Goal: Task Accomplishment & Management: Manage account settings

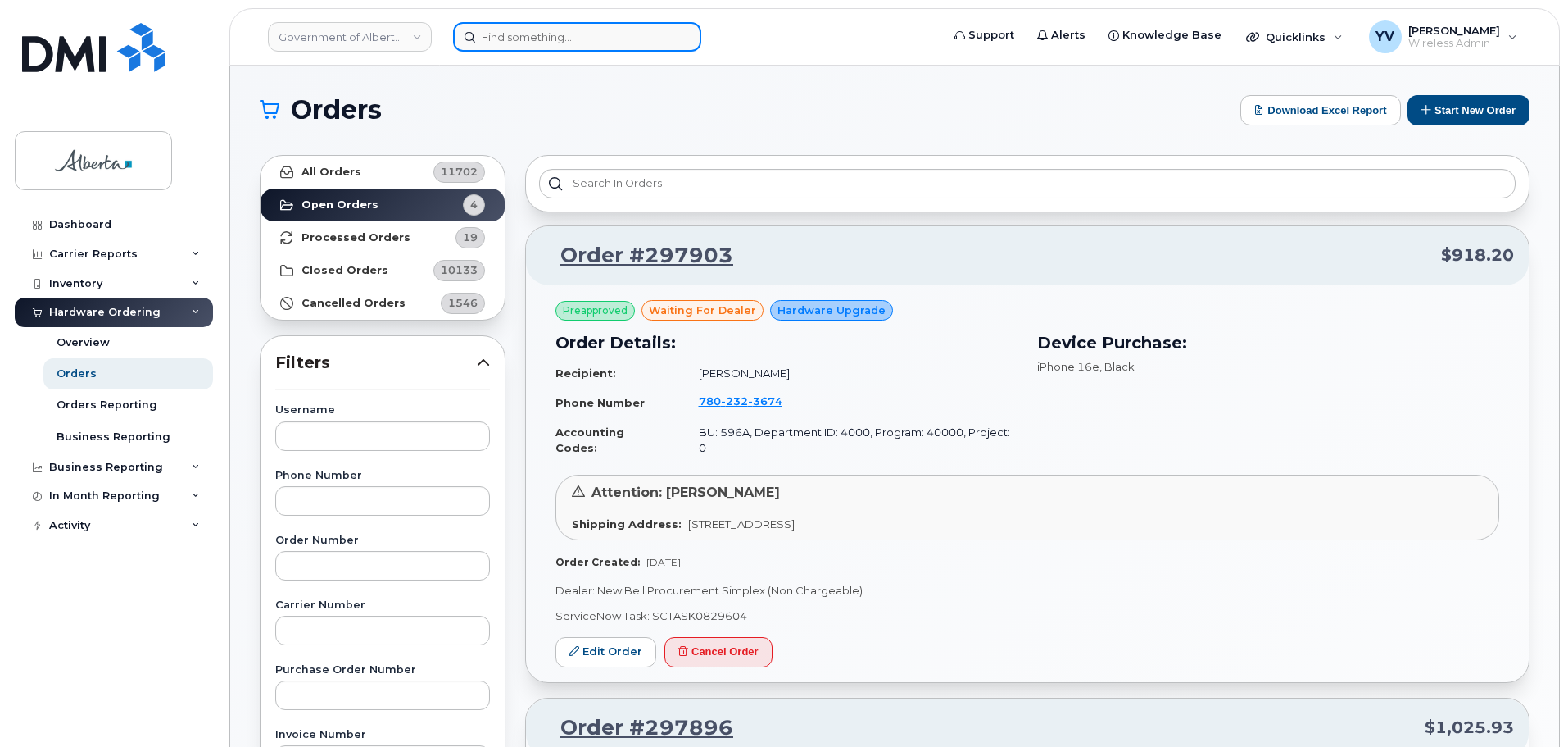
click at [489, 41] on input at bounding box center [577, 37] width 249 height 29
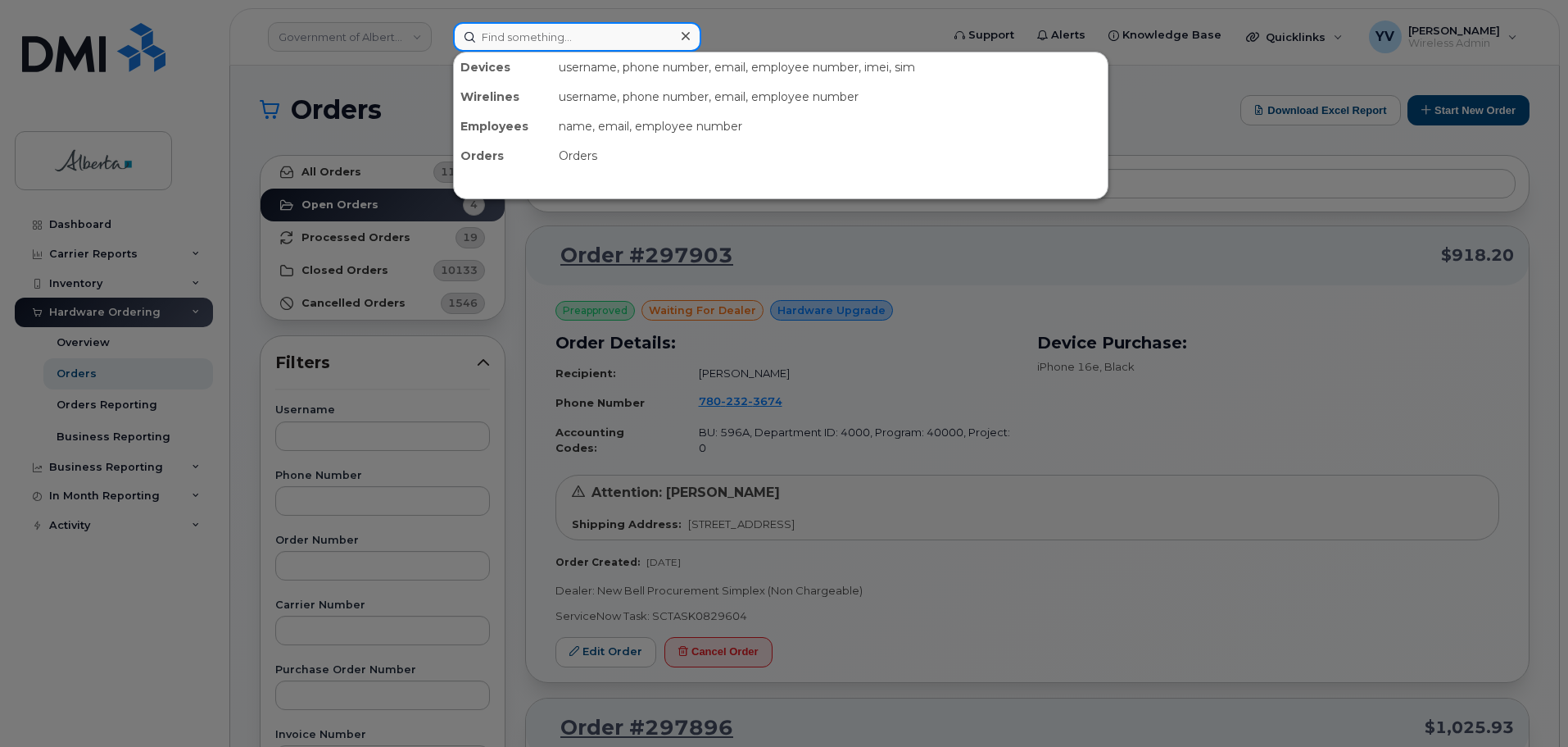
paste input "5873352798"
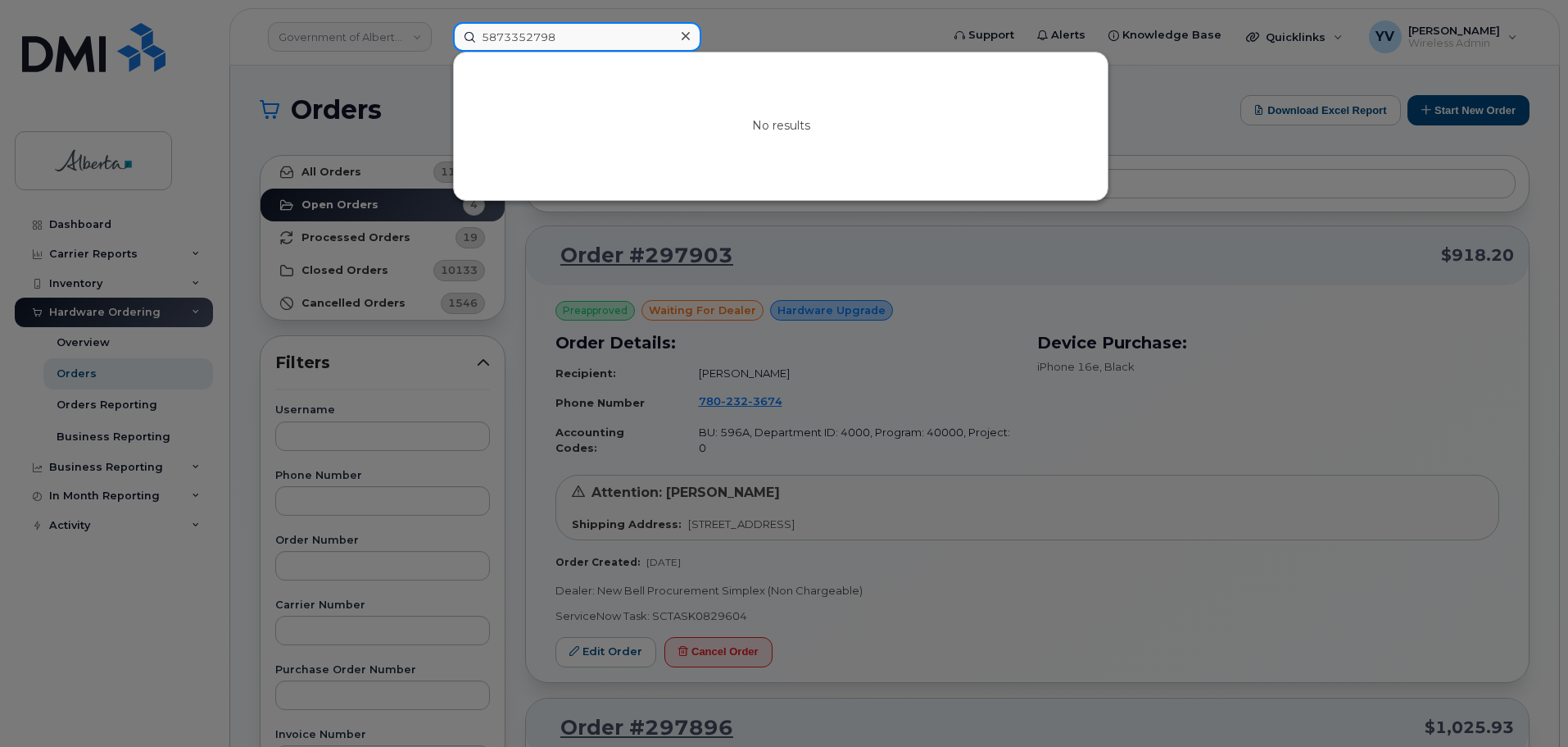
click at [505, 41] on input "5873352798" at bounding box center [577, 37] width 249 height 29
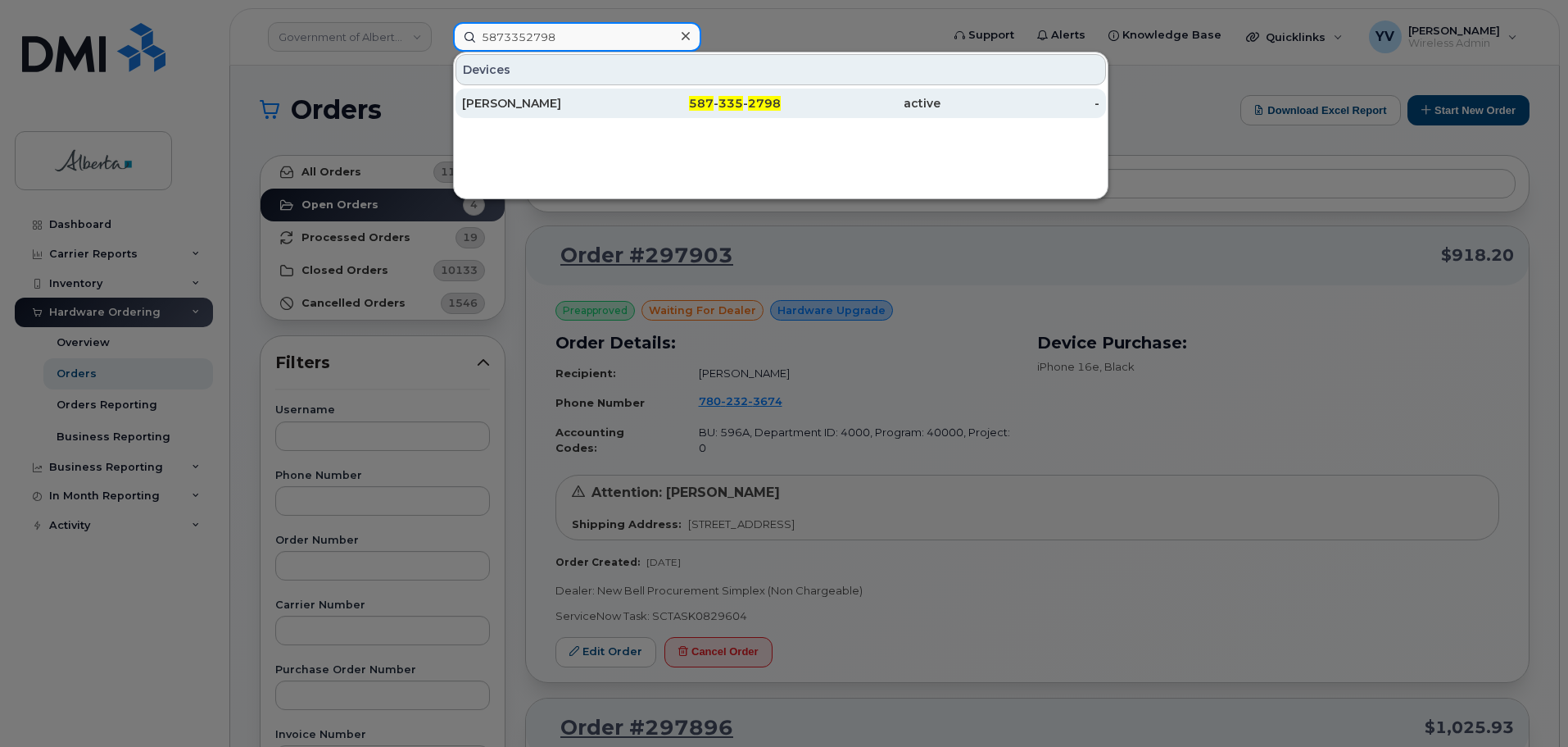
type input "5873352798"
click at [759, 97] on span "2798" at bounding box center [764, 103] width 33 height 15
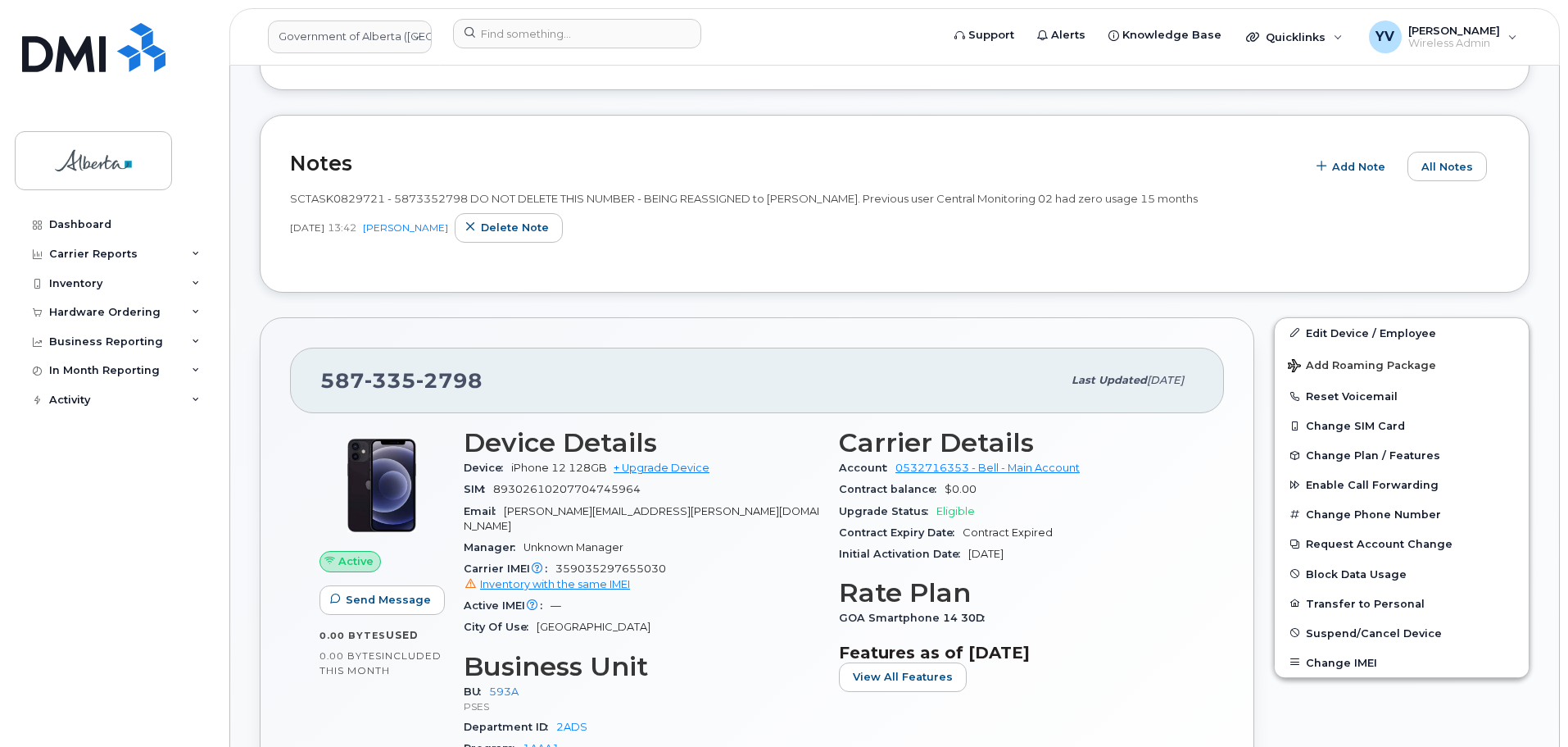
scroll to position [319, 0]
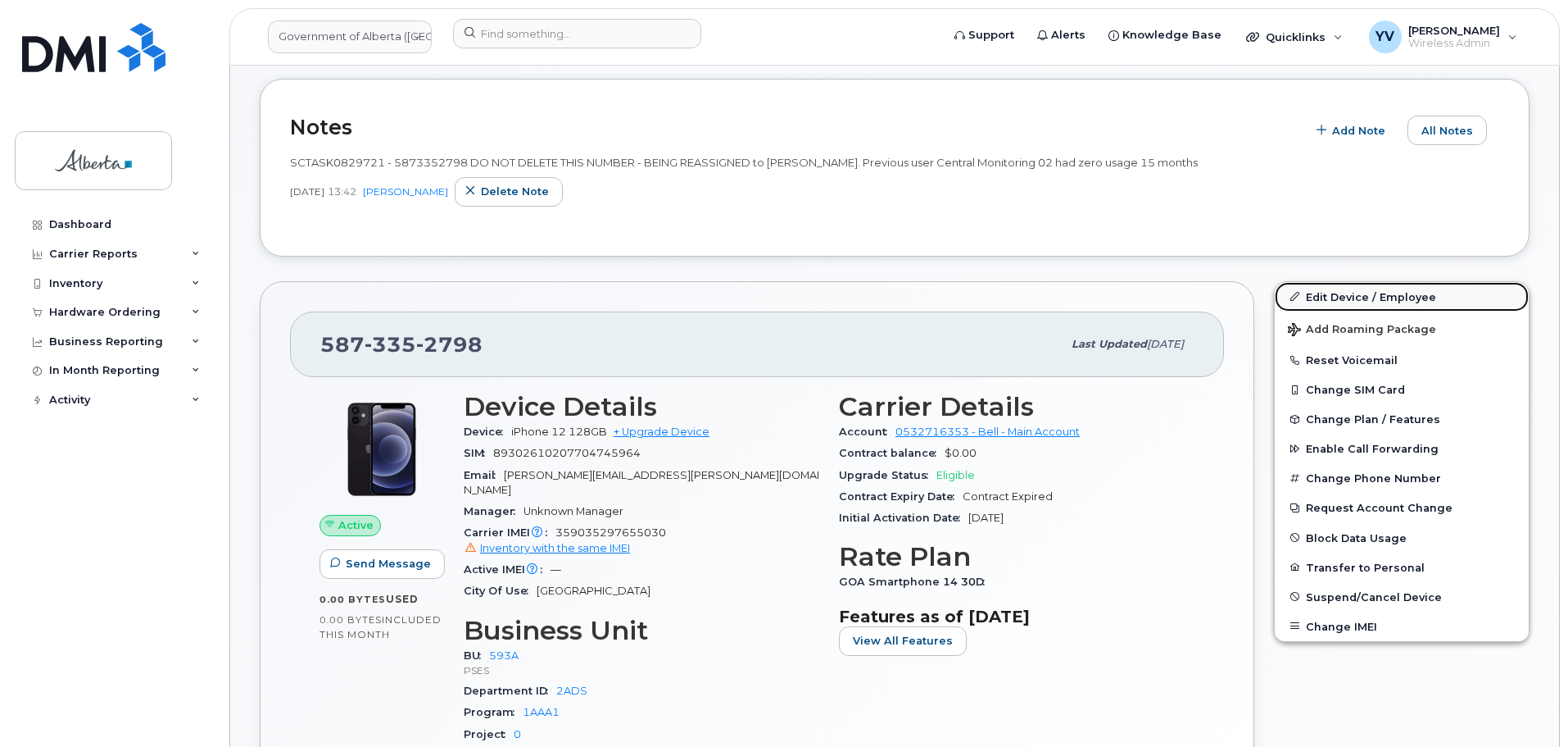
click at [1340, 293] on link "Edit Device / Employee" at bounding box center [1402, 296] width 254 height 29
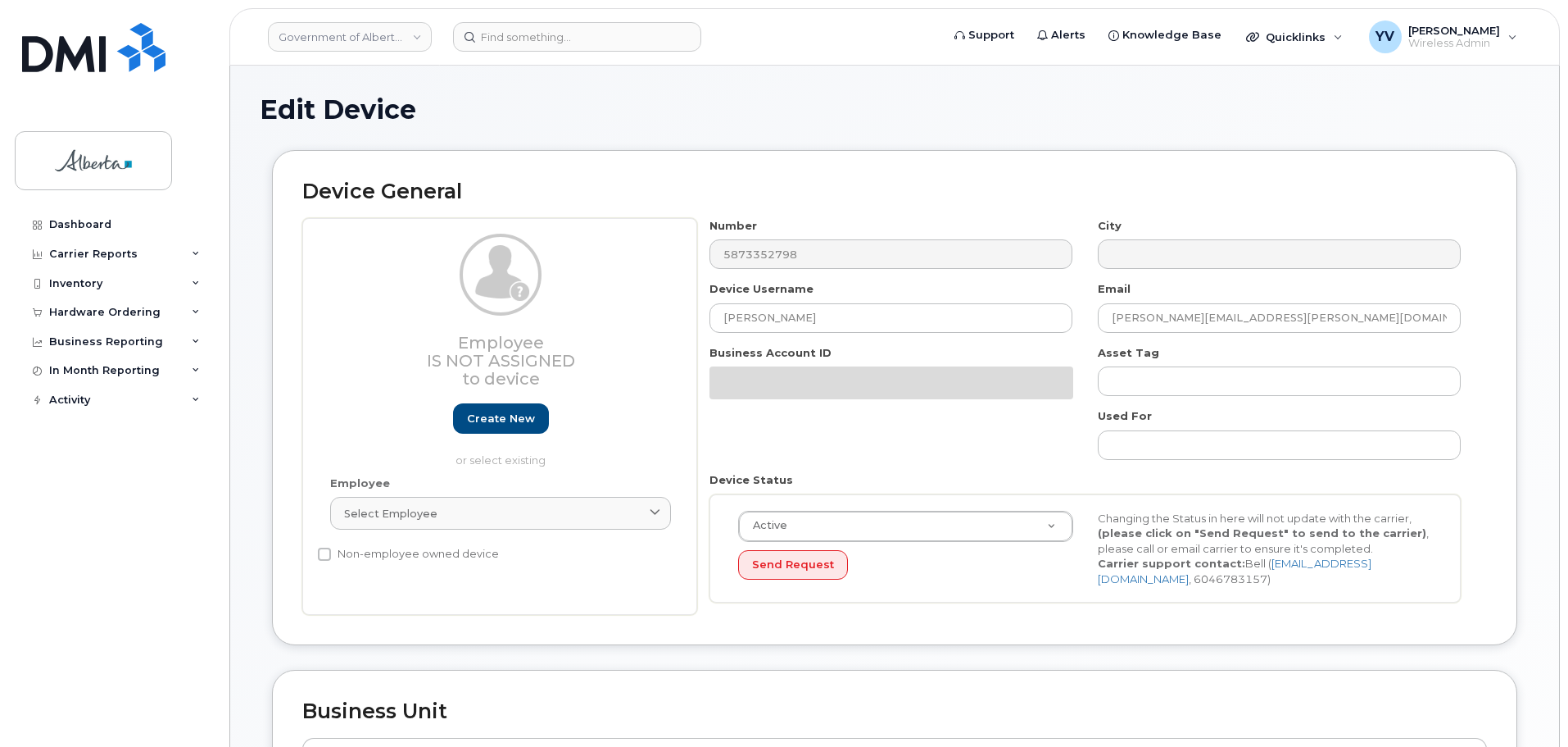
select select "4797682"
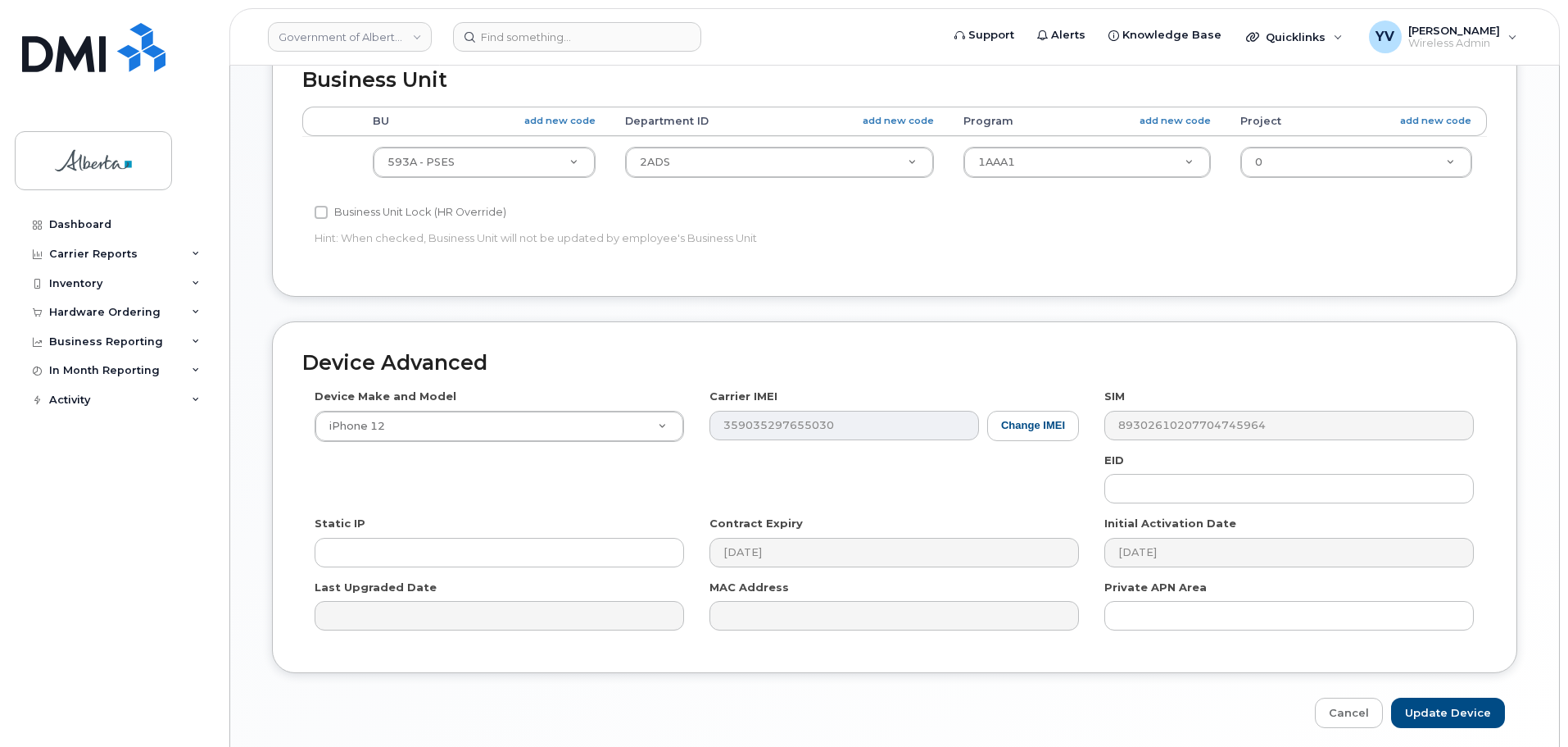
scroll to position [657, 0]
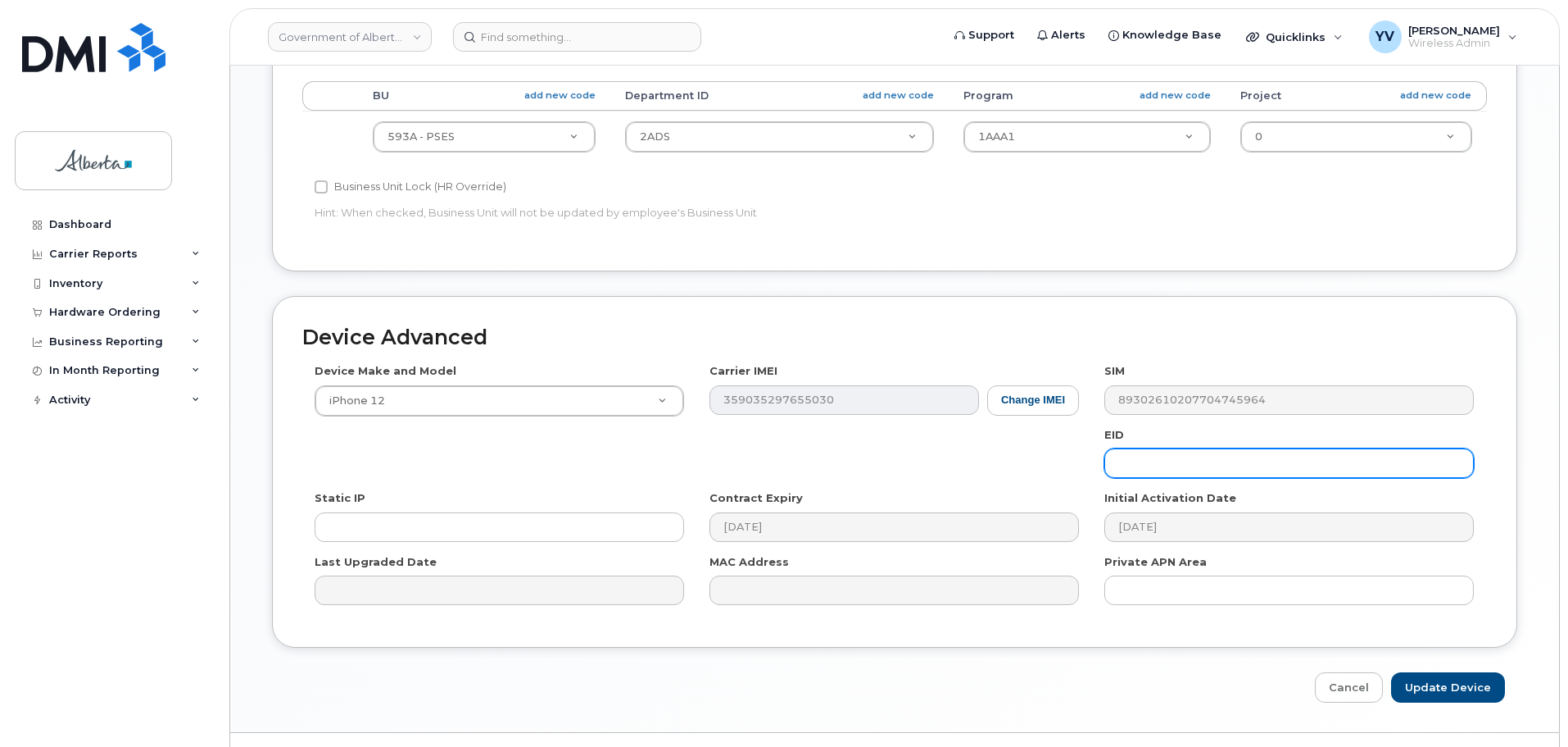
click at [1134, 468] on input "text" at bounding box center [1289, 463] width 370 height 29
paste input "89049032006008882600074074331662"
type input "89049032006008882600074074331662"
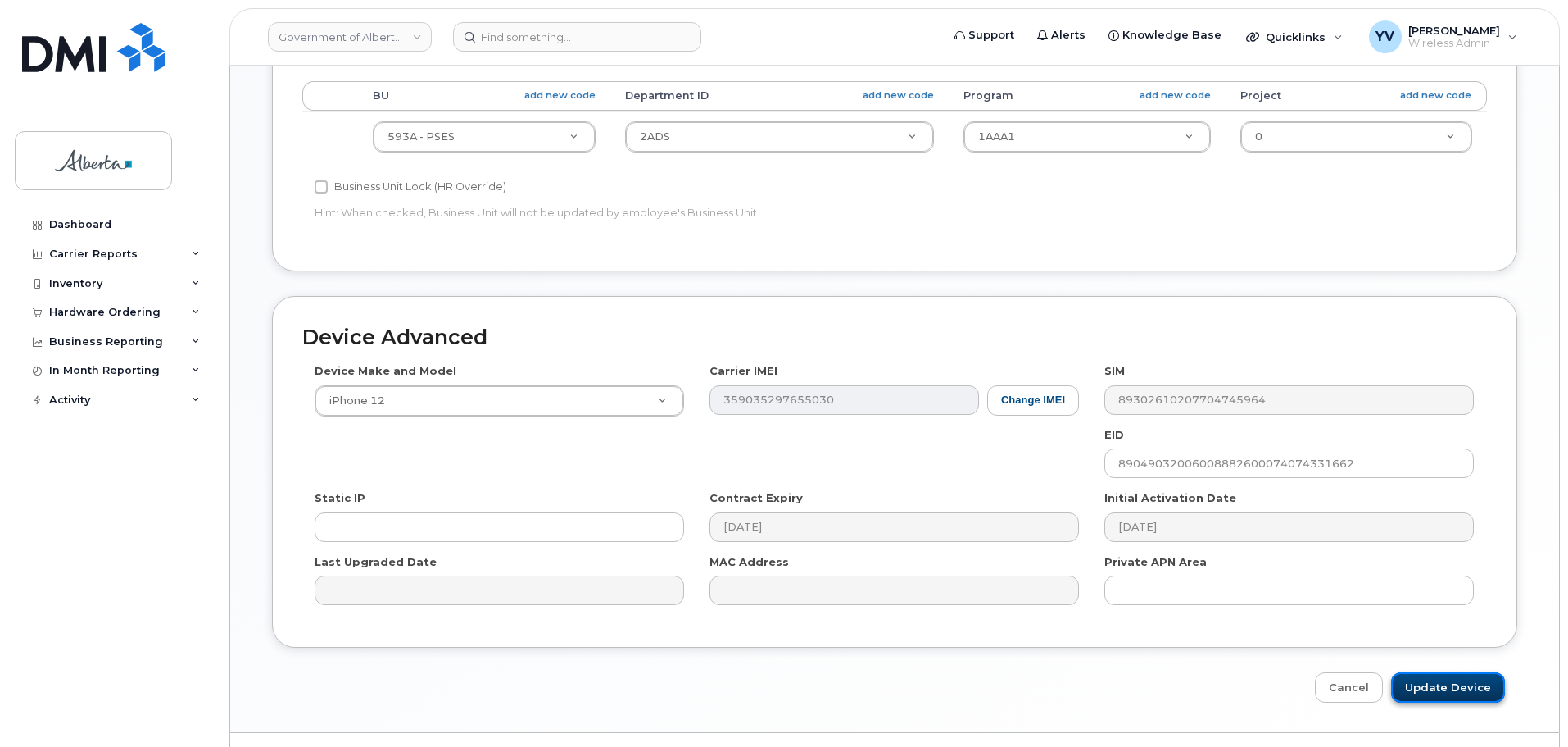
click at [1447, 684] on input "Update Device" at bounding box center [1448, 687] width 114 height 30
type input "Saving..."
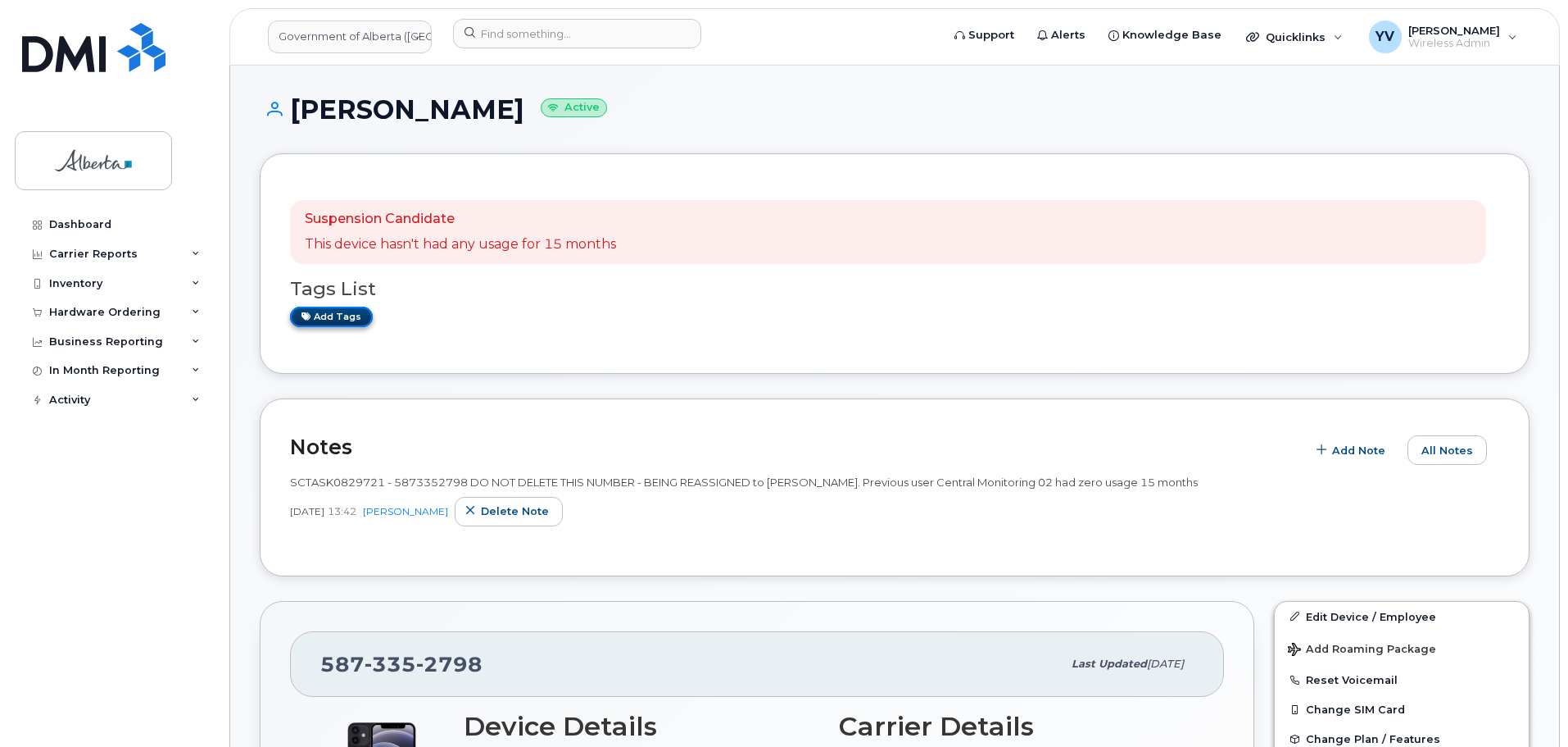
click at [325, 317] on link "Add tags" at bounding box center [332, 316] width 83 height 20
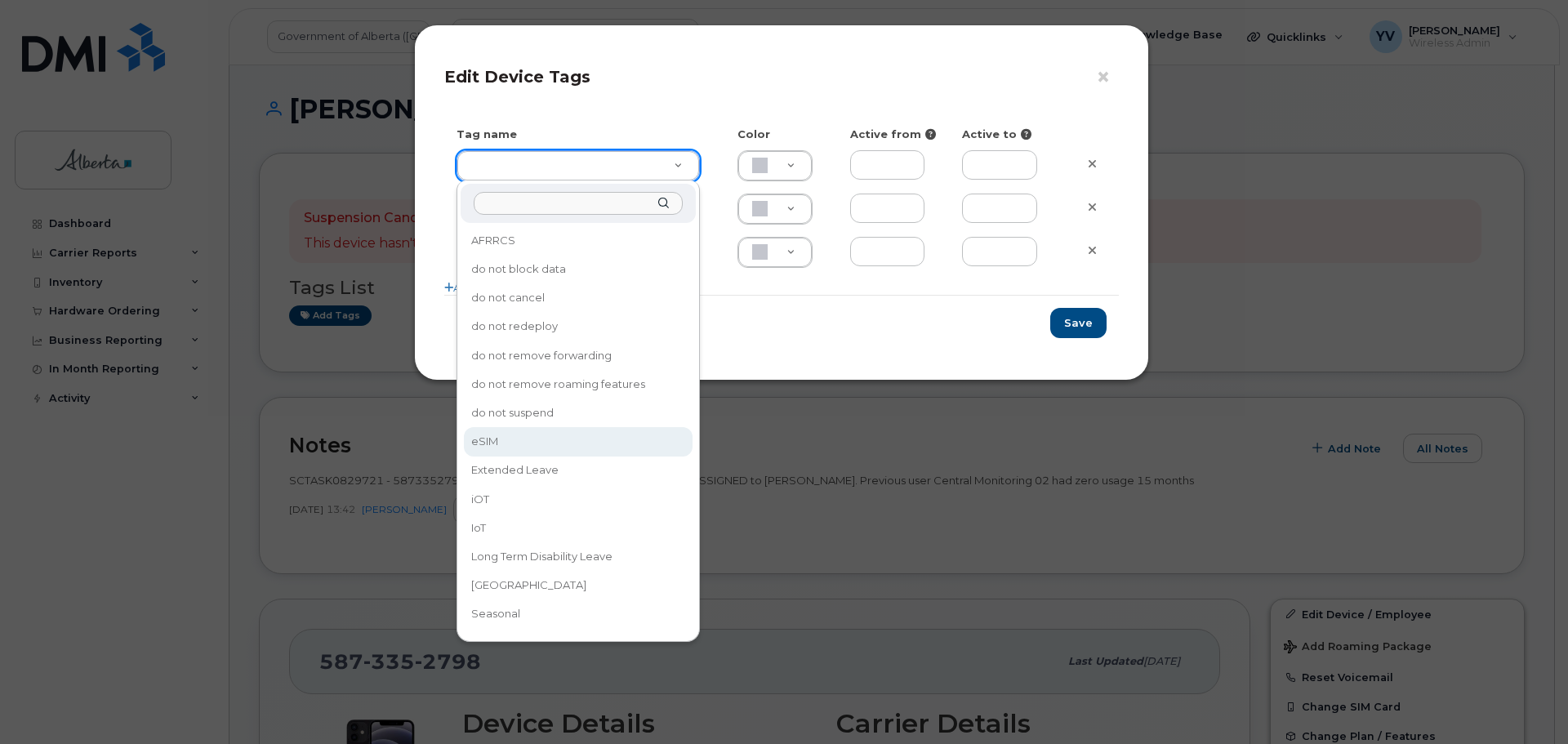
type input "eSIM"
type input "D6CDC1"
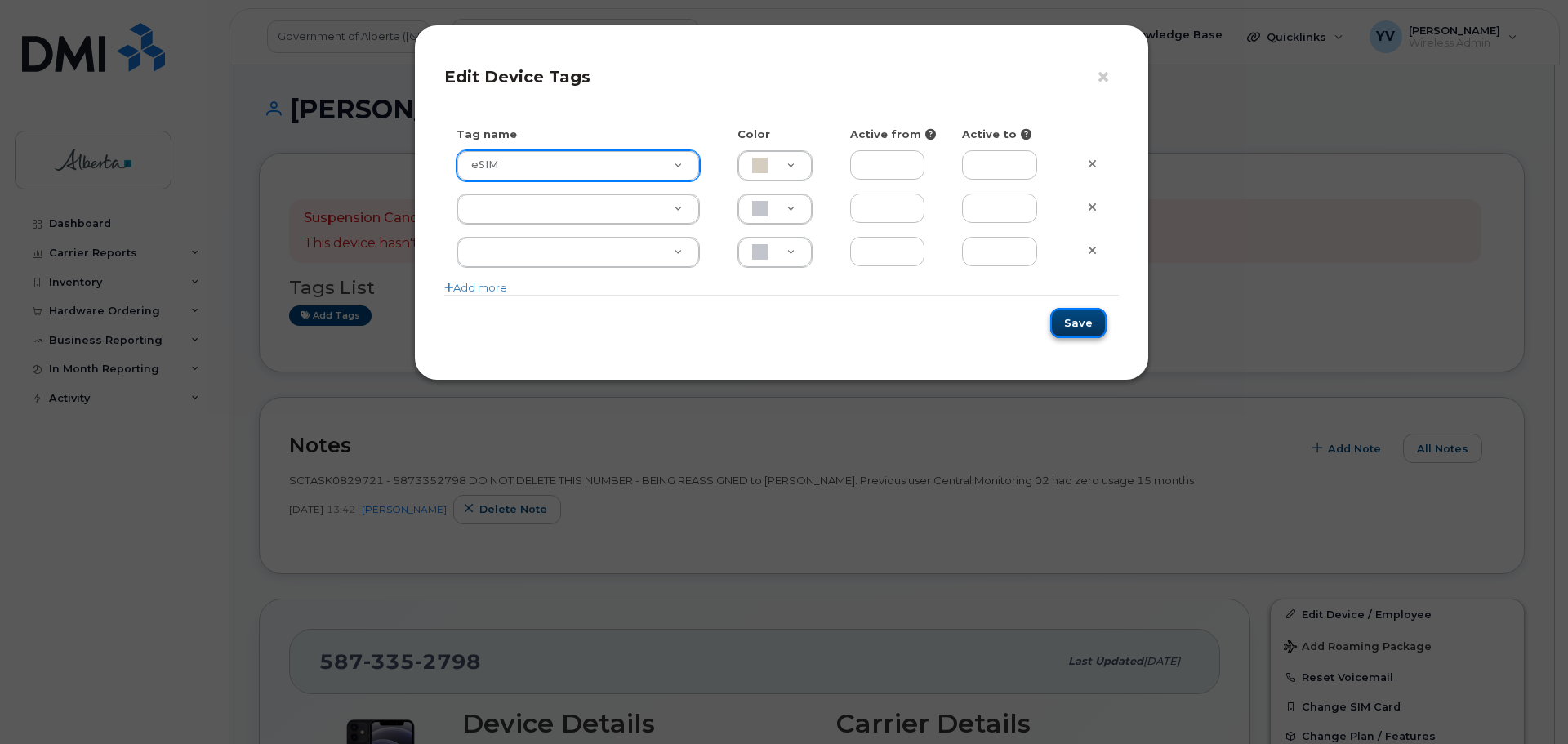
click at [1083, 319] on button "Save" at bounding box center [1078, 322] width 56 height 30
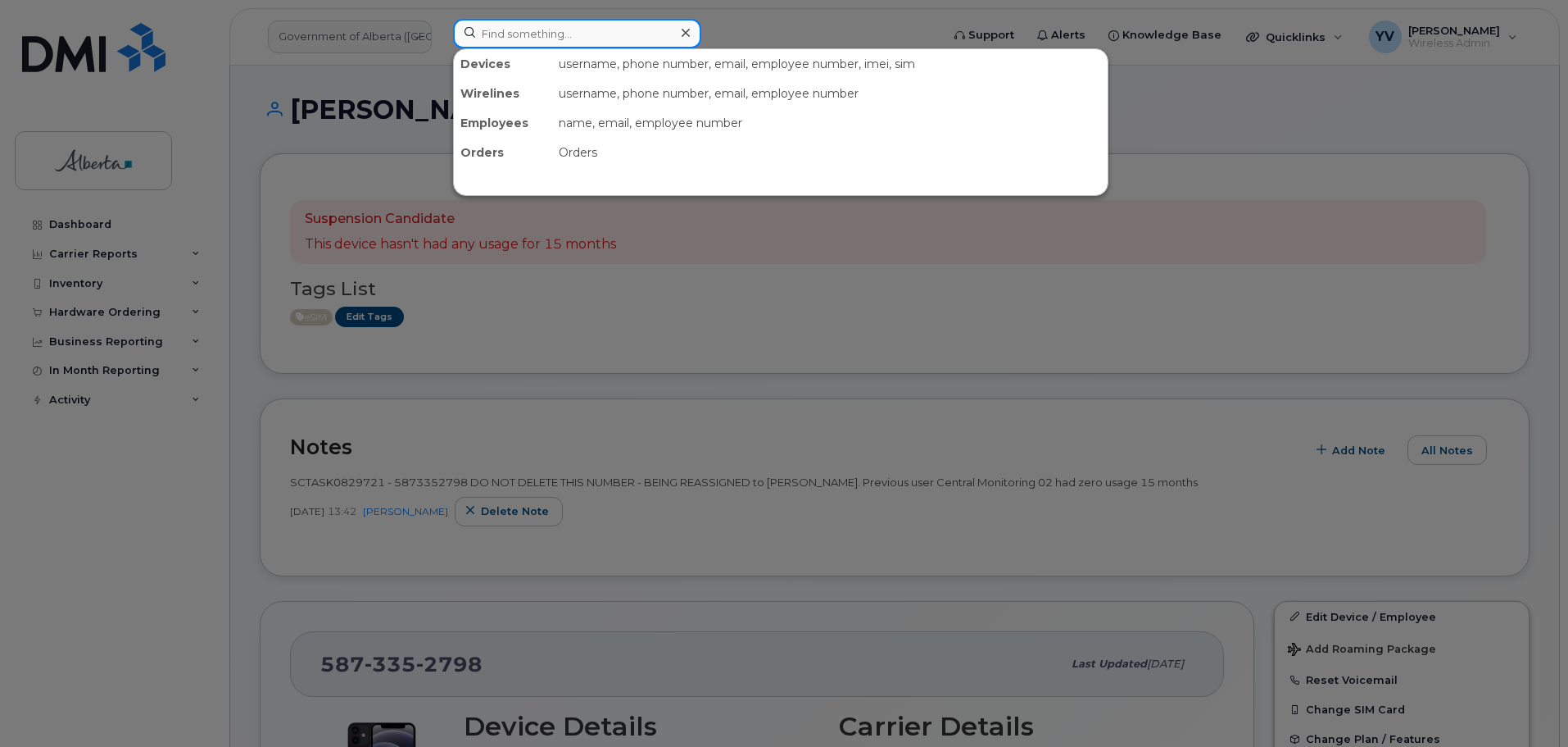
click at [500, 29] on input at bounding box center [577, 33] width 249 height 29
paste input "5874323376"
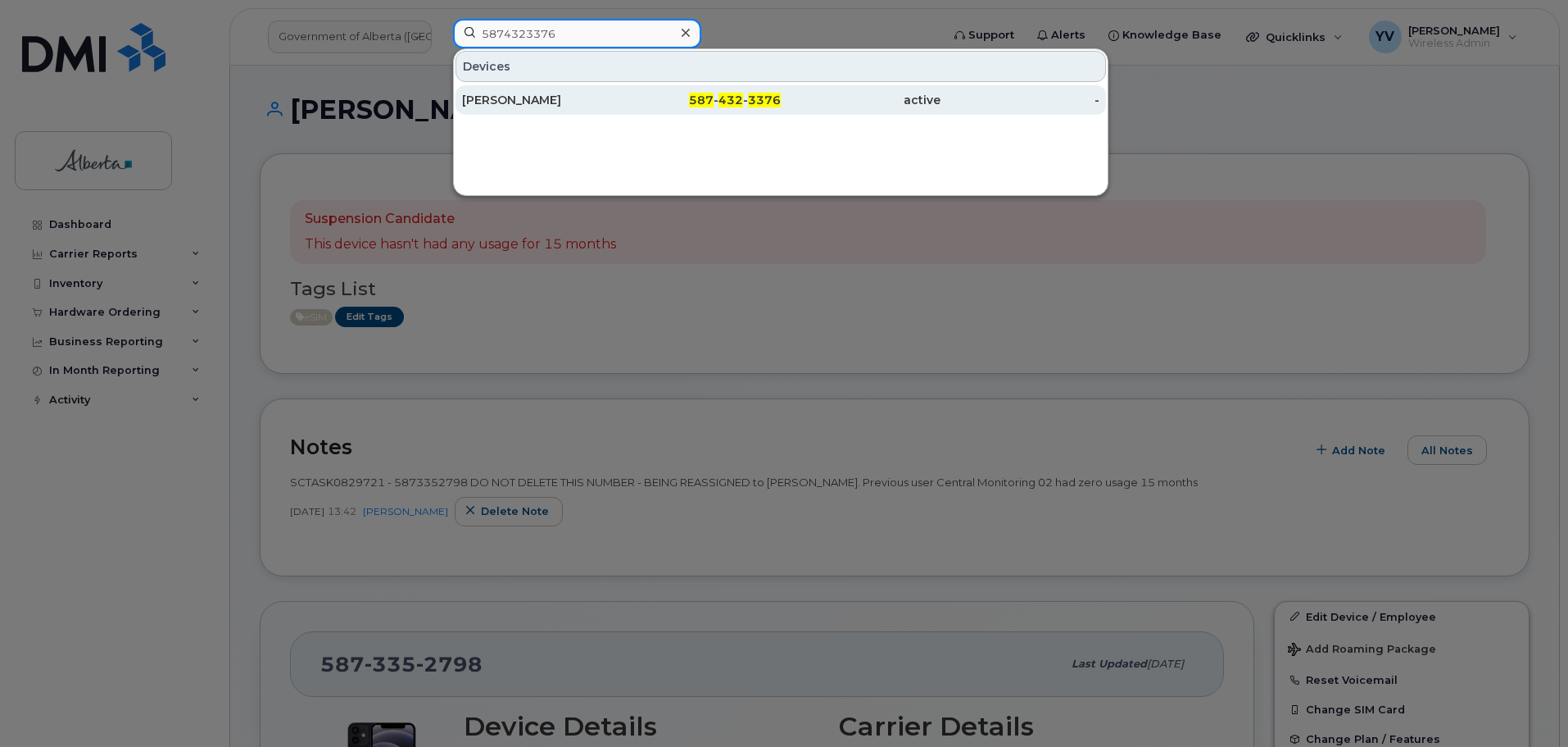
type input "5874323376"
click at [736, 100] on span "432" at bounding box center [730, 100] width 24 height 15
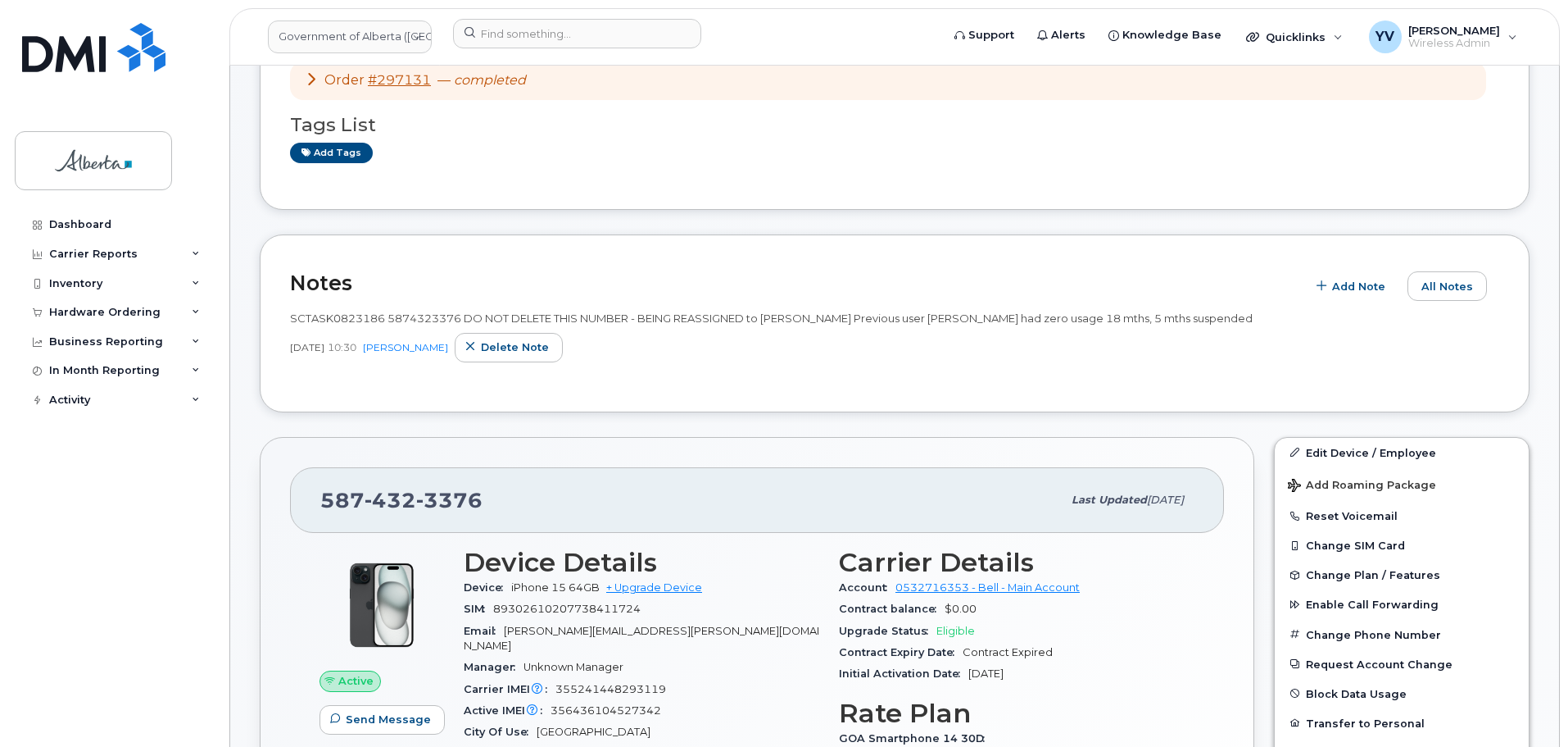
scroll to position [167, 0]
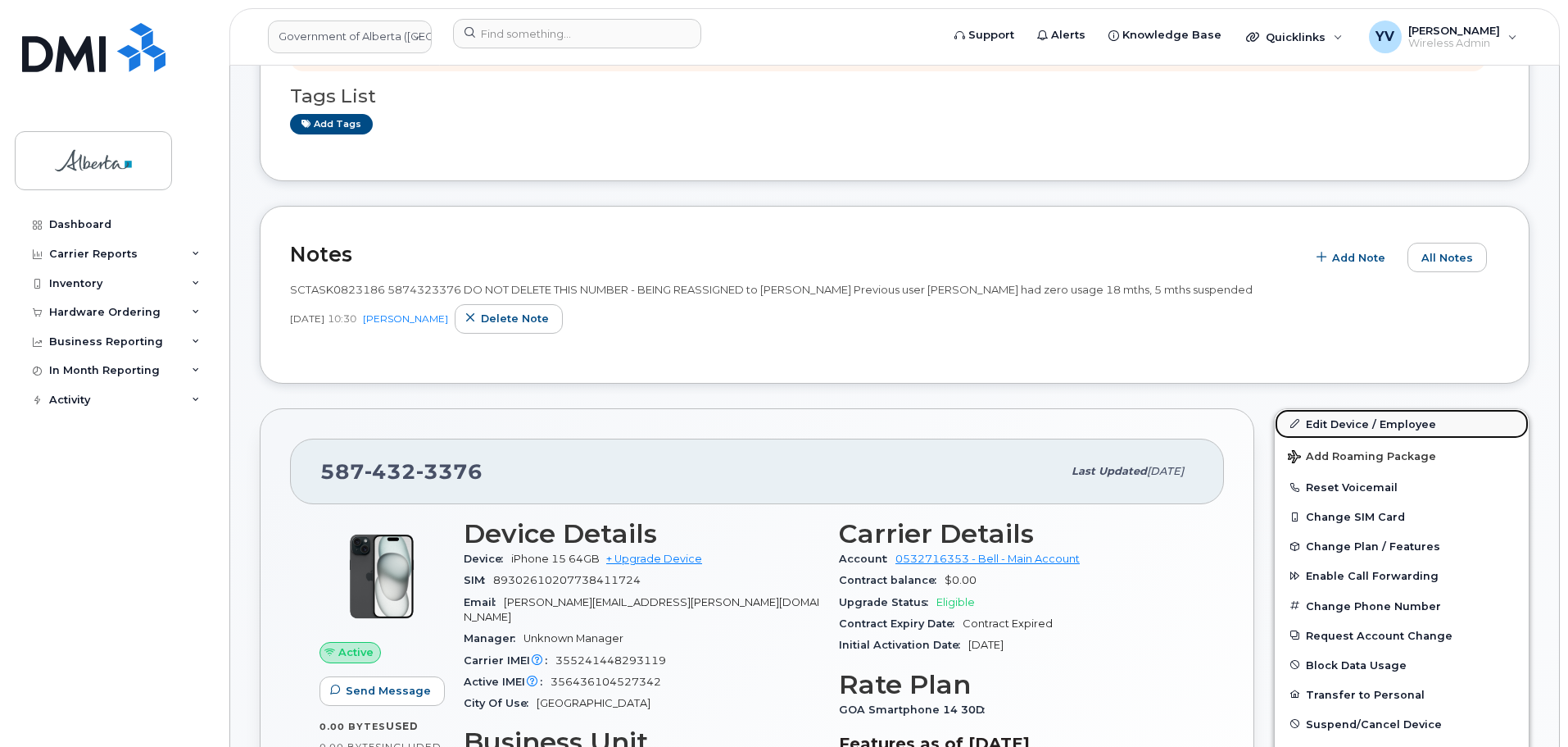
click at [1332, 420] on link "Edit Device / Employee" at bounding box center [1402, 424] width 254 height 29
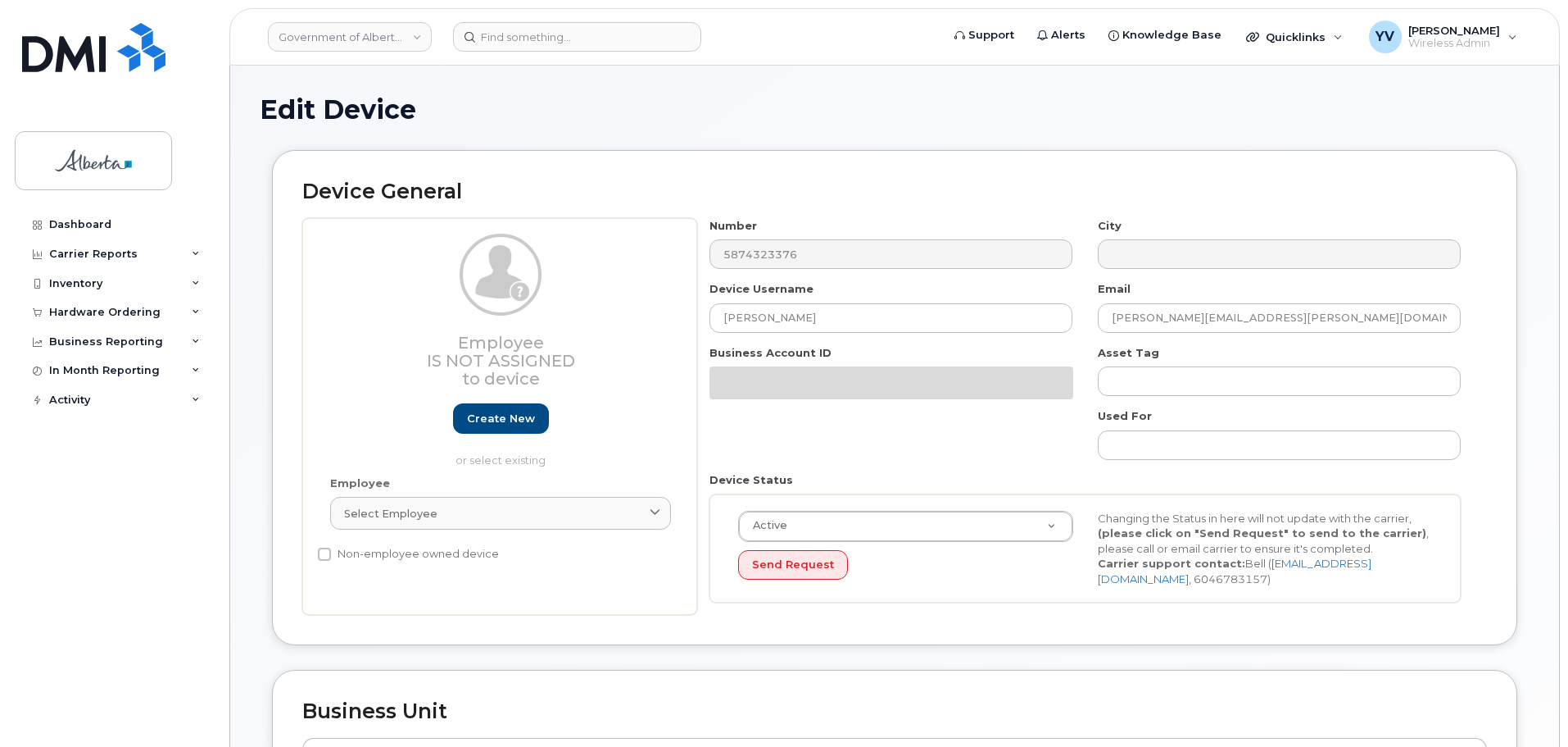
select select "4120335"
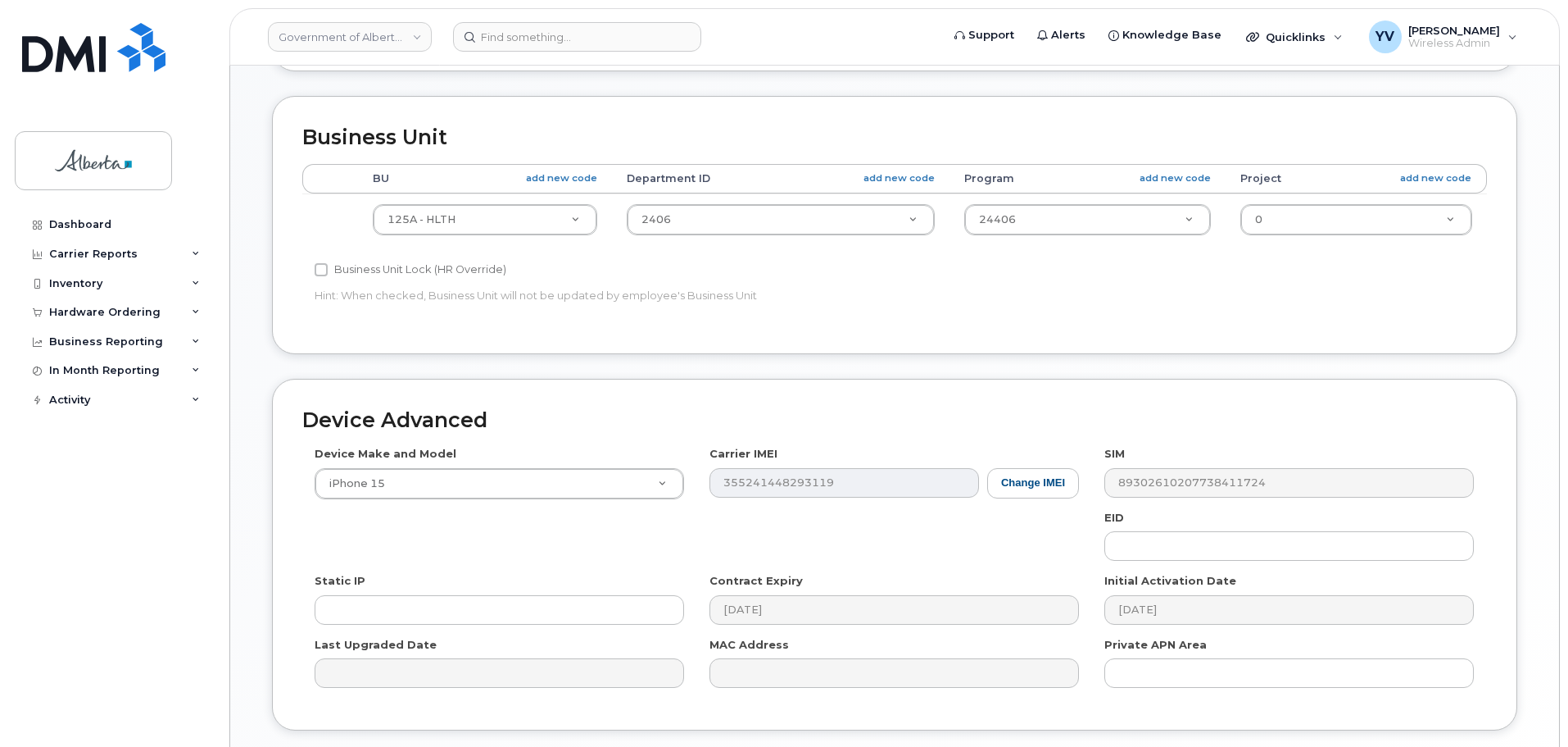
scroll to position [576, 0]
click at [1119, 549] on input "text" at bounding box center [1289, 544] width 370 height 29
paste input "89049032007208882600189440427477"
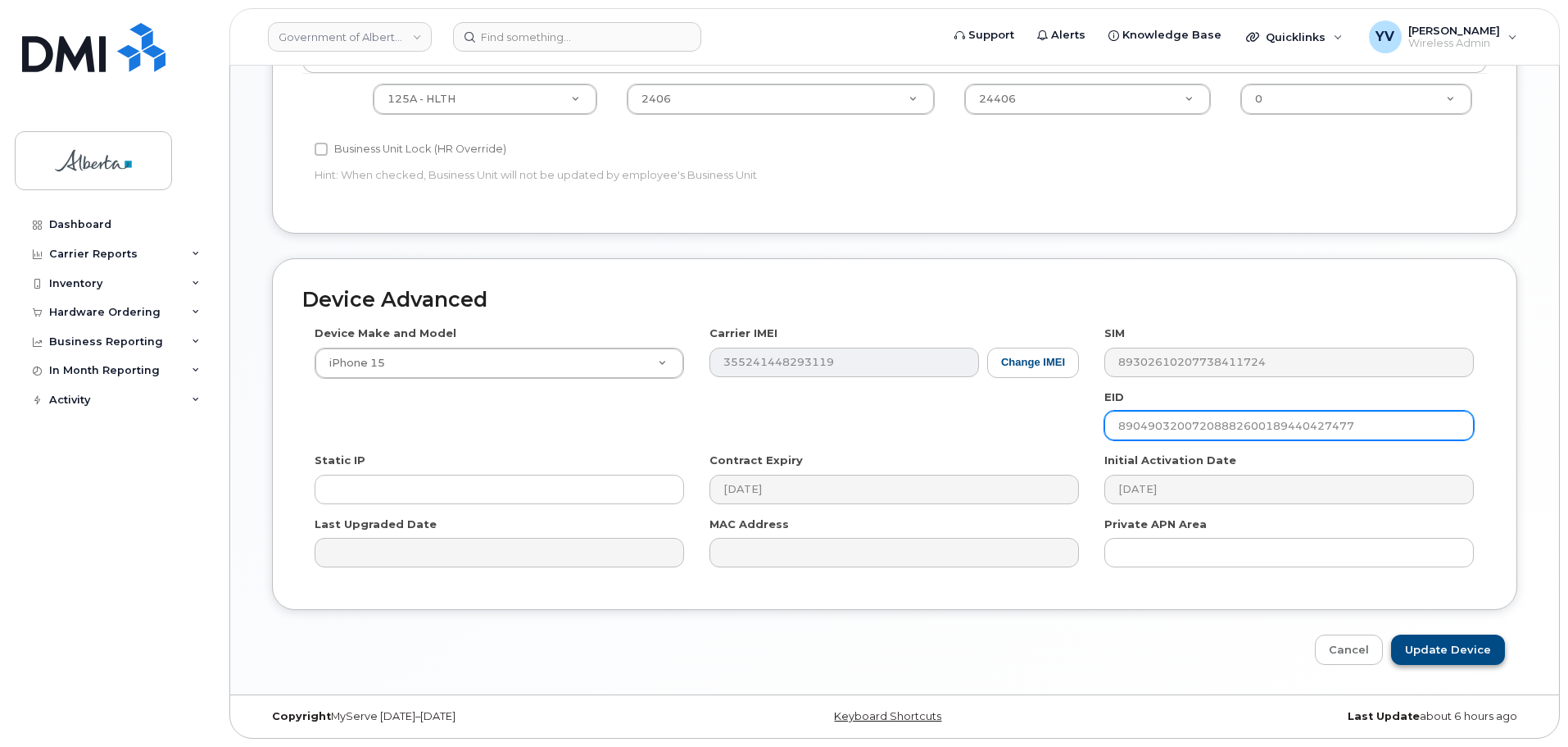
type input "89049032007208882600189440427477"
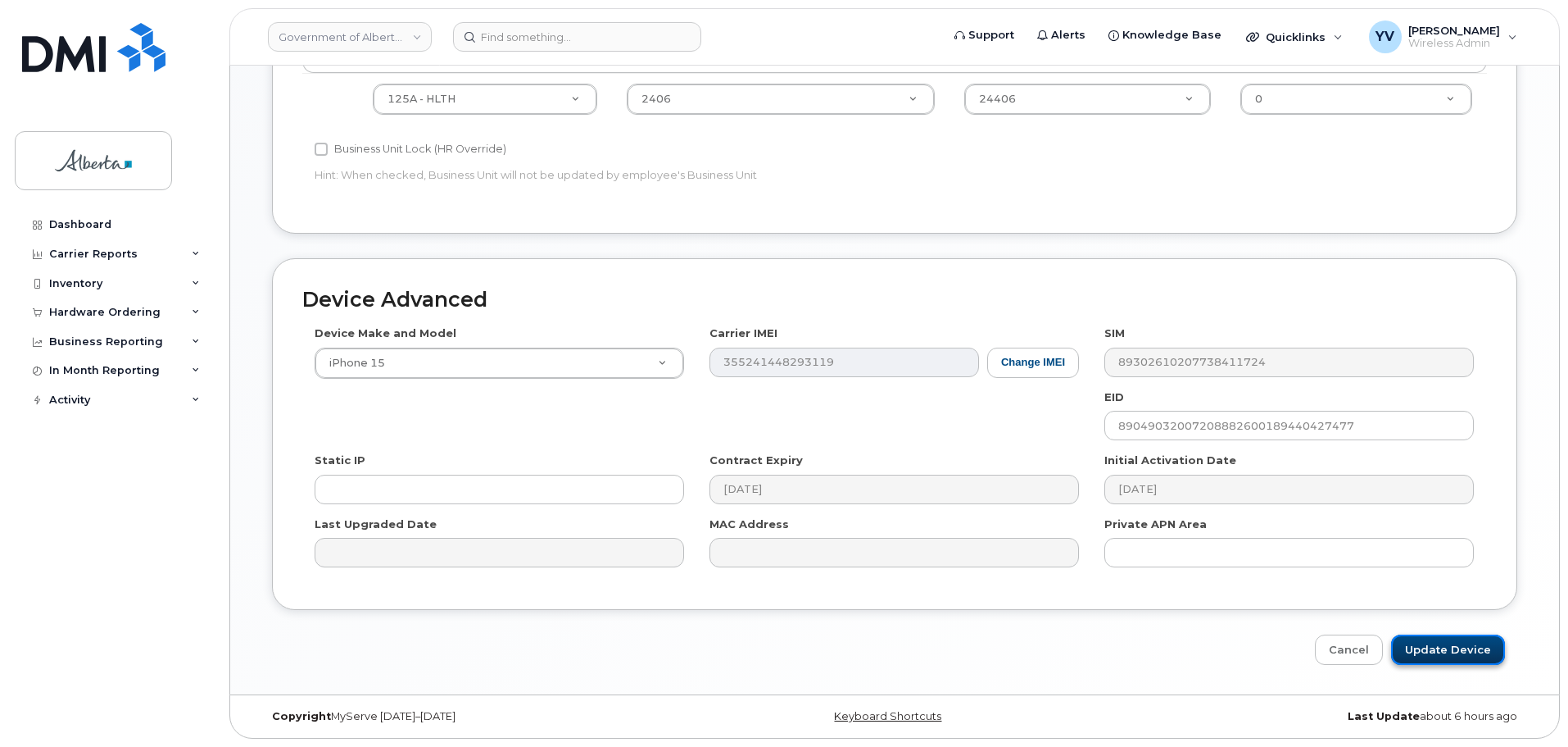
click at [1453, 645] on input "Update Device" at bounding box center [1448, 649] width 114 height 30
type input "Saving..."
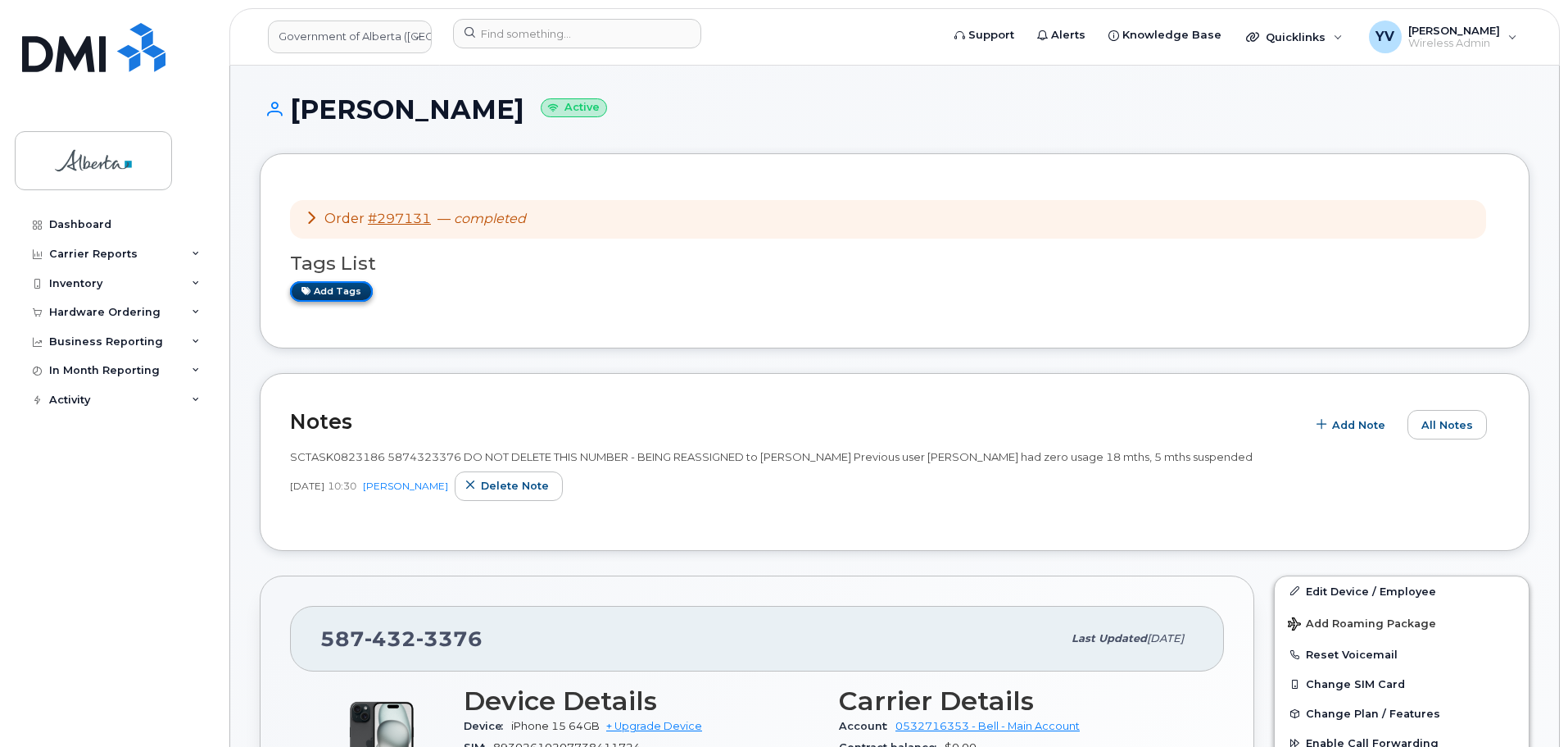
click at [336, 292] on link "Add tags" at bounding box center [332, 291] width 83 height 20
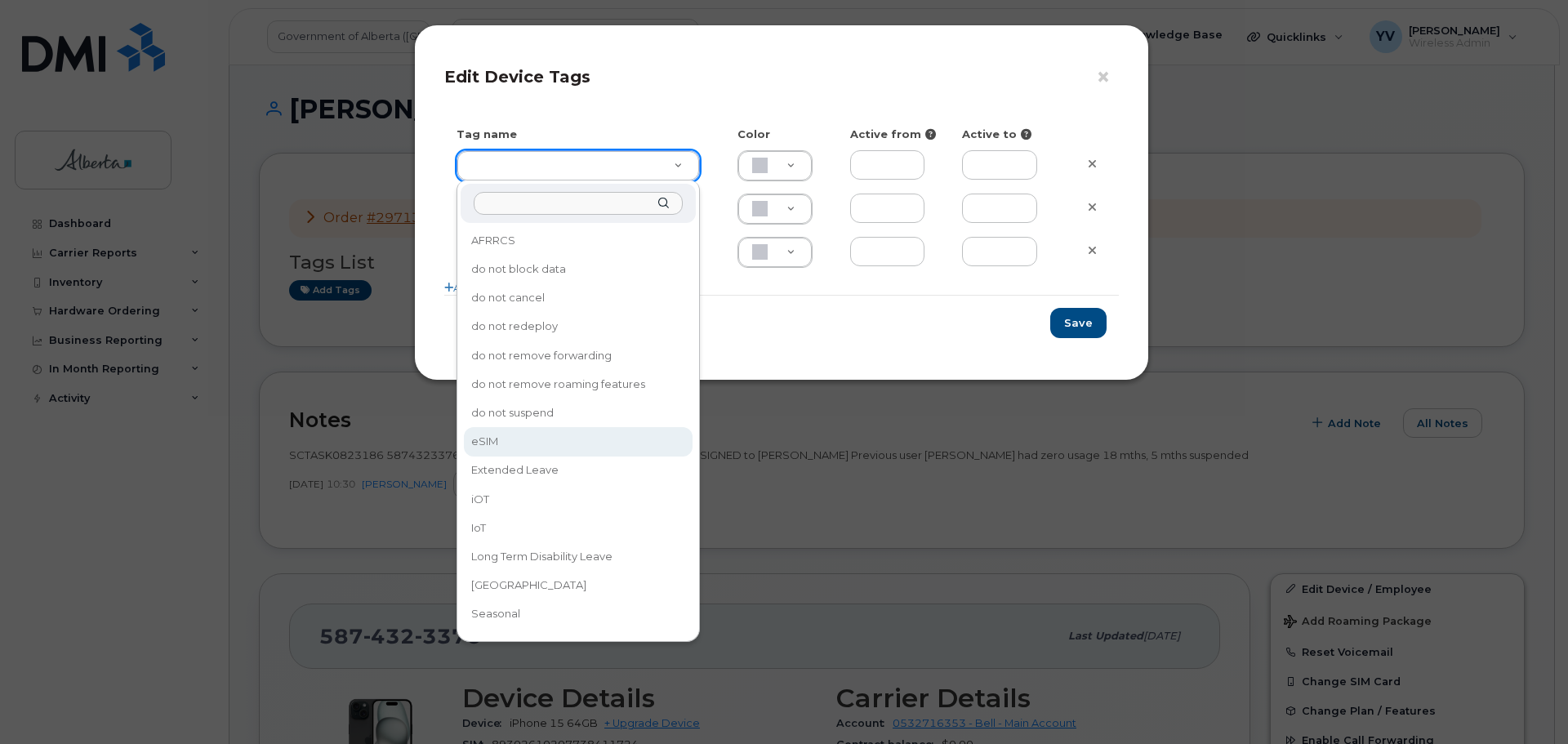
type input "eSIM"
type input "D6CDC1"
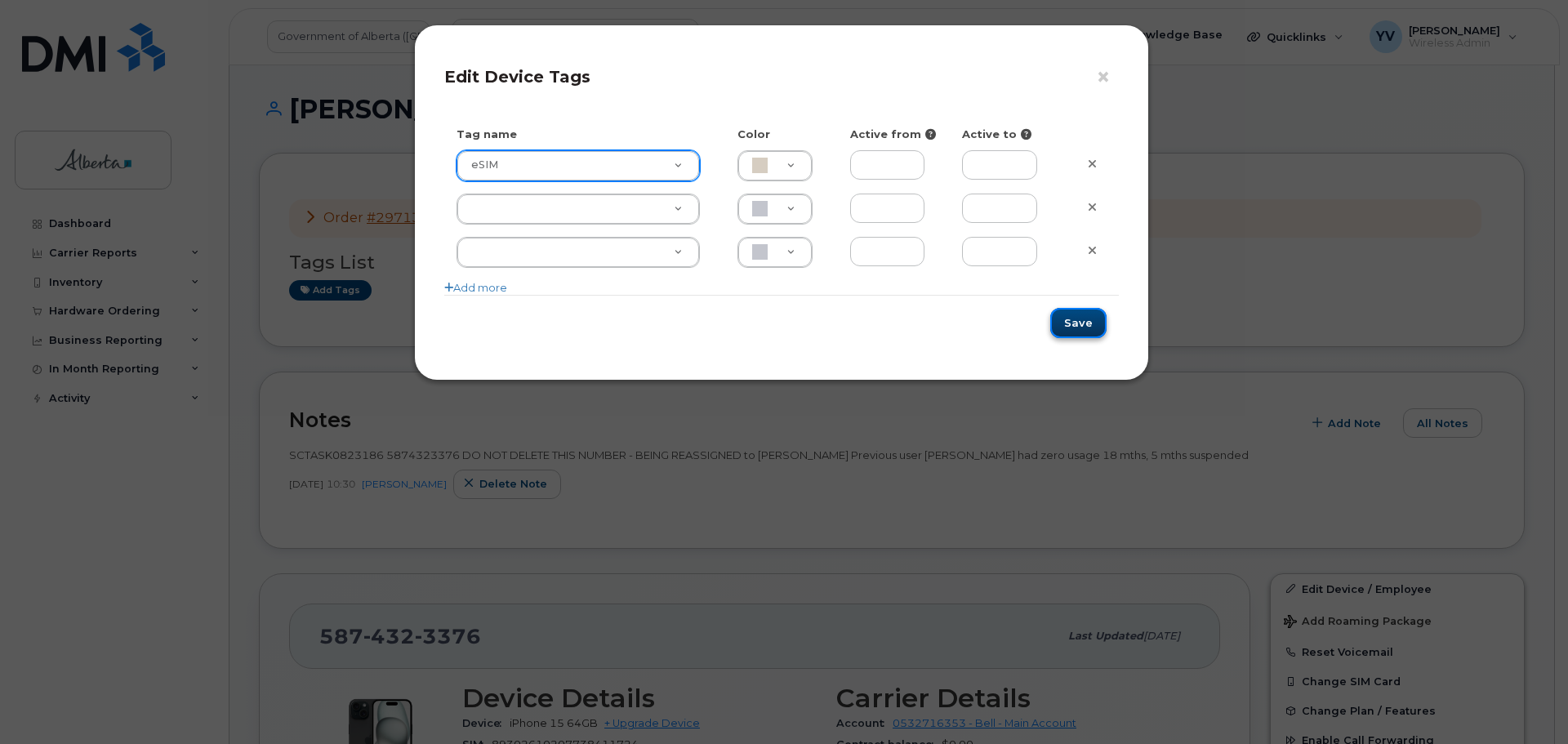
click at [1095, 316] on button "Save" at bounding box center [1078, 322] width 56 height 30
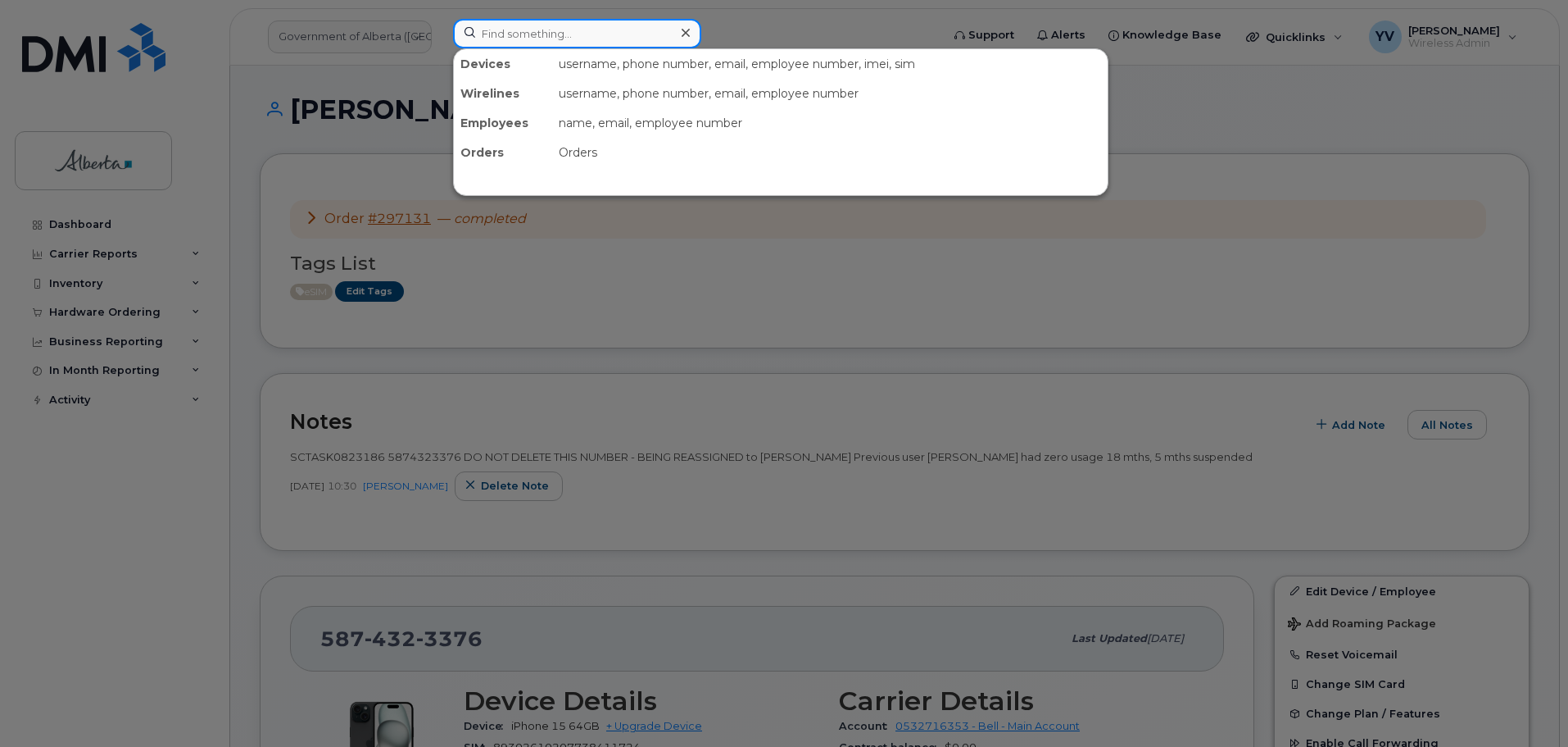
click at [512, 30] on input at bounding box center [577, 33] width 249 height 29
paste input "5875890352"
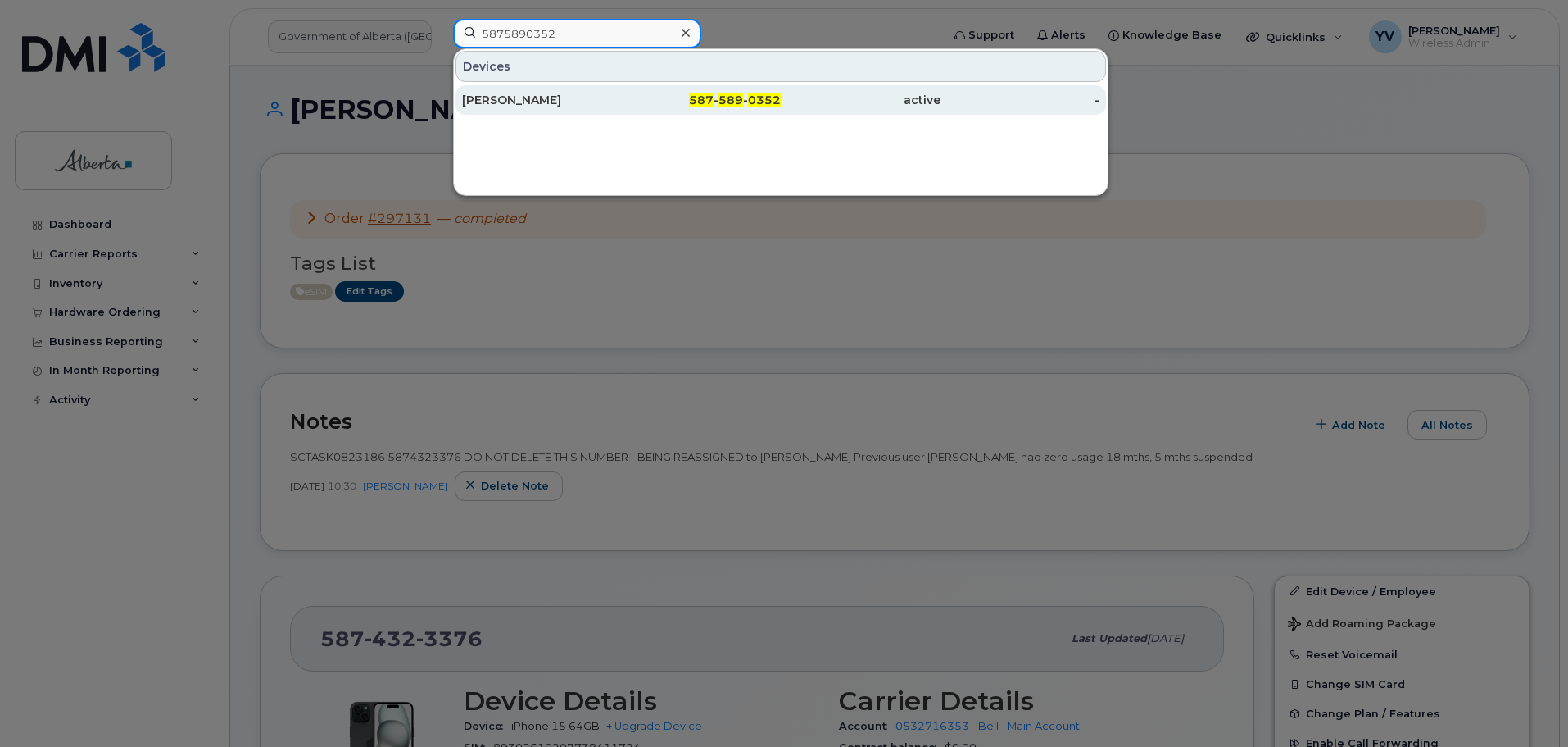
type input "5875890352"
click at [719, 95] on div "587 - 589 - 0352" at bounding box center [701, 100] width 160 height 16
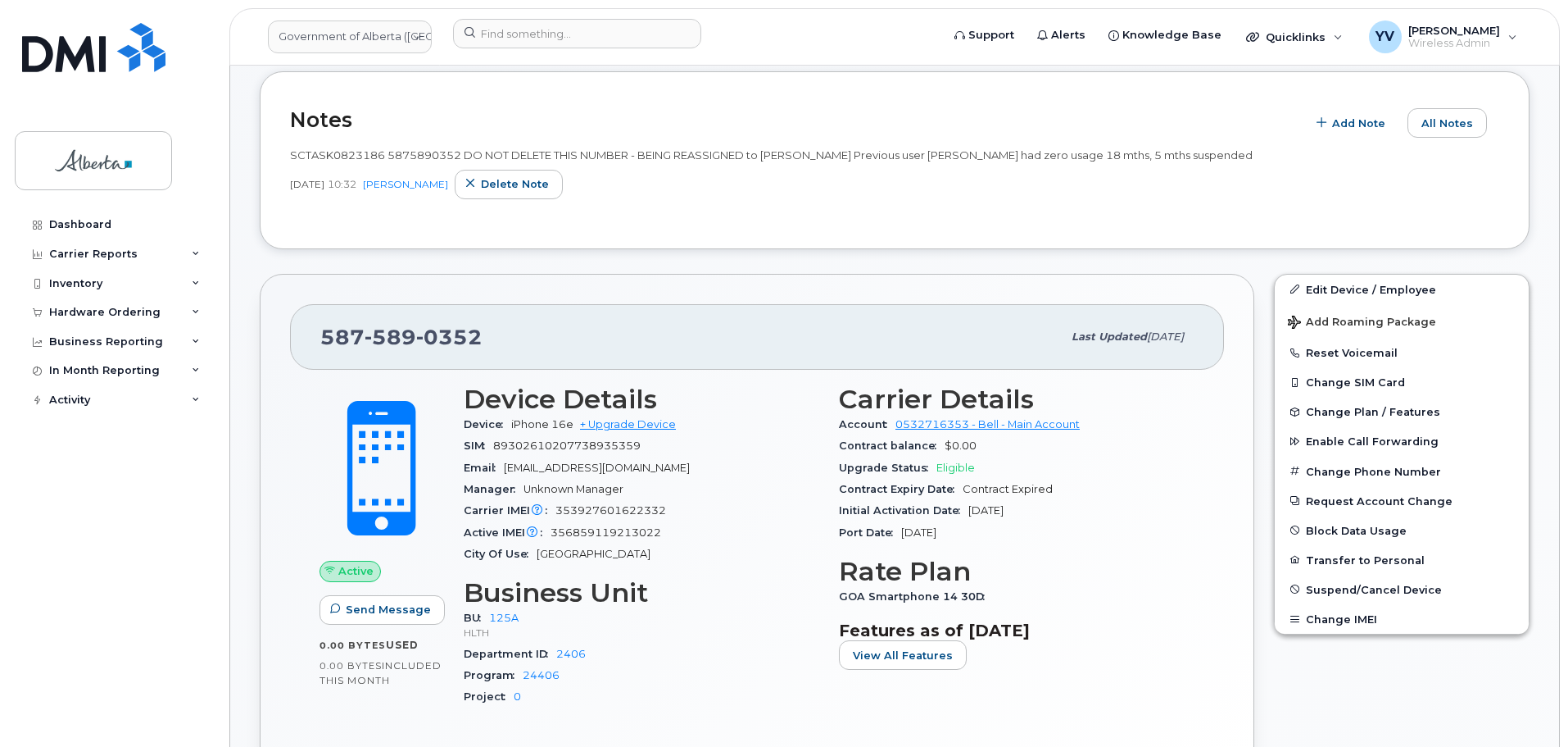
scroll to position [298, 0]
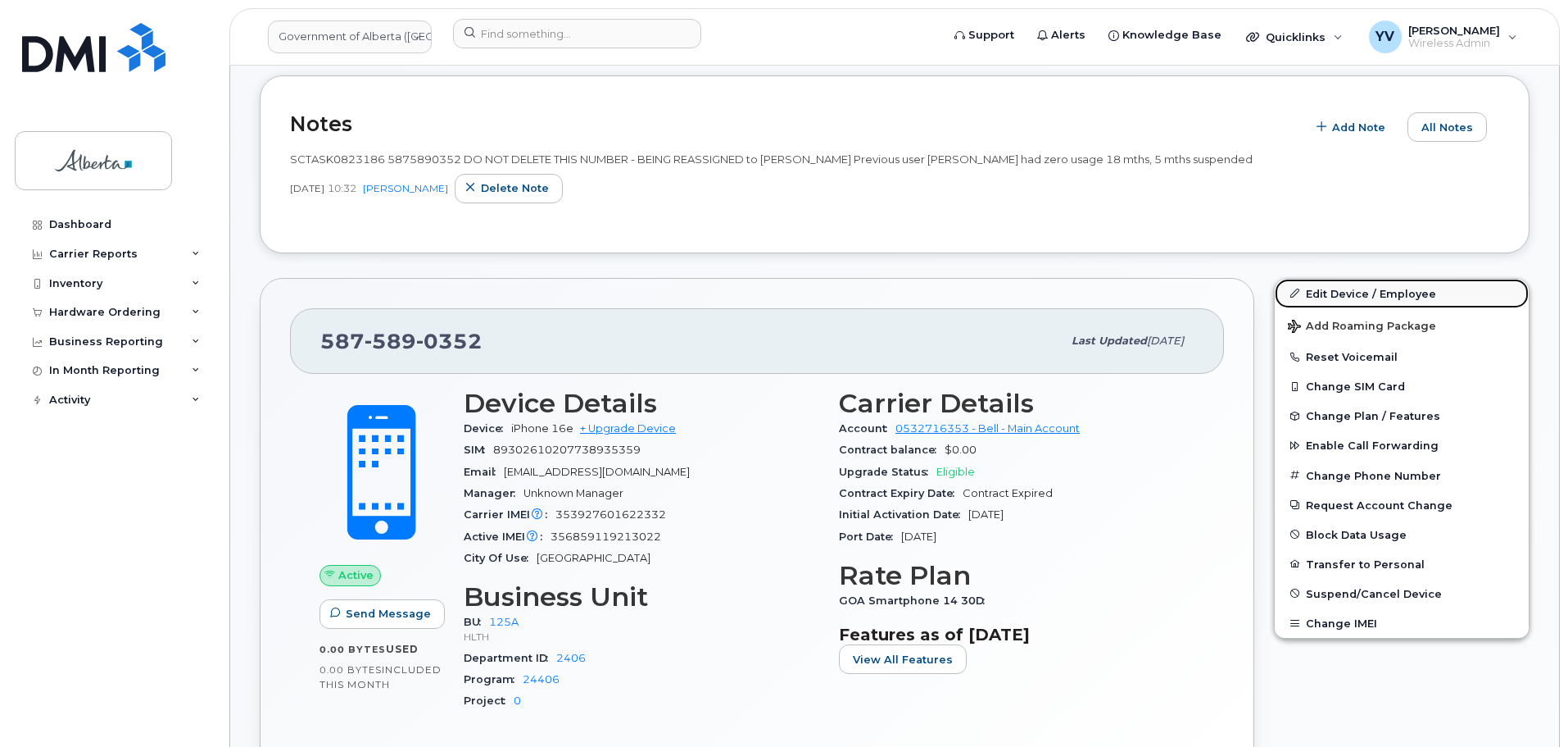
click at [1330, 286] on link "Edit Device / Employee" at bounding box center [1402, 293] width 254 height 29
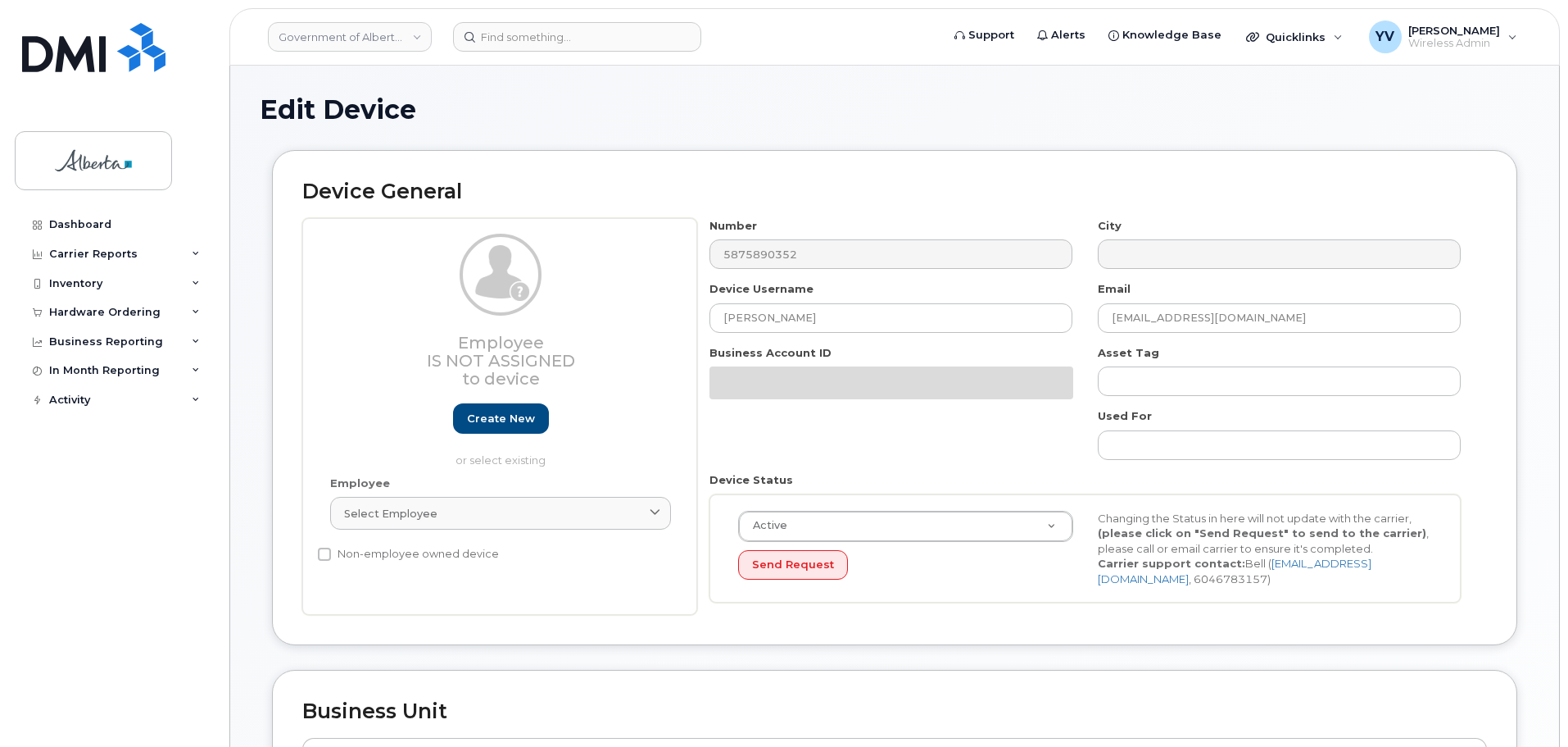
select select "4120335"
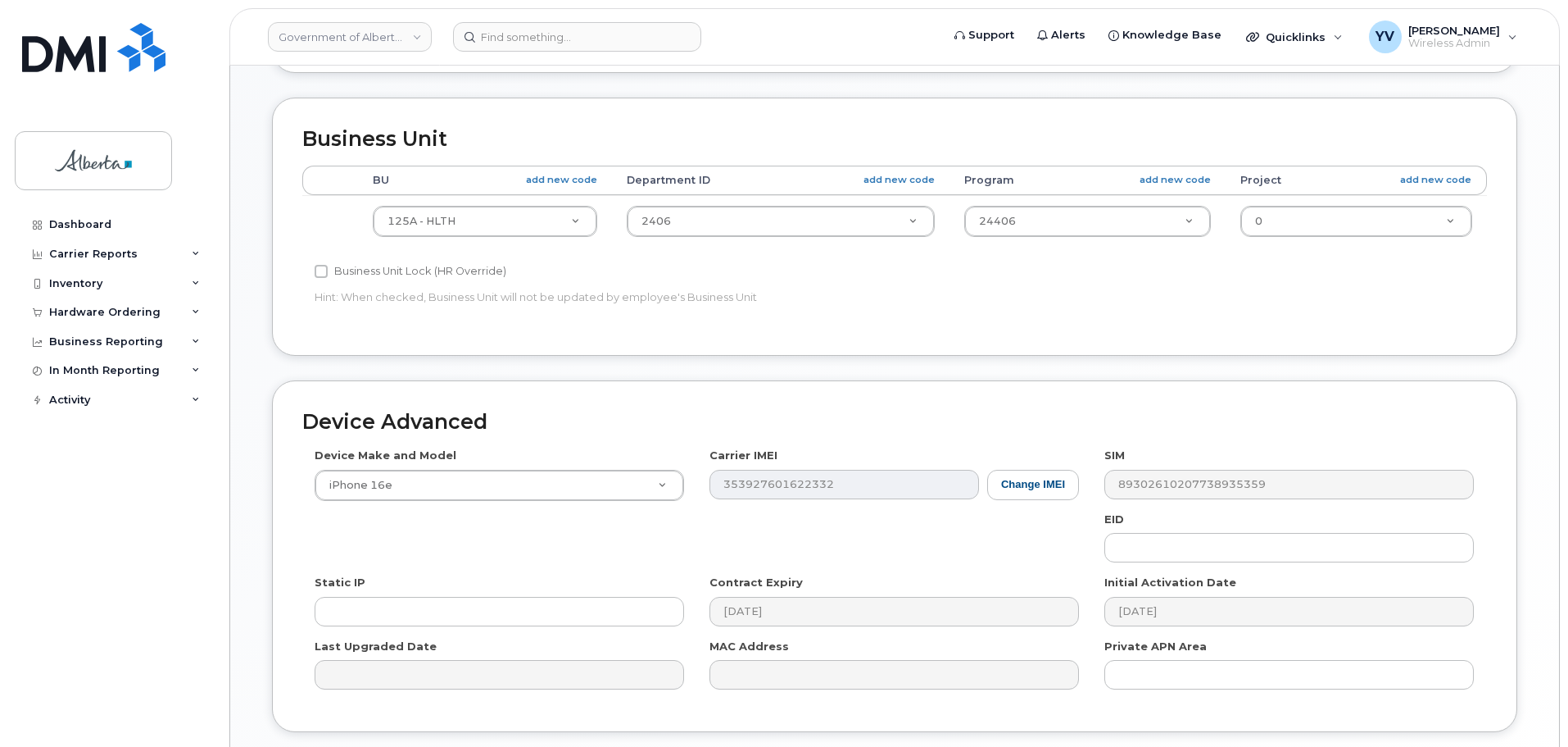
scroll to position [579, 0]
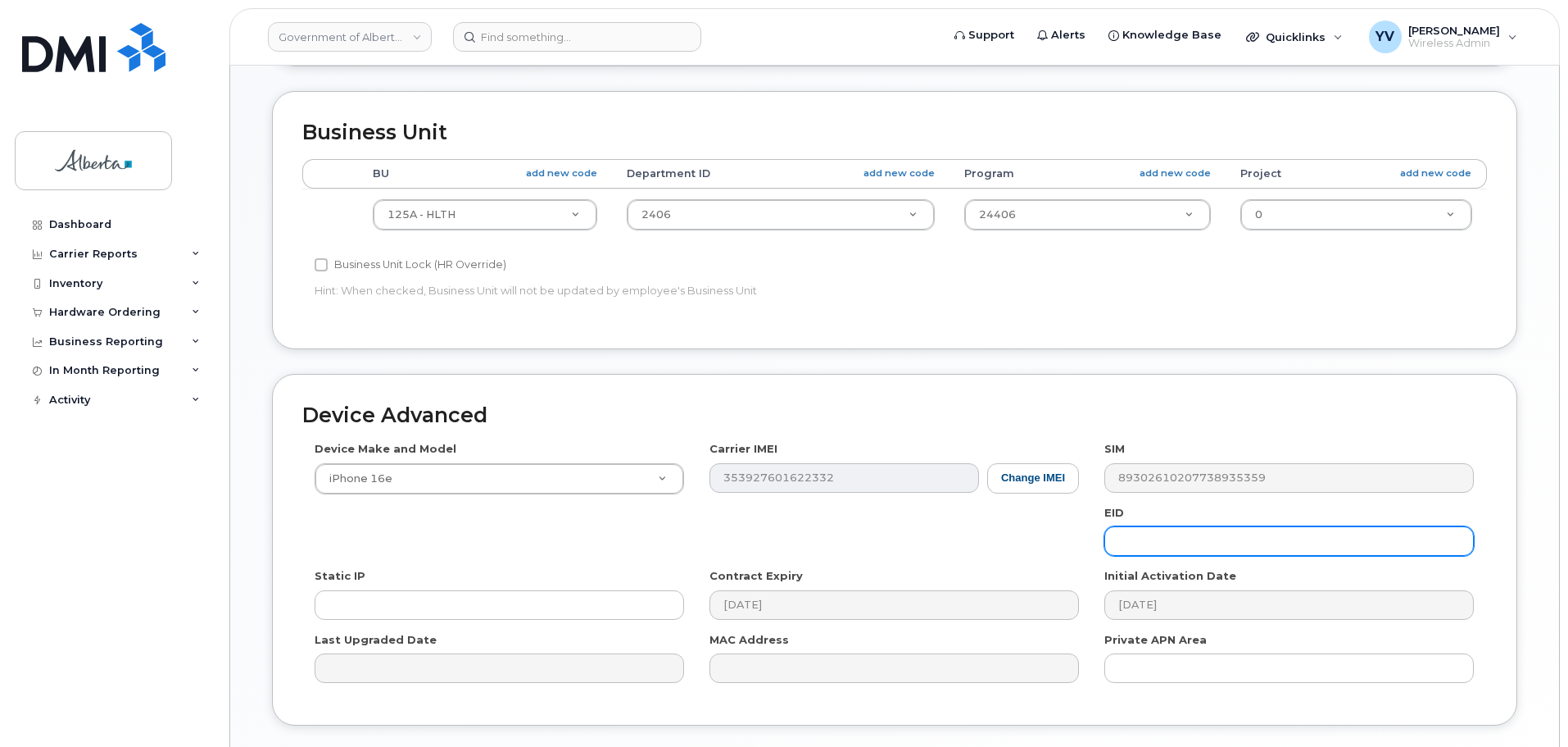
click at [1129, 548] on input "text" at bounding box center [1289, 541] width 370 height 29
paste input "89043052010008887025002885984489"
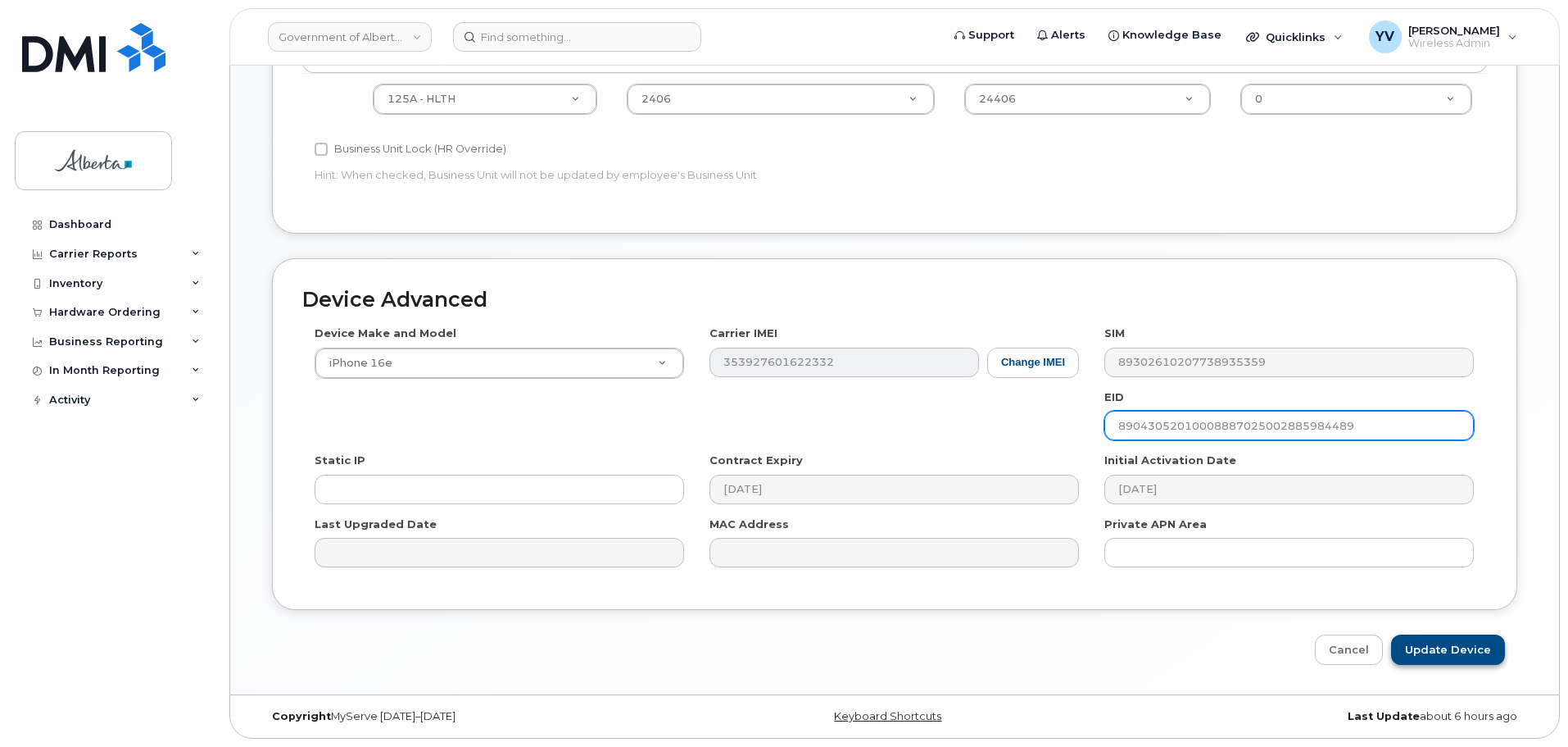
type input "89043052010008887025002885984489"
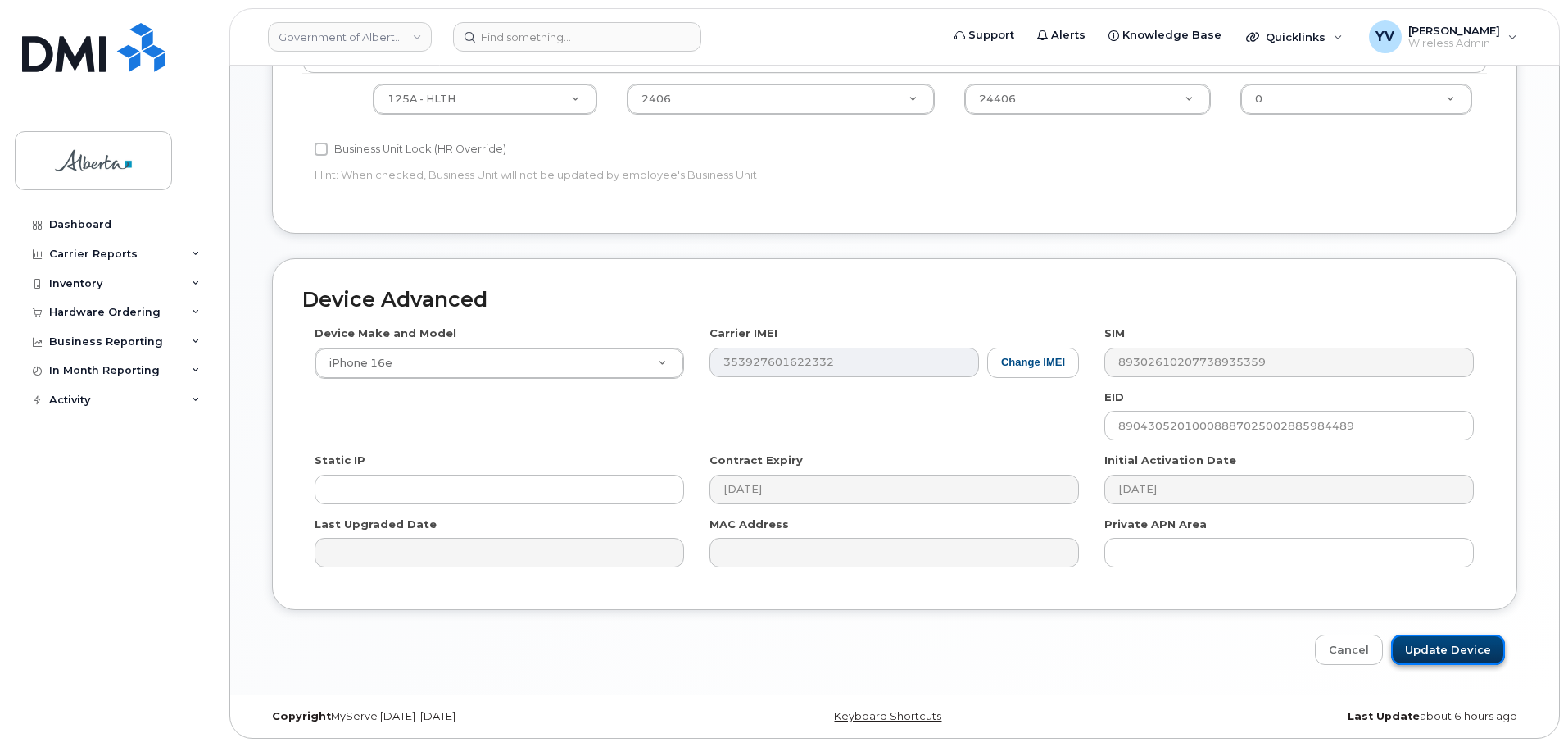
click at [1436, 644] on input "Update Device" at bounding box center [1448, 649] width 114 height 30
type input "Saving..."
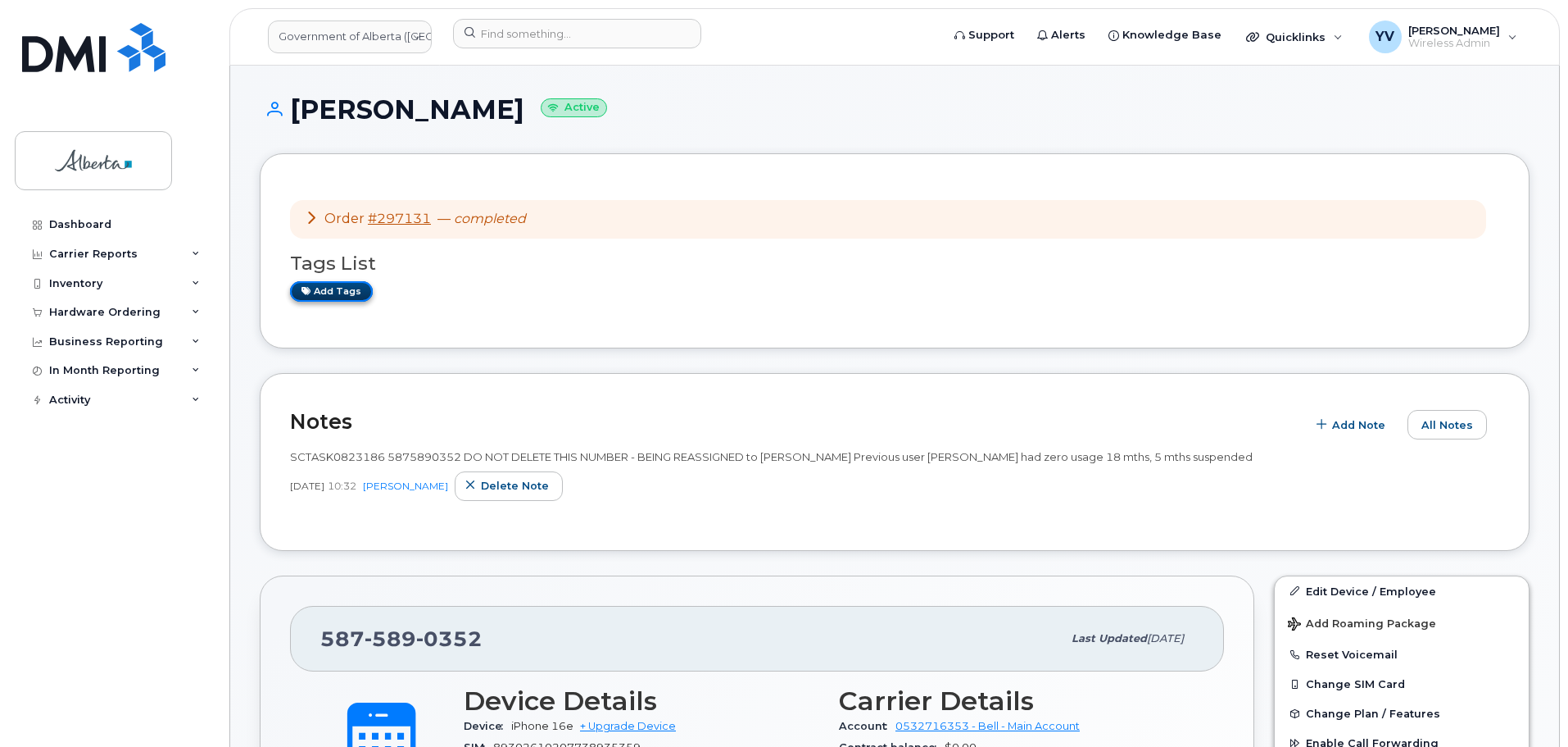
click at [335, 293] on link "Add tags" at bounding box center [332, 291] width 83 height 20
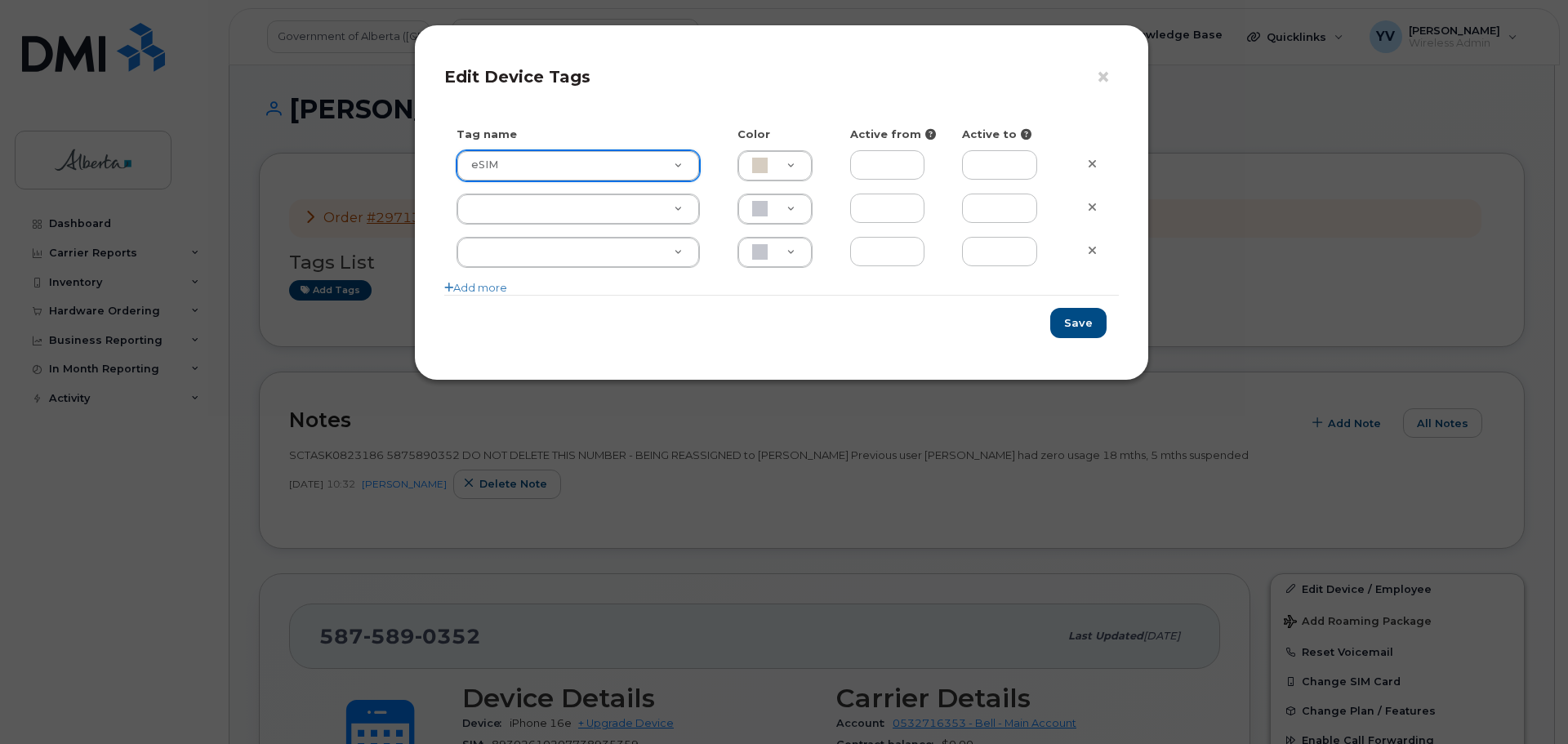
type input "eSIM"
type input "D6CDC1"
click at [1068, 319] on button "Save" at bounding box center [1078, 322] width 56 height 30
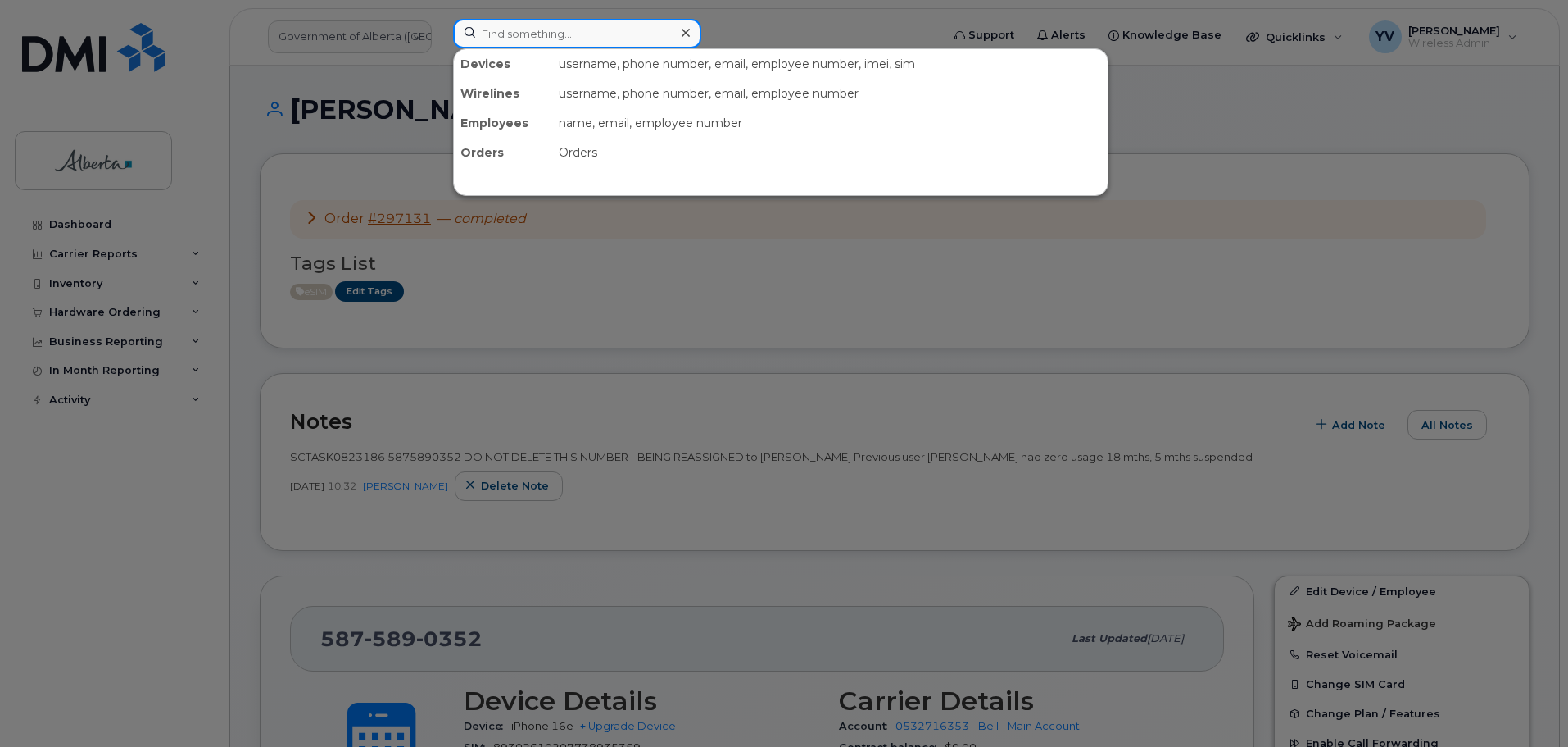
click at [523, 27] on input at bounding box center [577, 33] width 249 height 29
paste input "5875914904"
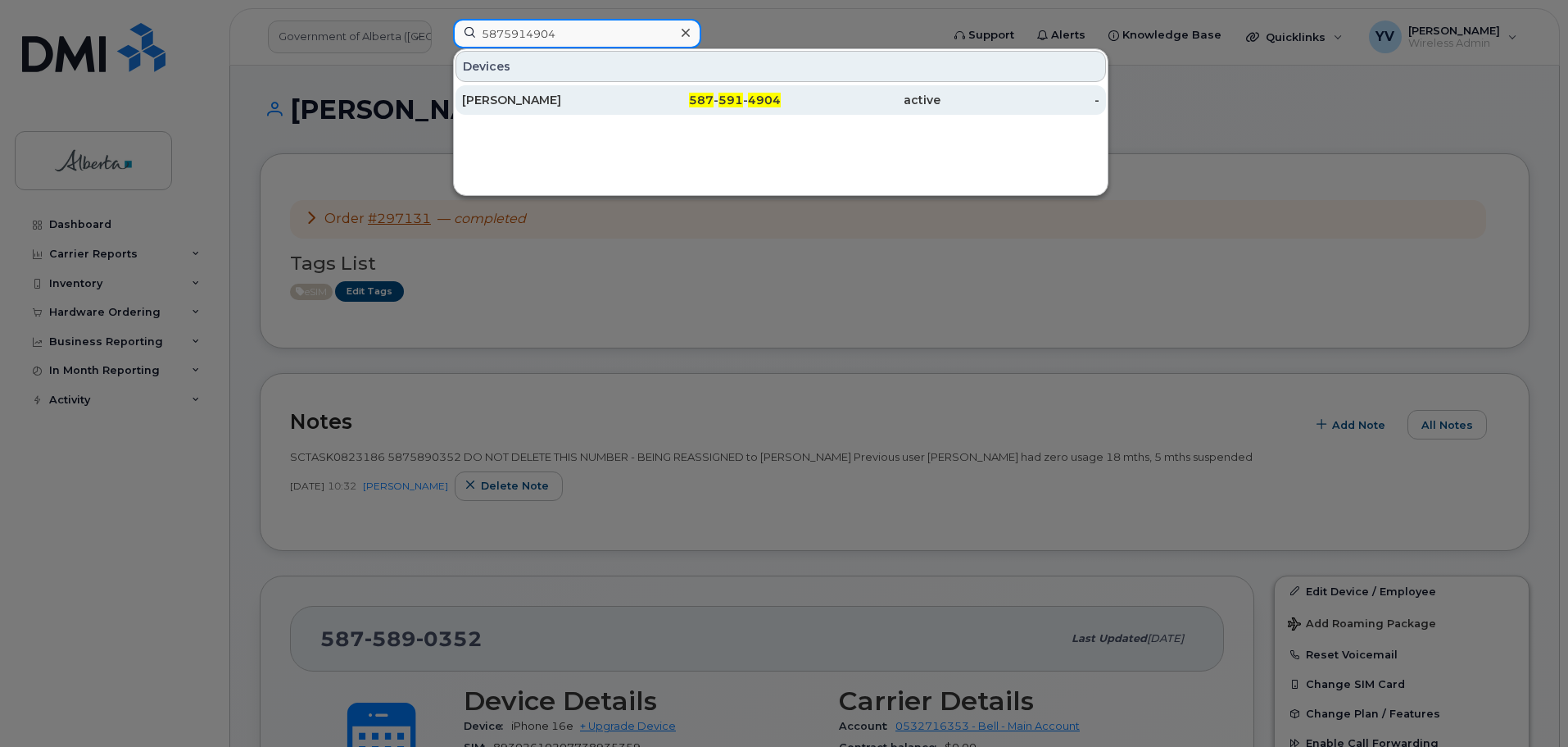
type input "5875914904"
click at [739, 94] on span "591" at bounding box center [730, 100] width 24 height 15
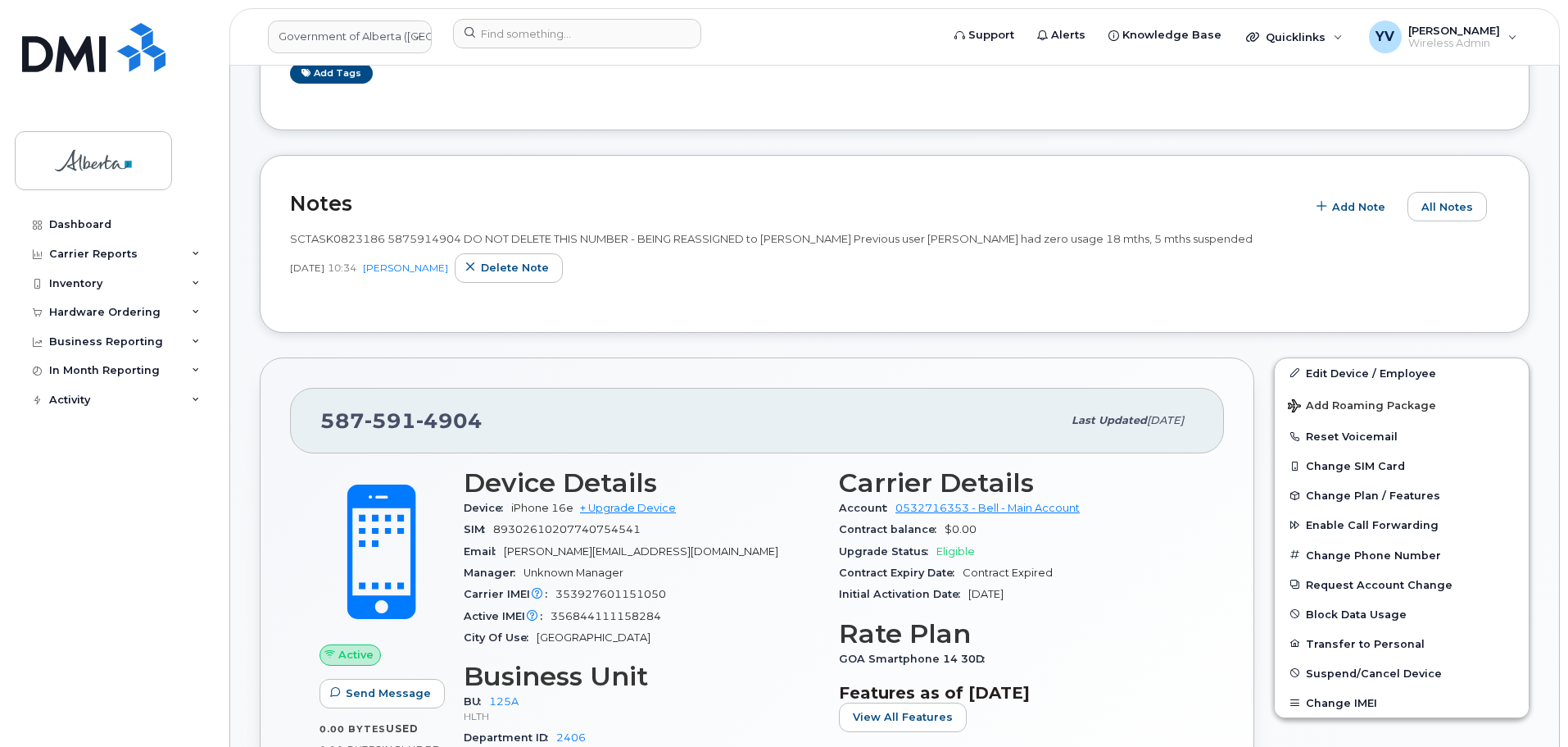
scroll to position [261, 0]
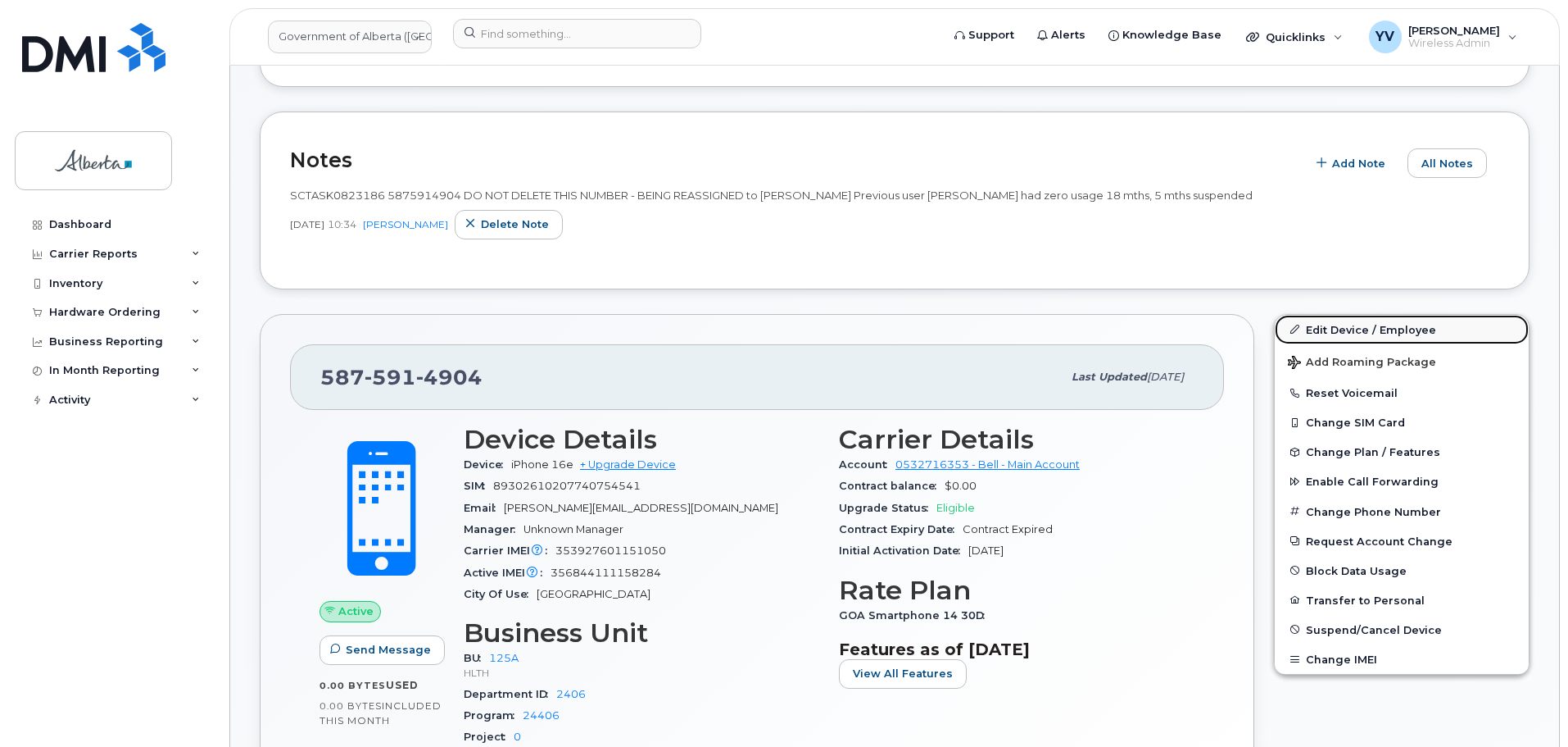
click at [1348, 320] on link "Edit Device / Employee" at bounding box center [1402, 329] width 254 height 29
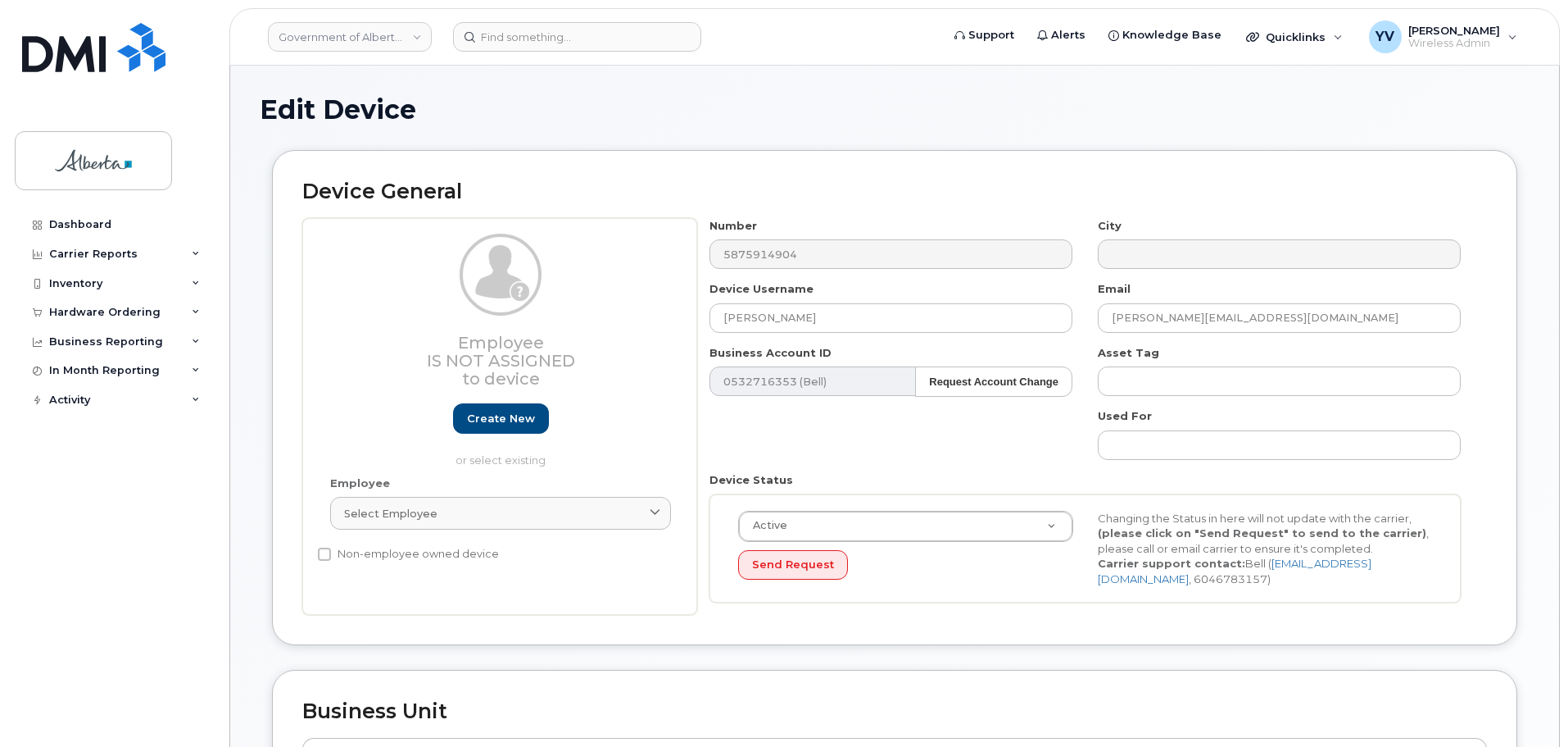
select select "4120335"
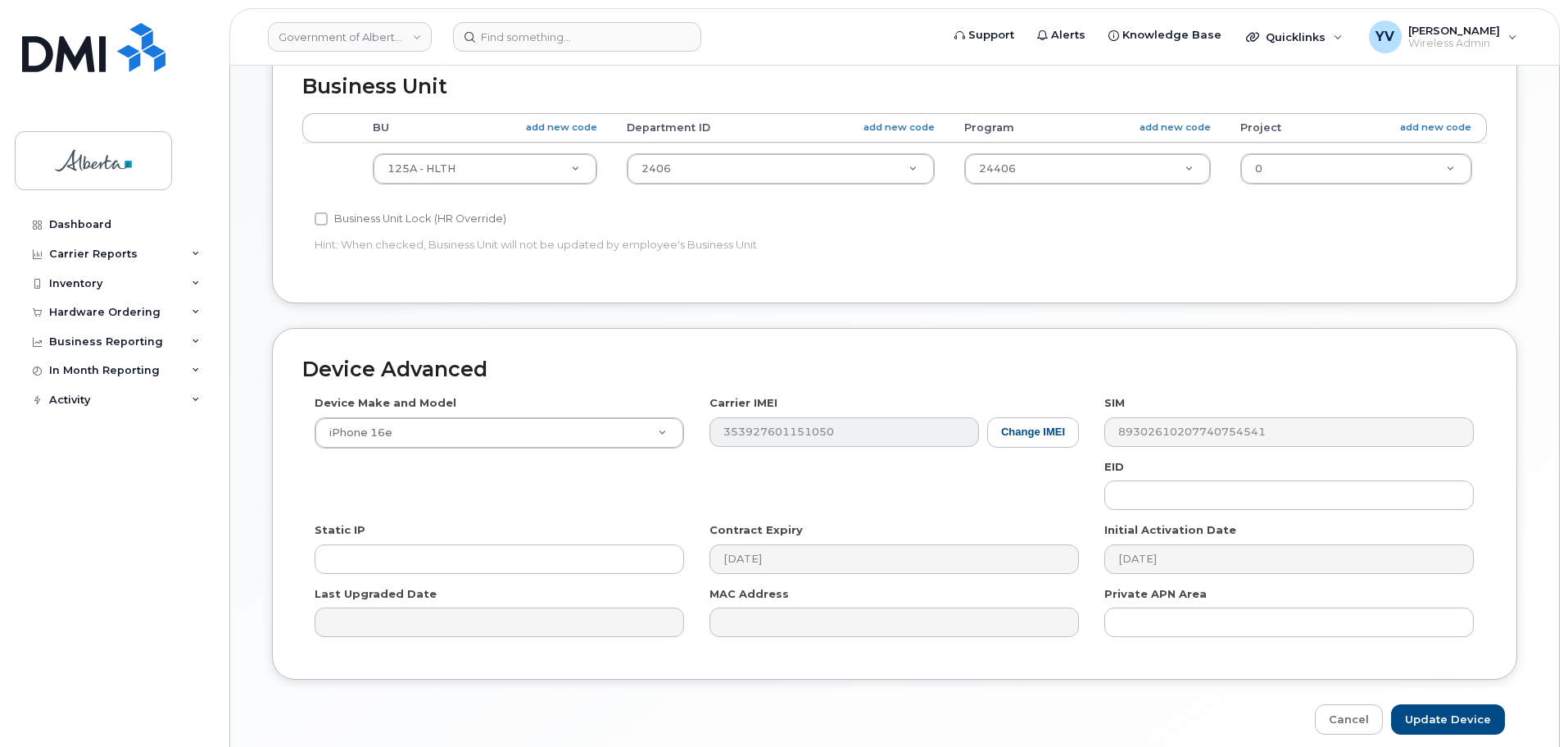
scroll to position [626, 0]
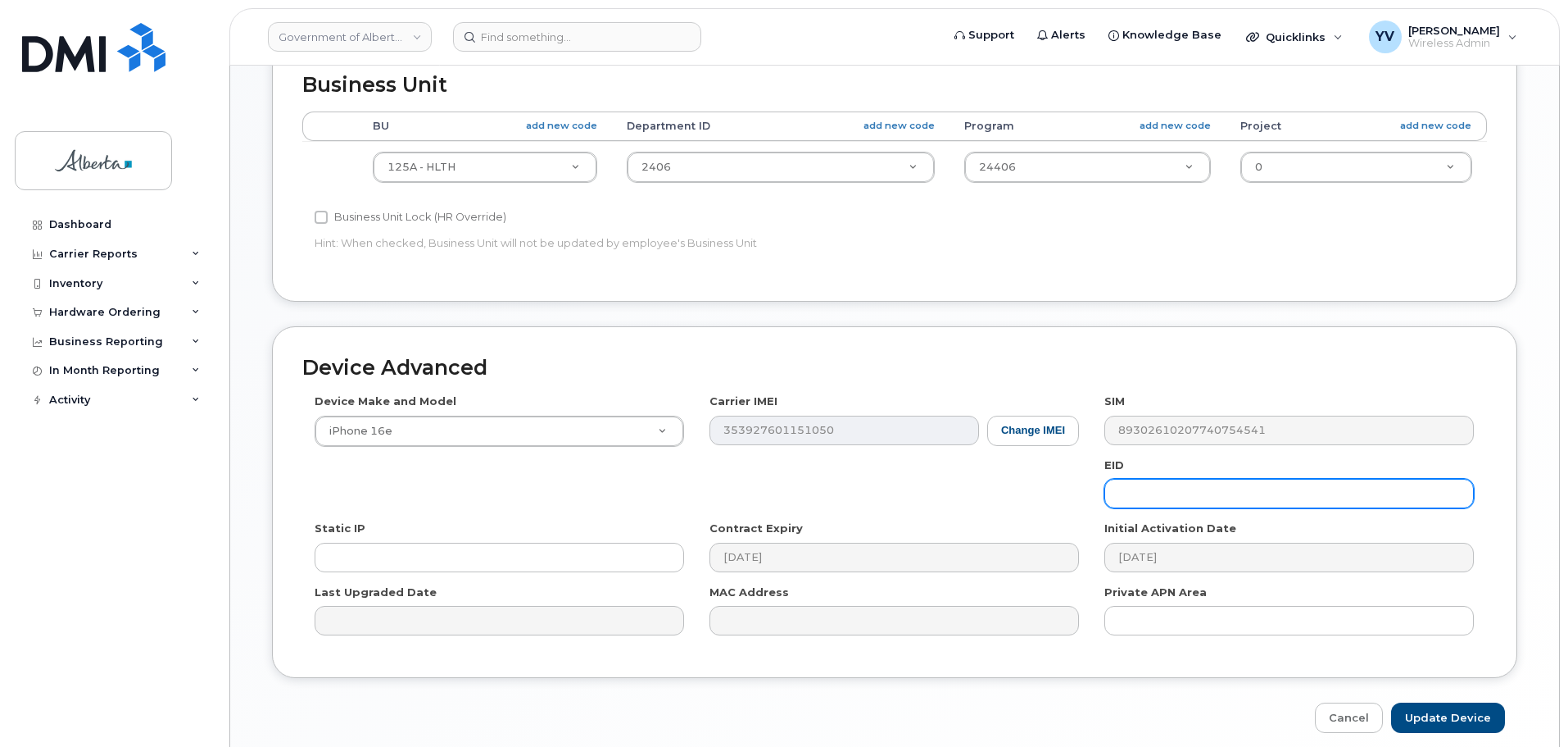
click at [1128, 497] on input "text" at bounding box center [1289, 493] width 370 height 29
paste input "89043052010008887025002891791297"
type input "89043052010008887025002891791297"
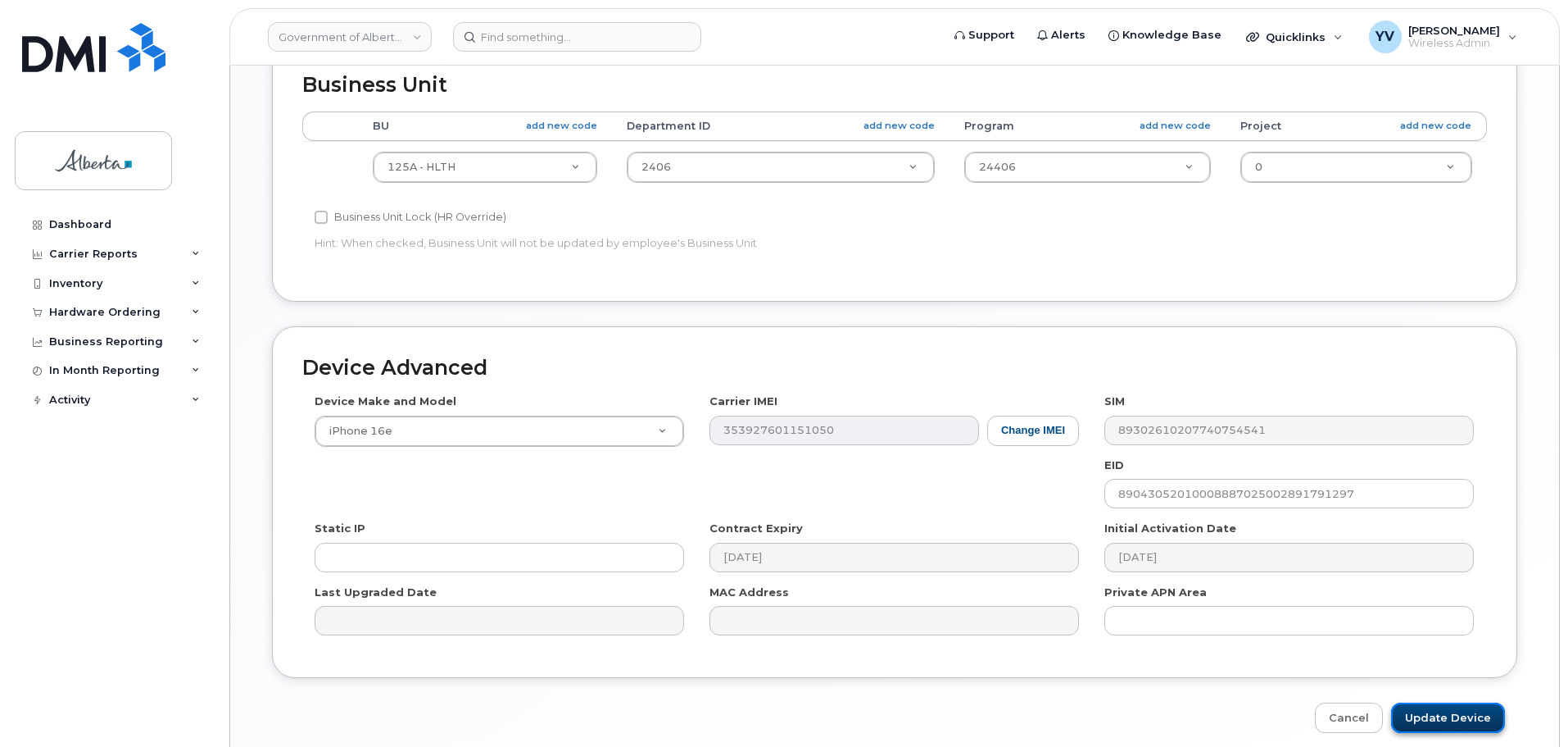
click at [1451, 714] on input "Update Device" at bounding box center [1448, 717] width 114 height 30
type input "Saving..."
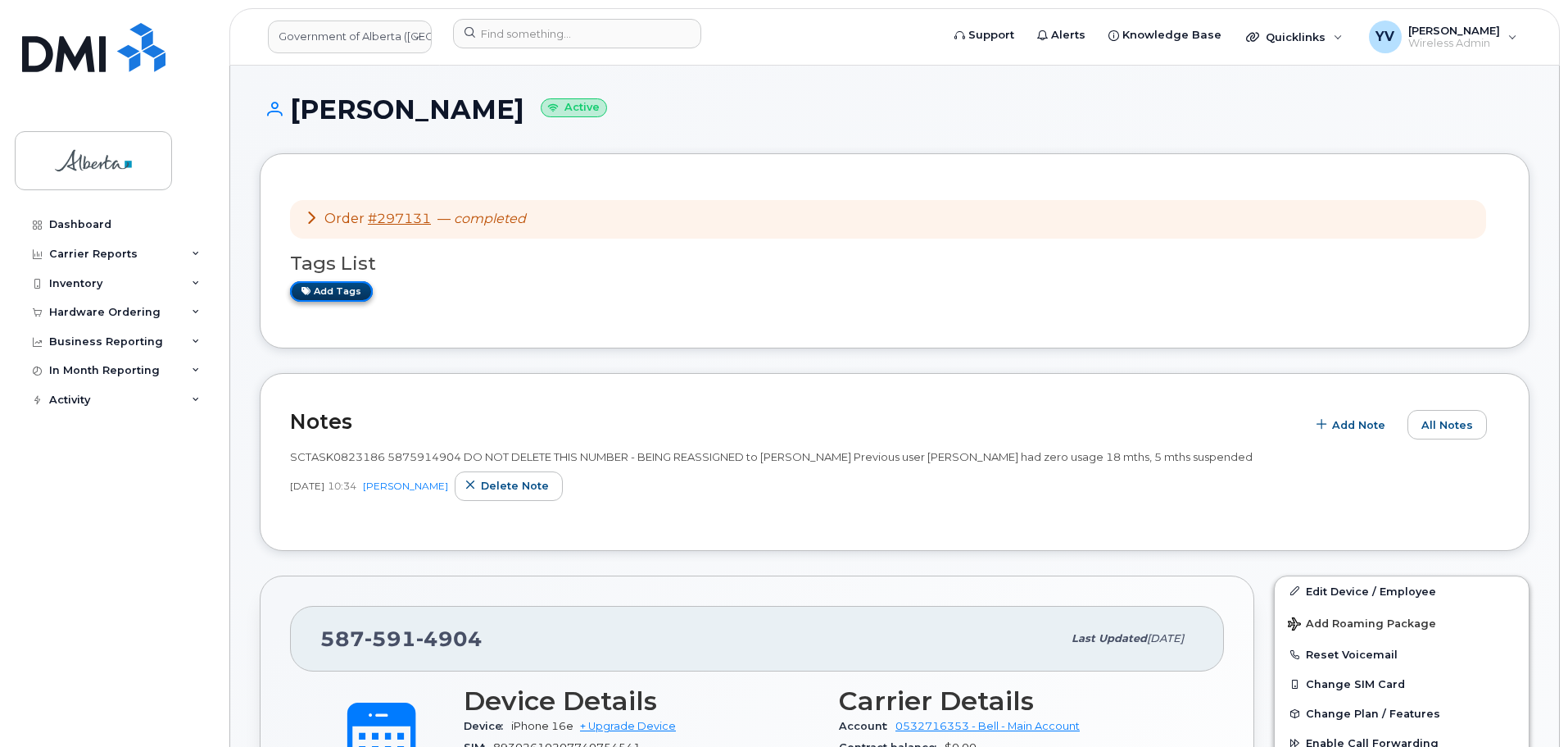
click at [330, 292] on link "Add tags" at bounding box center [332, 291] width 83 height 20
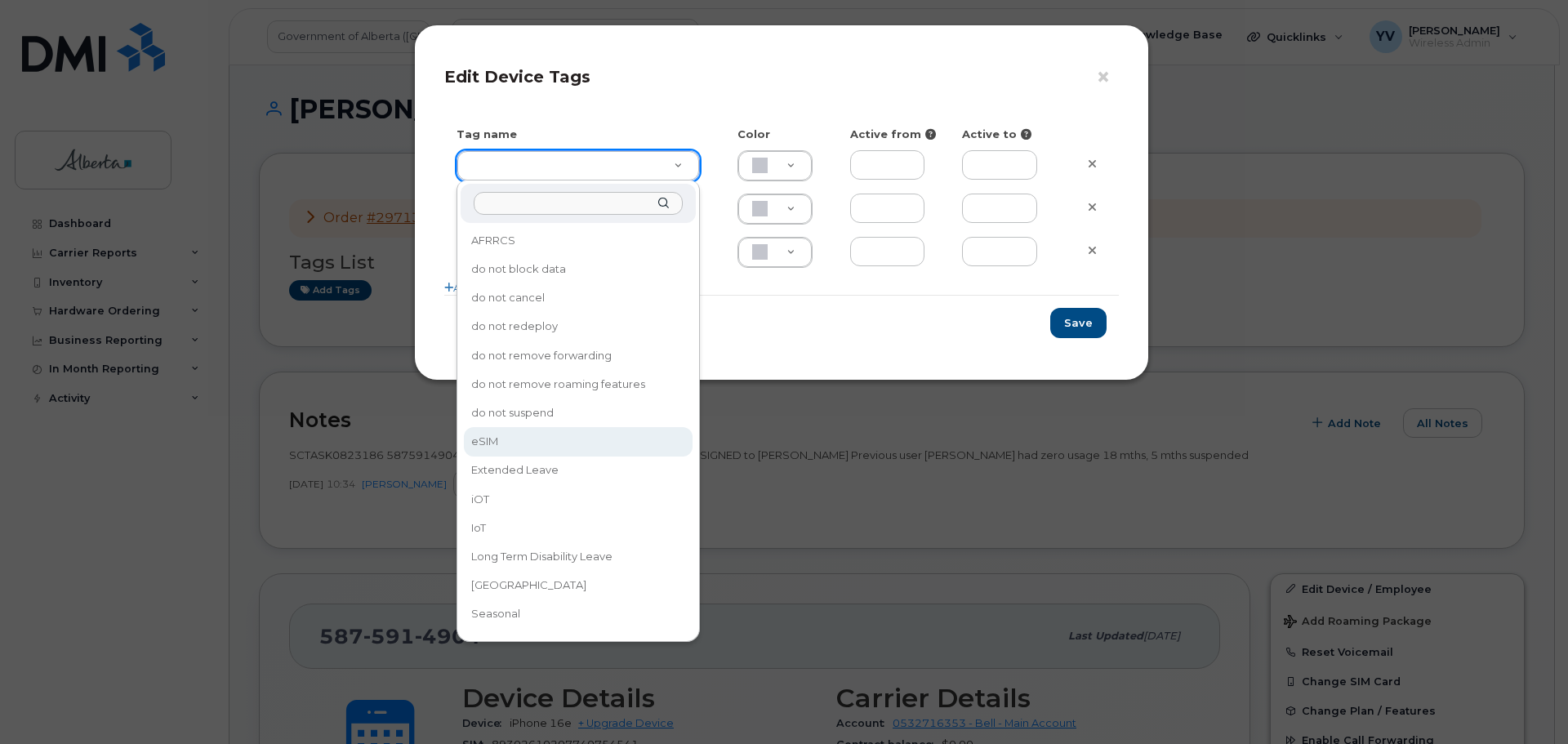
type input "eSIM"
type input "D6CDC1"
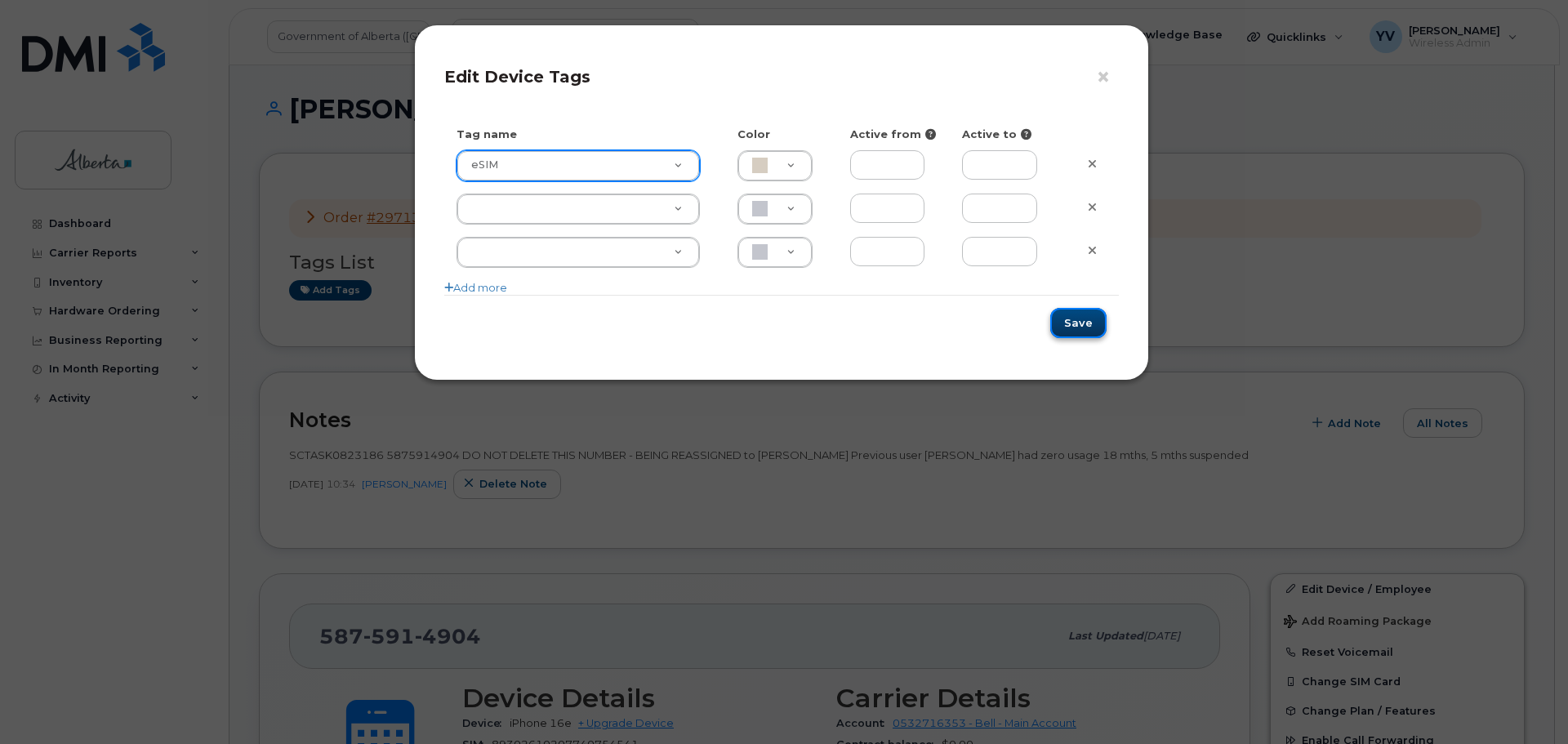
click at [1064, 324] on button "Save" at bounding box center [1078, 322] width 56 height 30
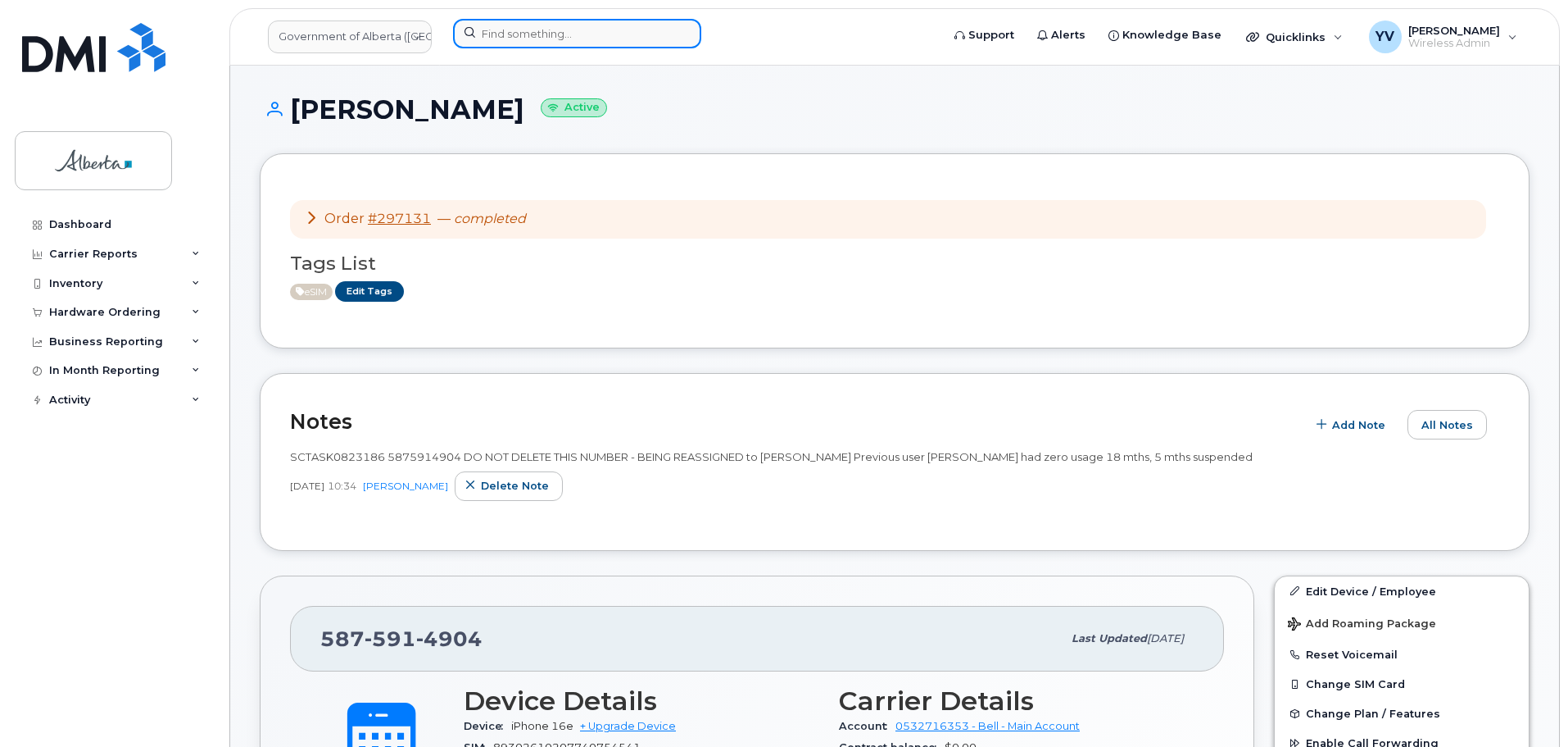
click at [498, 34] on input at bounding box center [577, 33] width 249 height 29
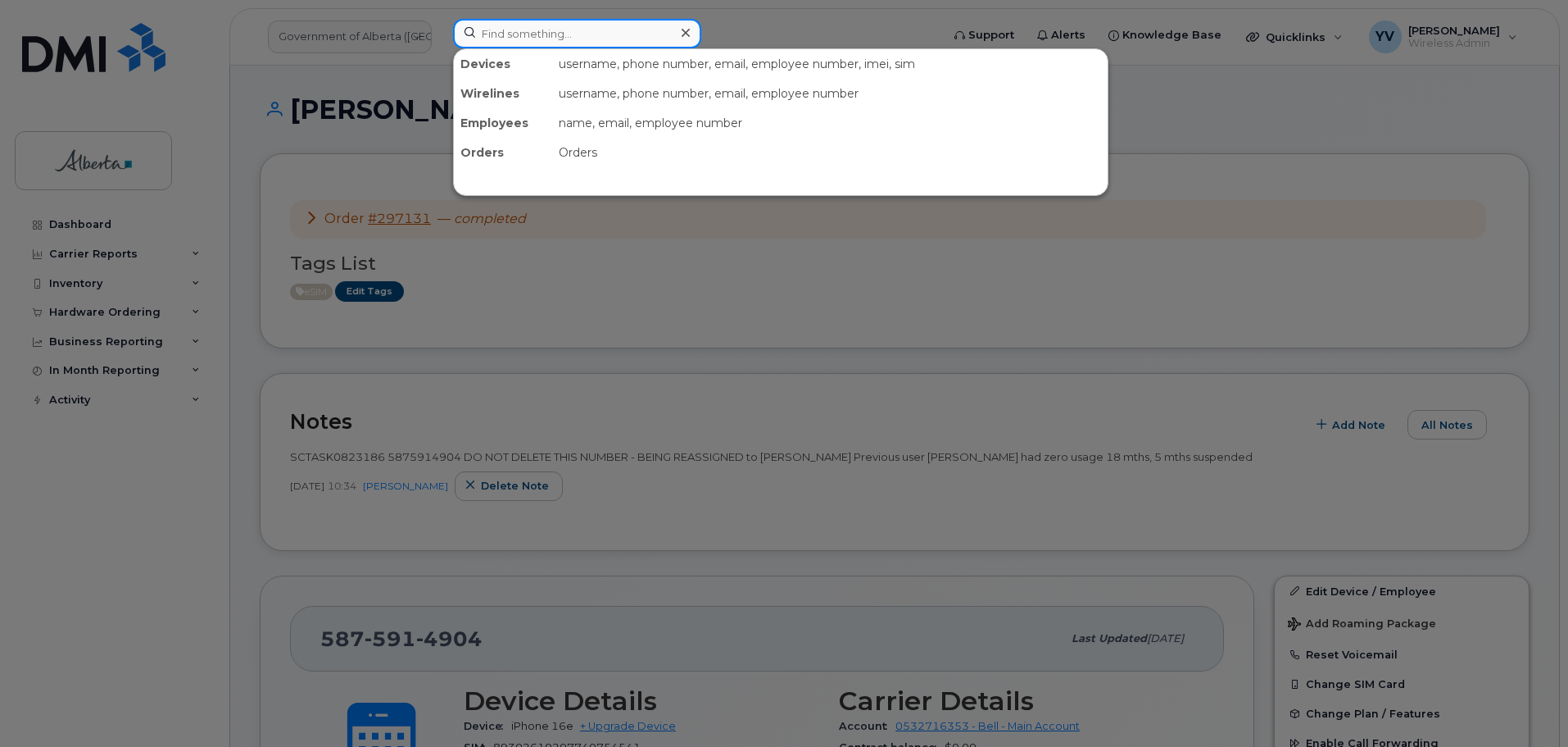
paste input "5875978140"
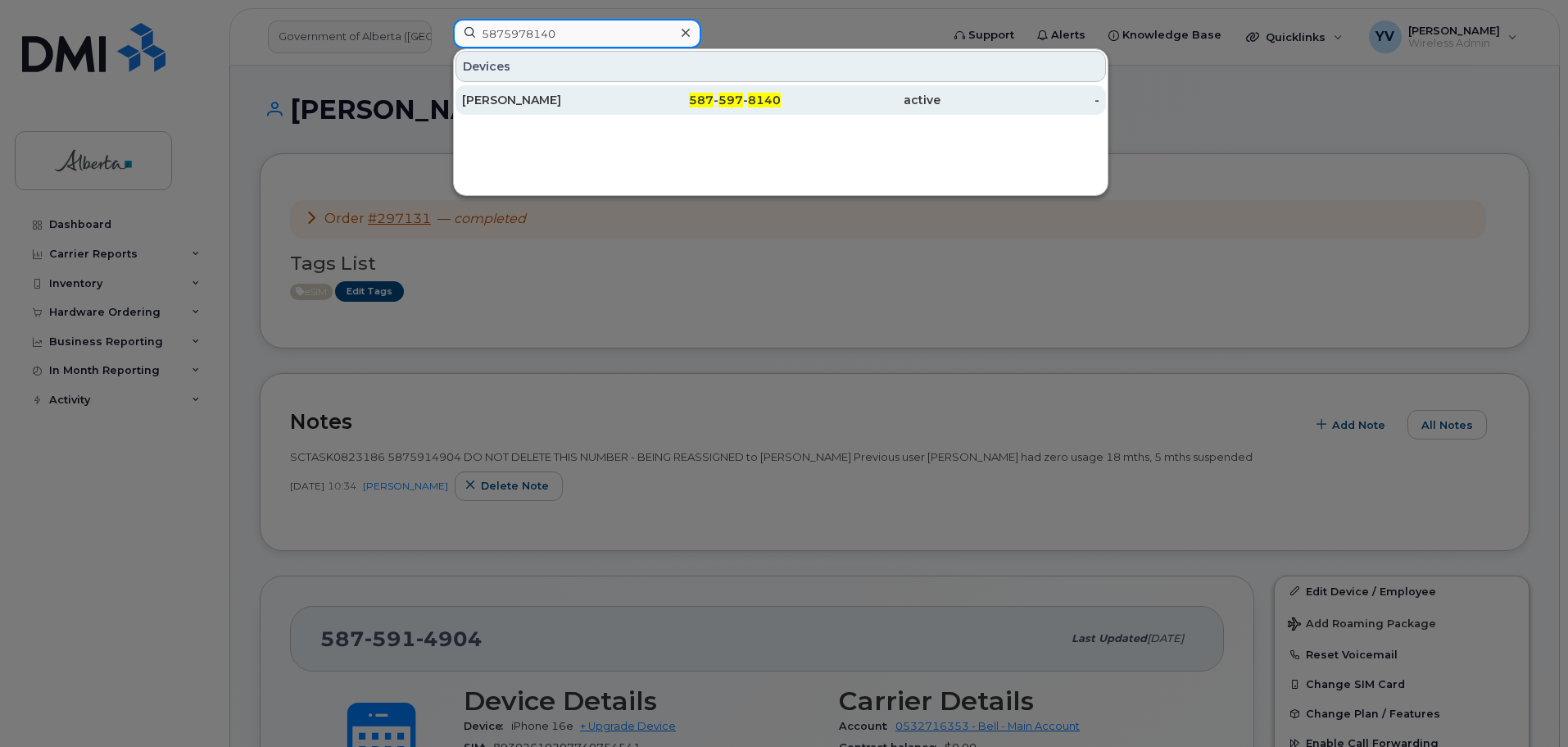
type input "5875978140"
click at [781, 92] on div "587 - 597 - 8140" at bounding box center [860, 100] width 160 height 29
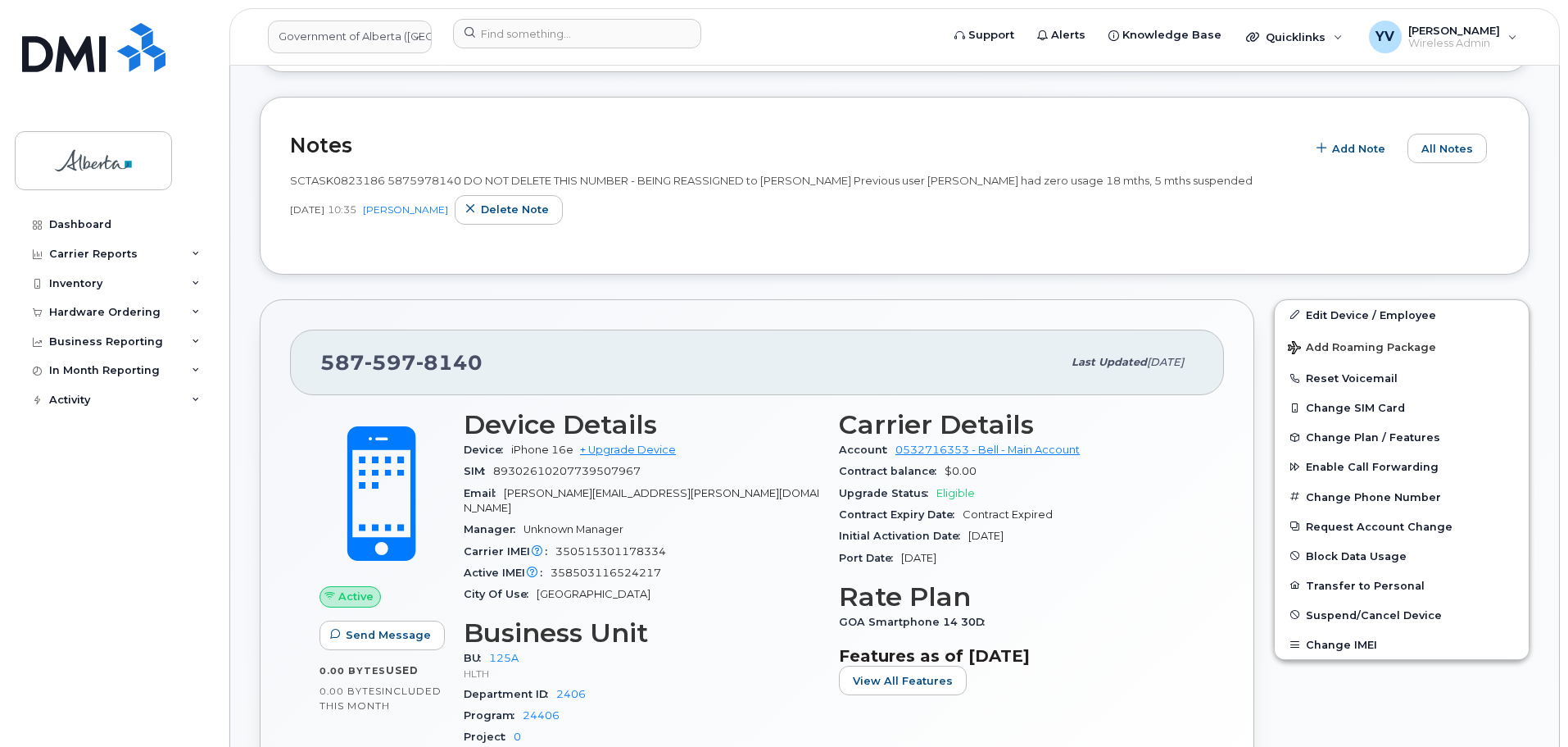
scroll to position [280, 0]
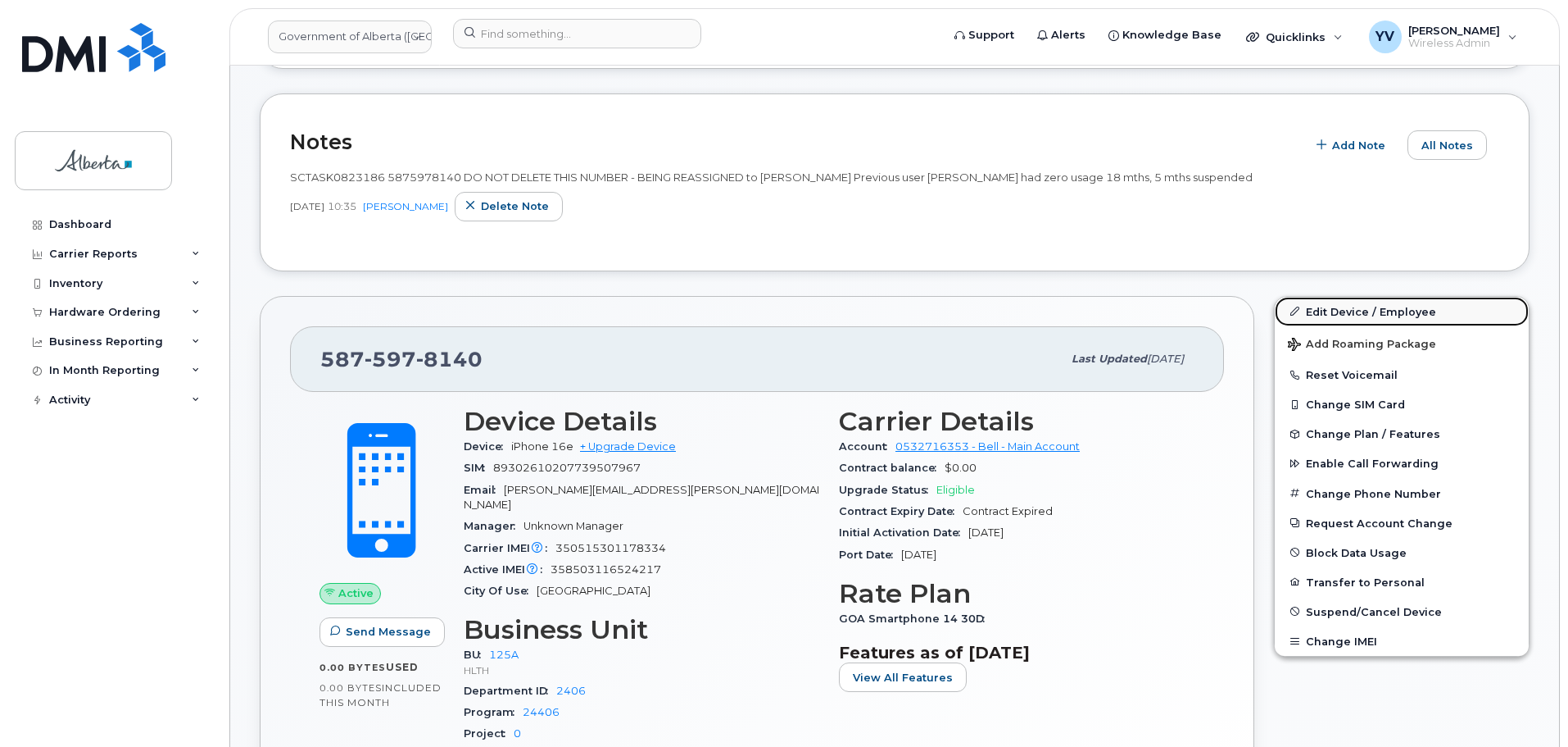
click at [1341, 310] on link "Edit Device / Employee" at bounding box center [1402, 312] width 254 height 29
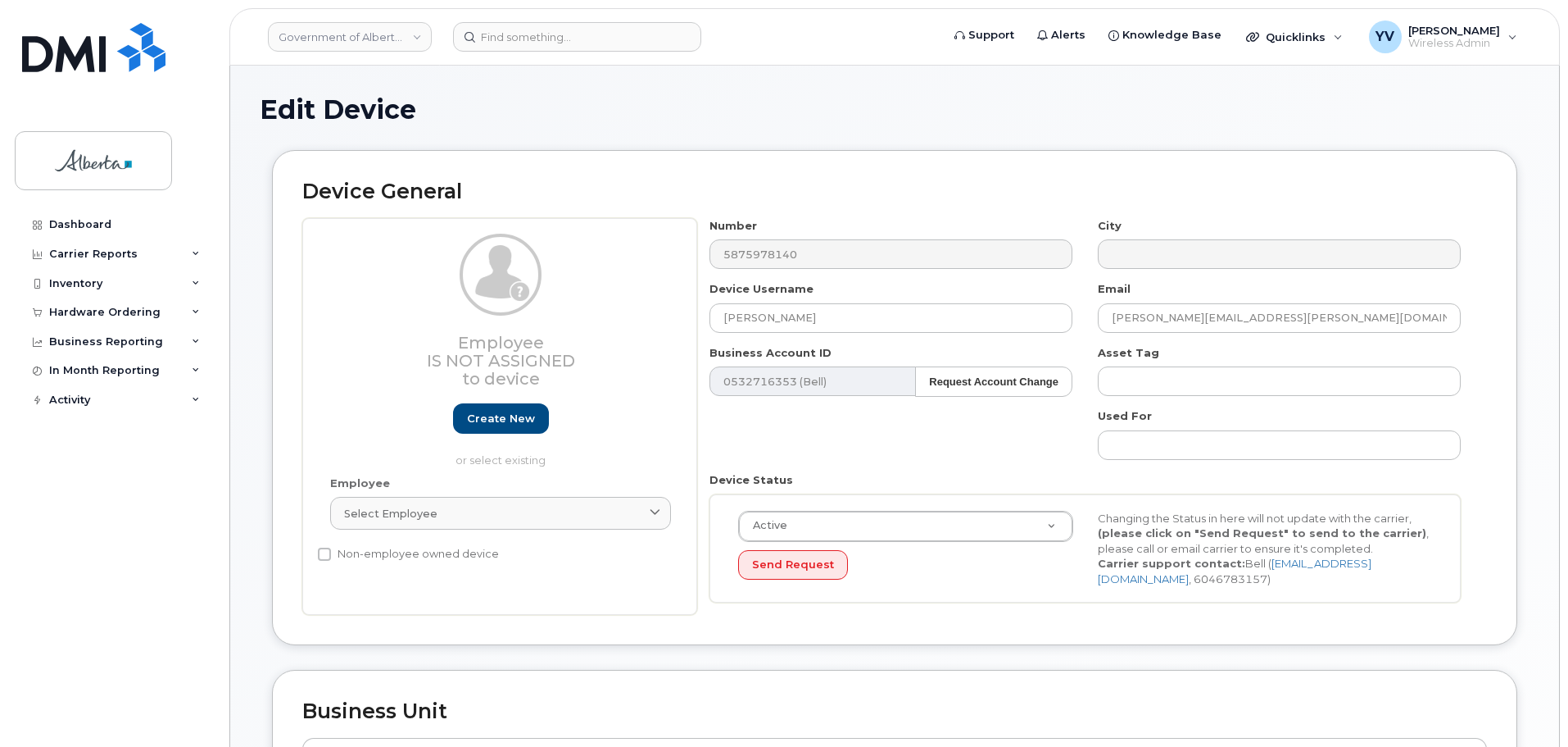
select select "4120335"
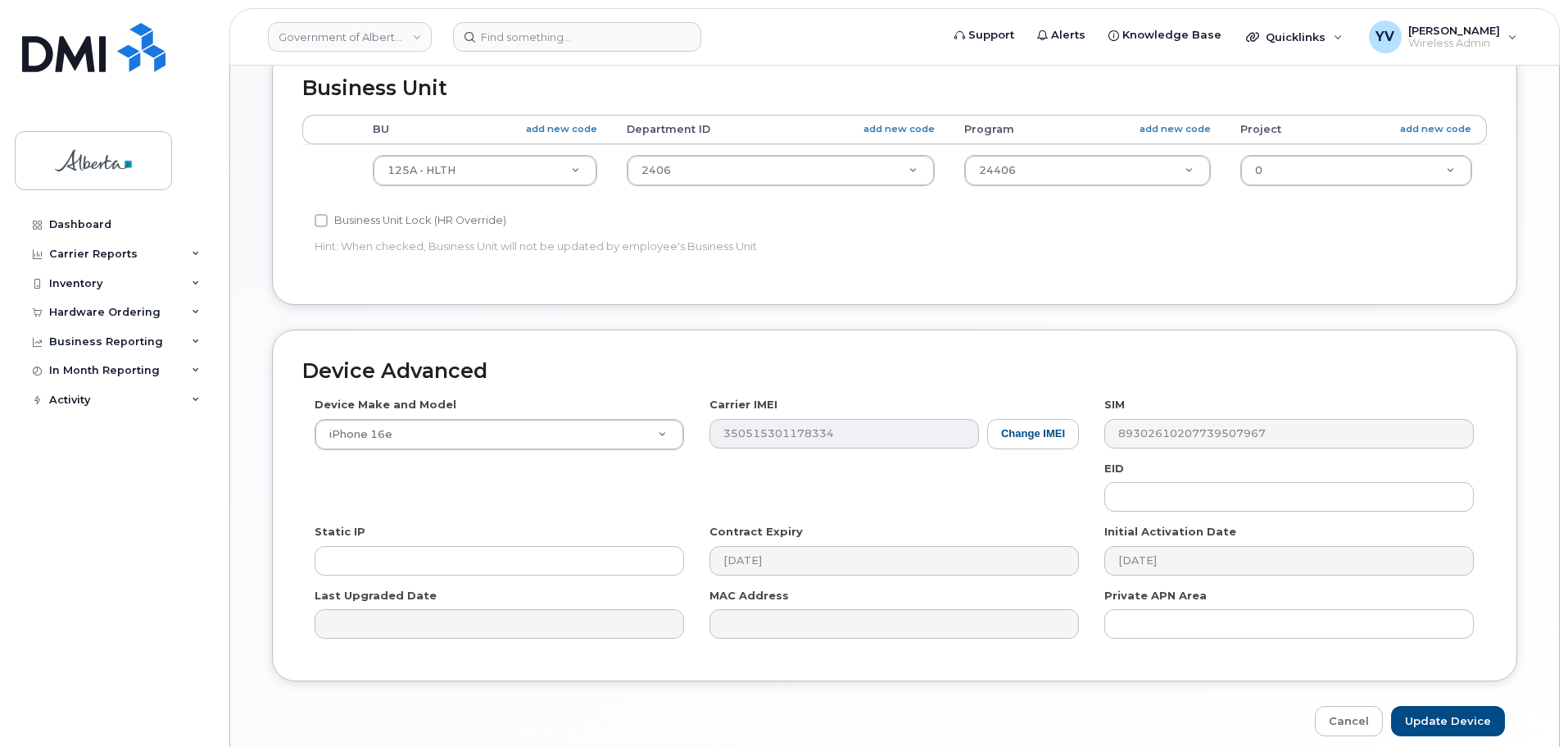
scroll to position [628, 0]
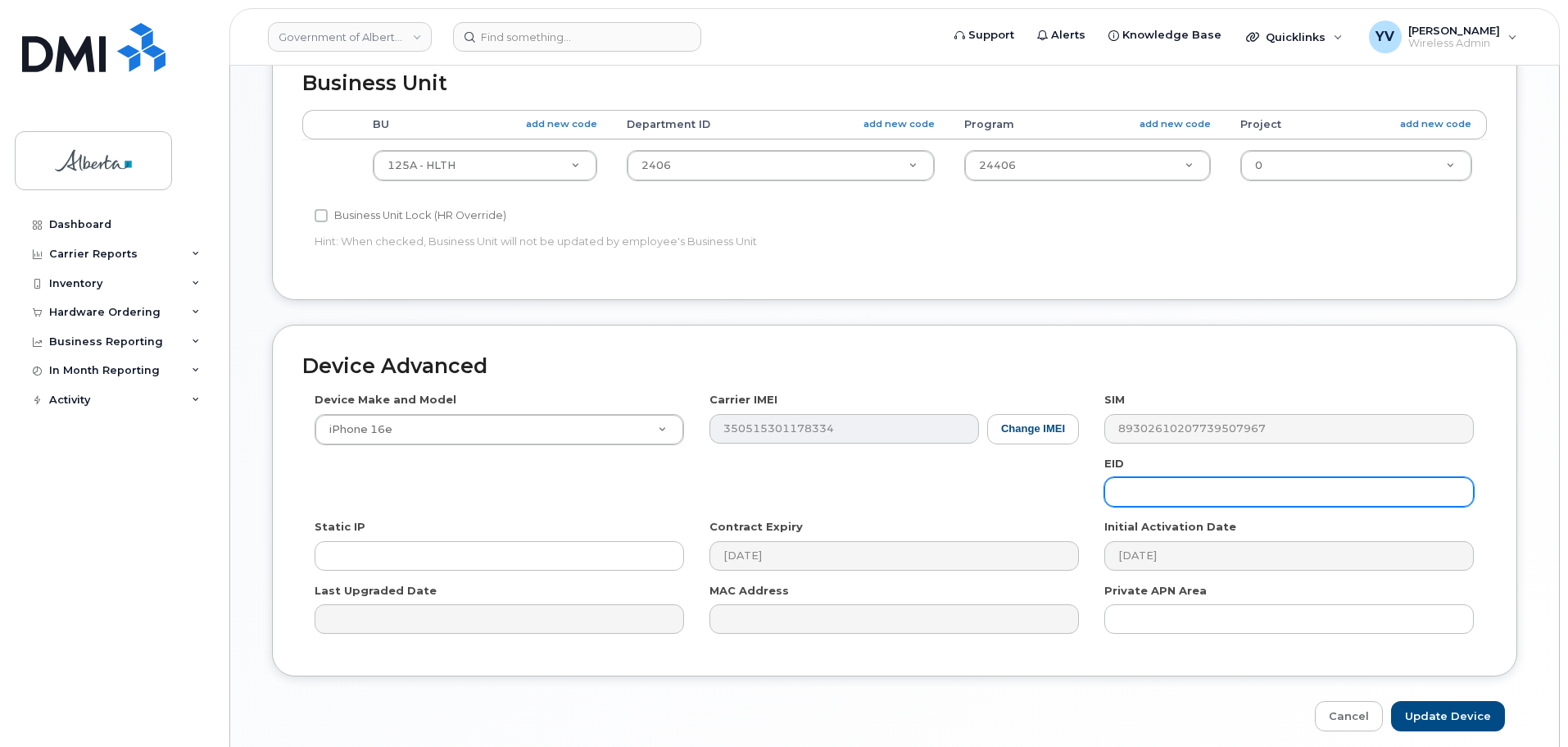
click at [1145, 490] on input "text" at bounding box center [1289, 492] width 370 height 29
paste input "89043052010008887025002886939260"
type input "89043052010008887025002886939260"
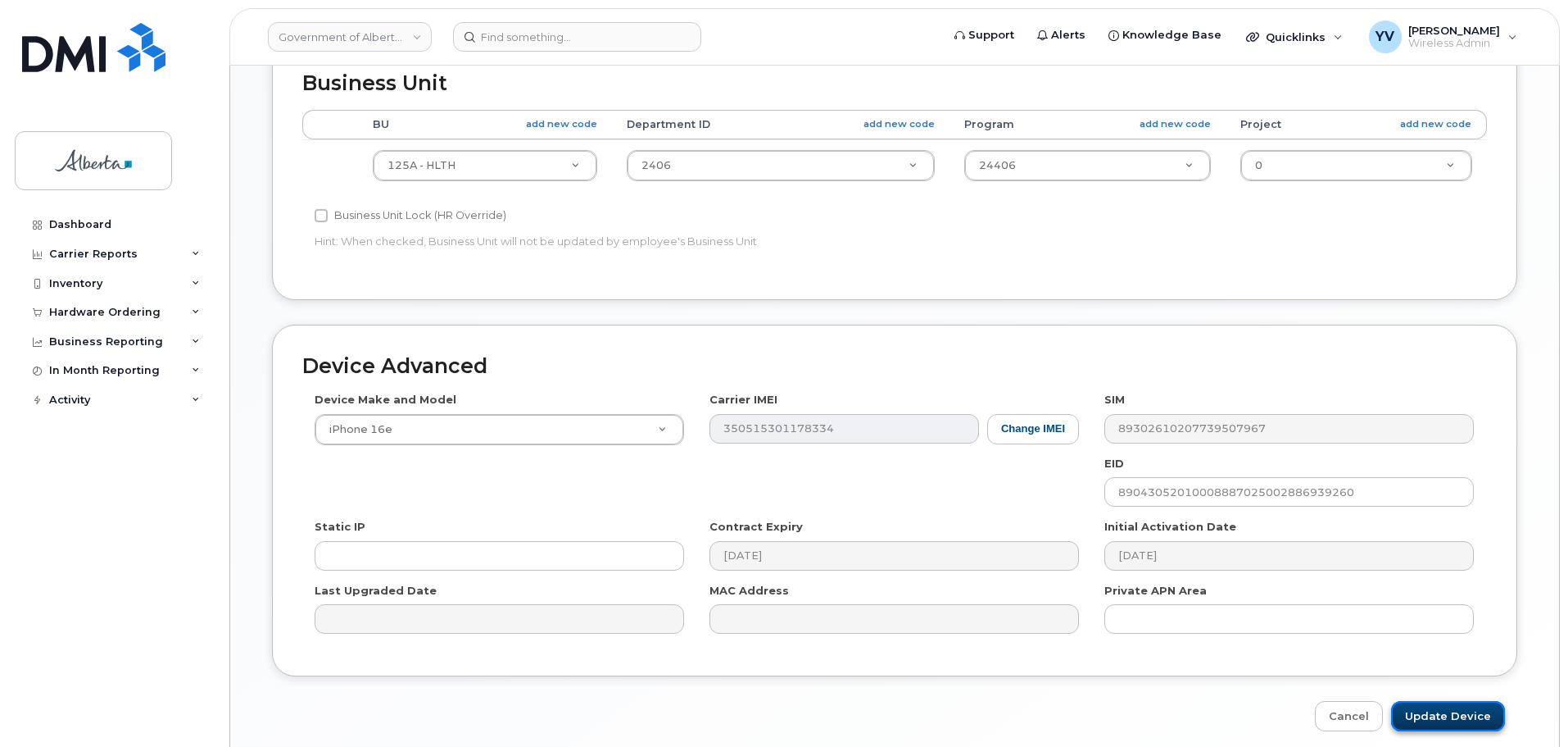
click at [1423, 711] on input "Update Device" at bounding box center [1448, 715] width 114 height 30
type input "Saving..."
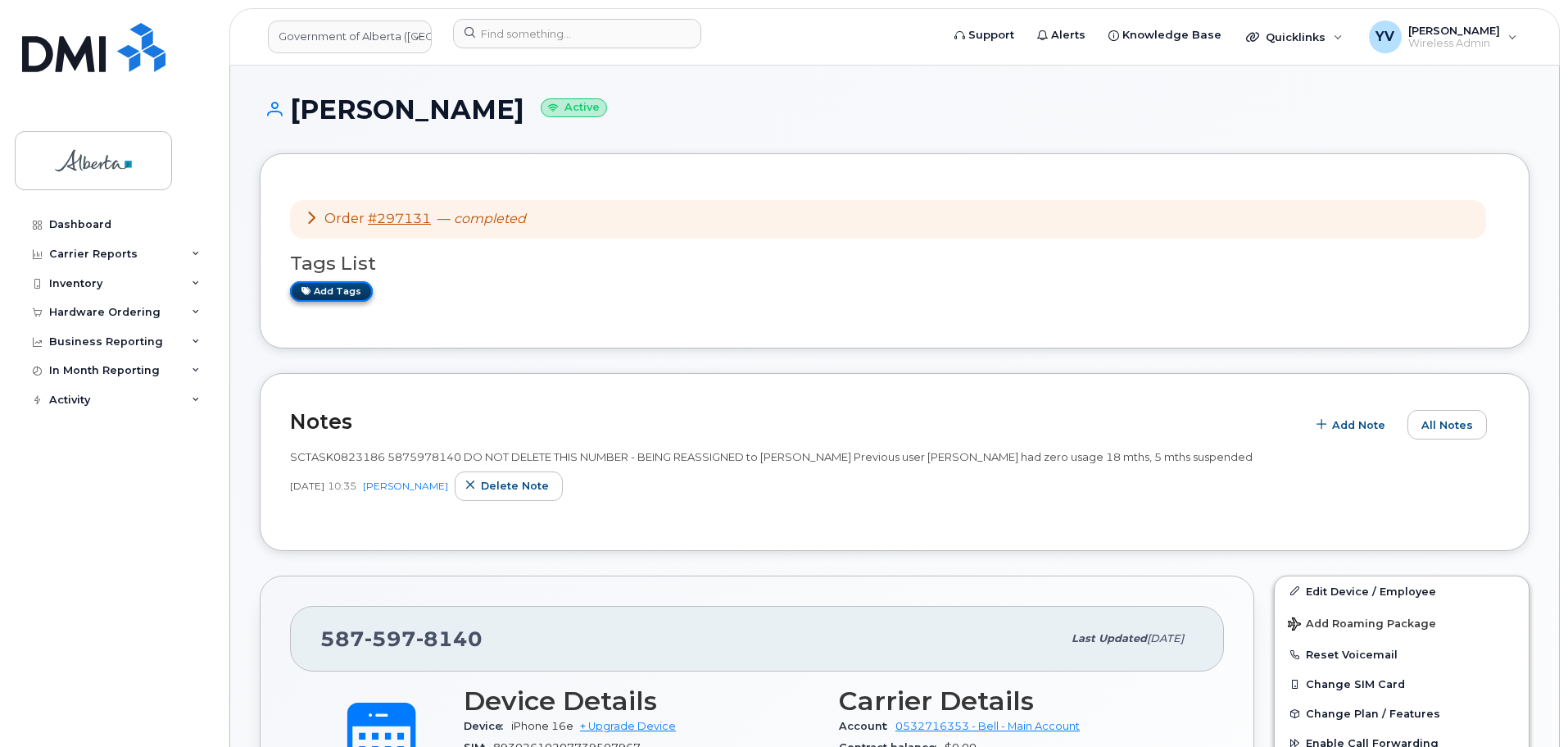
click at [320, 284] on link "Add tags" at bounding box center [332, 291] width 83 height 20
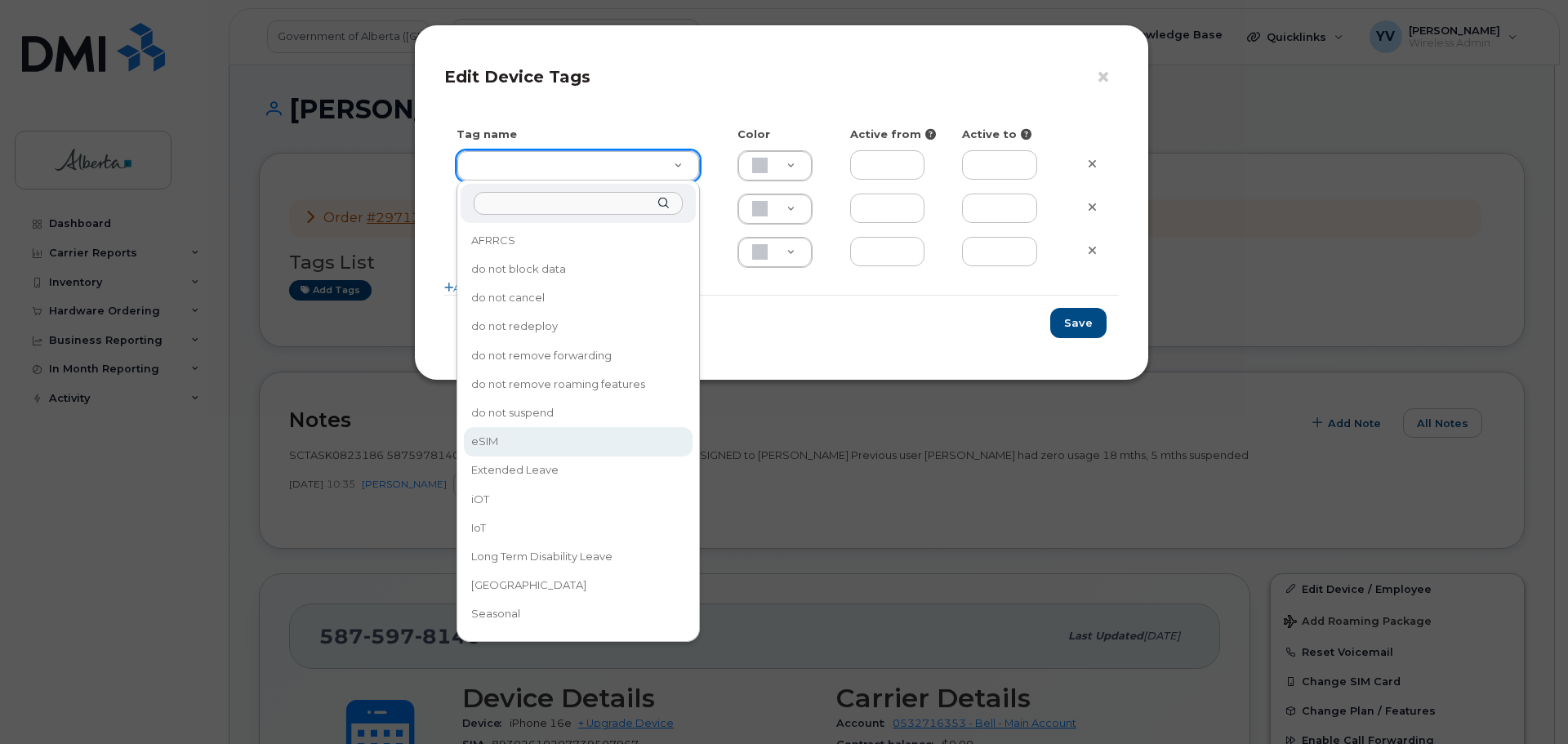
type input "eSIM"
type input "D6CDC1"
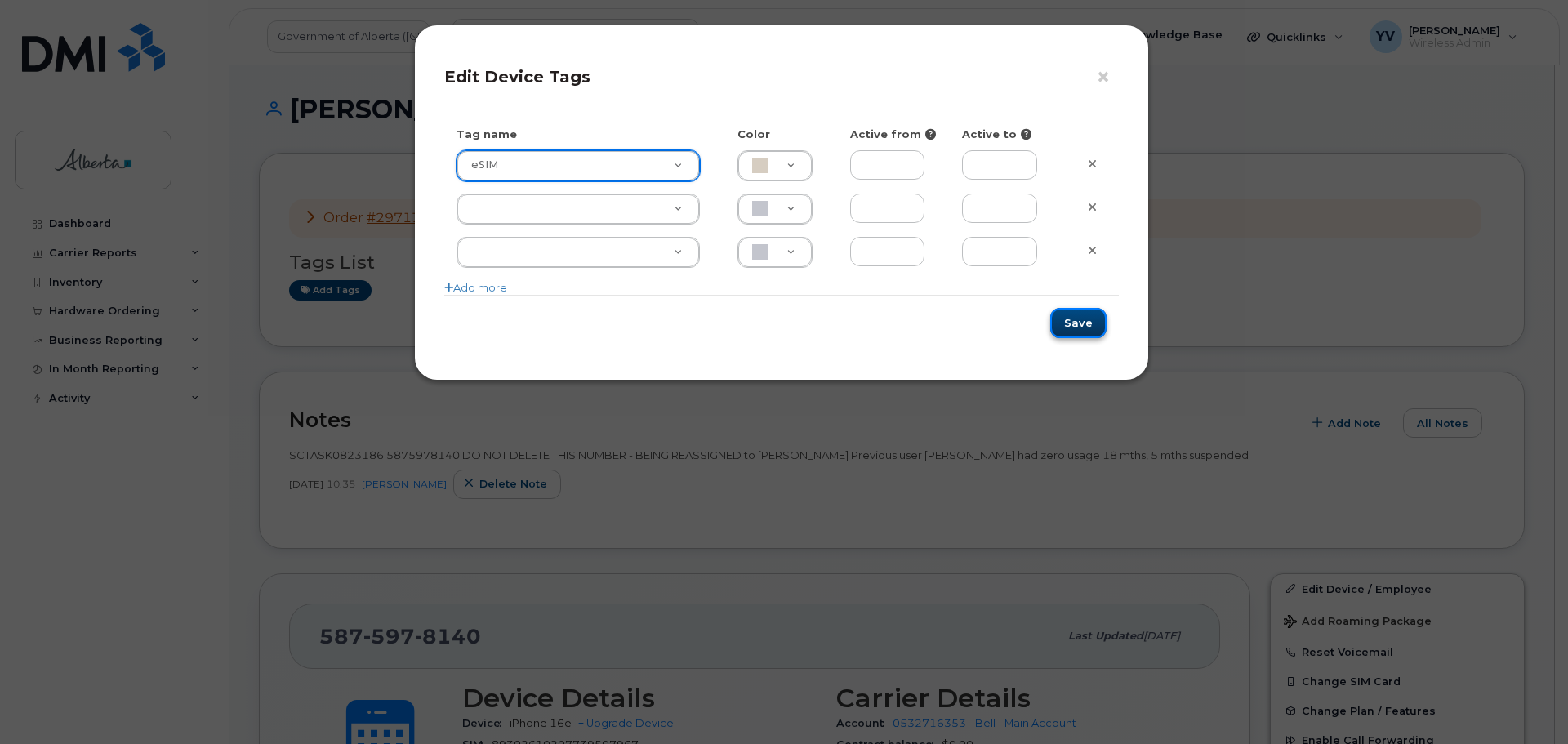
click at [1095, 318] on button "Save" at bounding box center [1078, 322] width 56 height 30
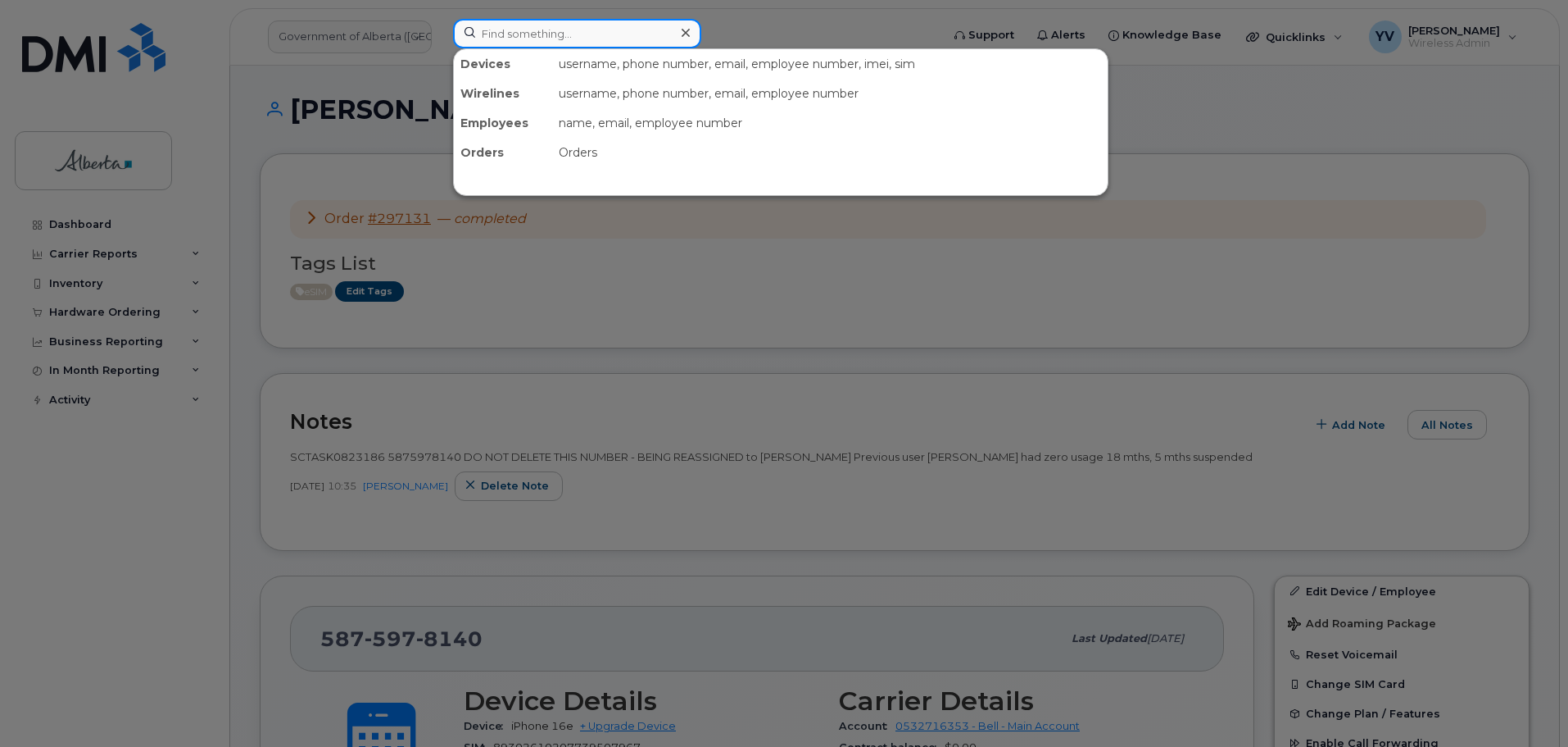
click at [519, 31] on input at bounding box center [577, 33] width 249 height 29
paste input "5878734985"
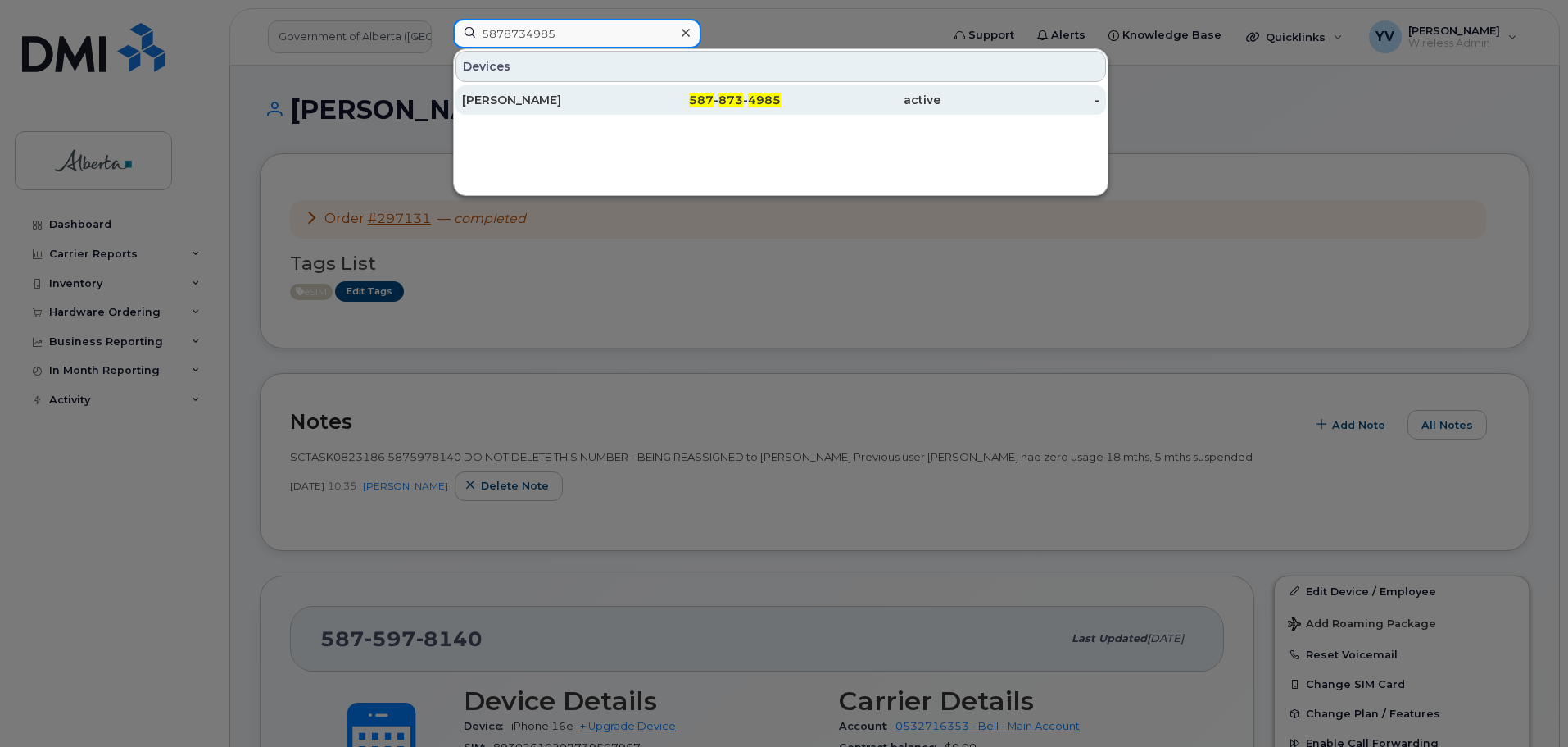
type input "5878734985"
click at [781, 92] on div "587 - 873 - 4985" at bounding box center [860, 100] width 160 height 29
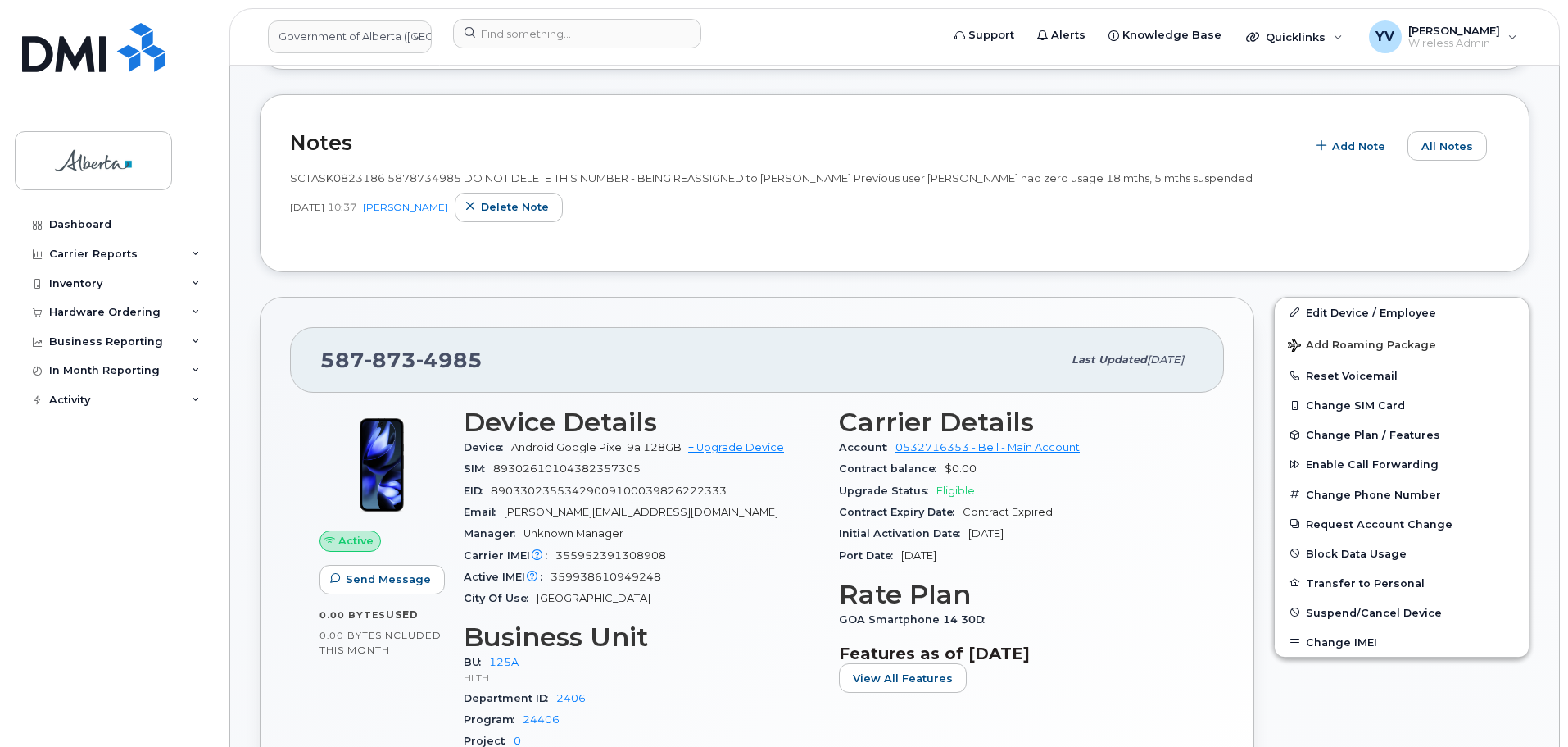
scroll to position [366, 0]
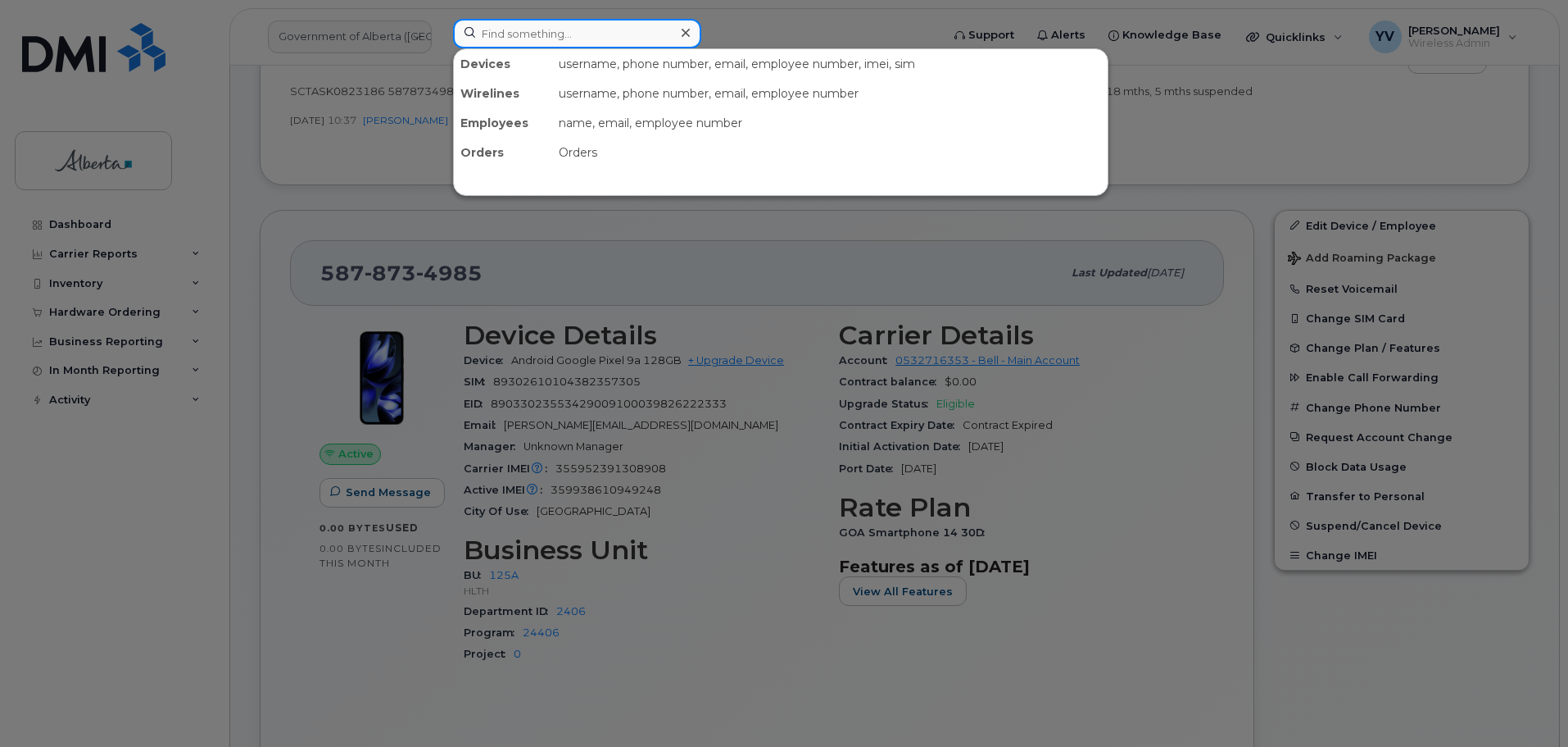
click at [503, 34] on input at bounding box center [577, 33] width 249 height 29
paste input "5879858105"
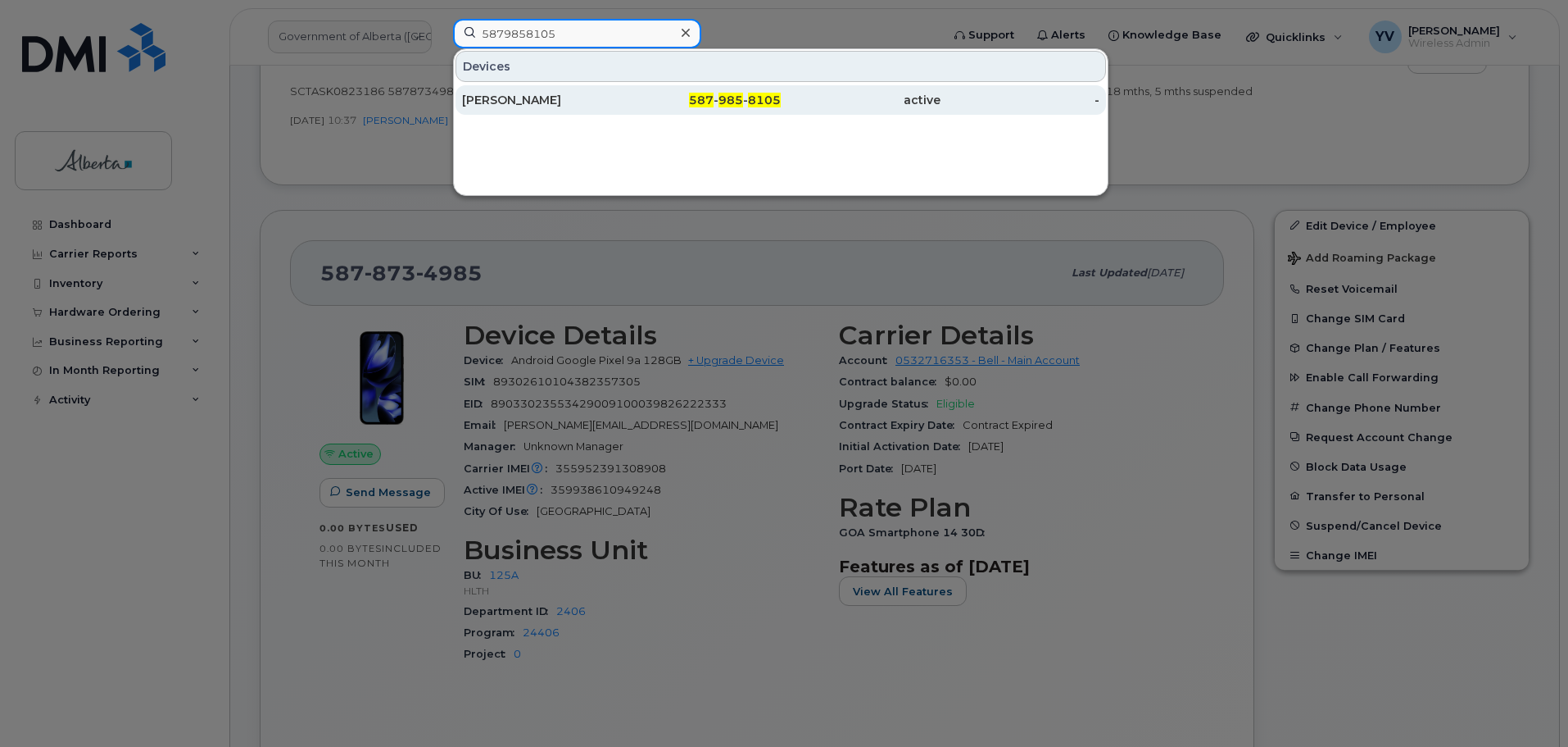
type input "5879858105"
click at [714, 102] on span "587" at bounding box center [700, 100] width 24 height 15
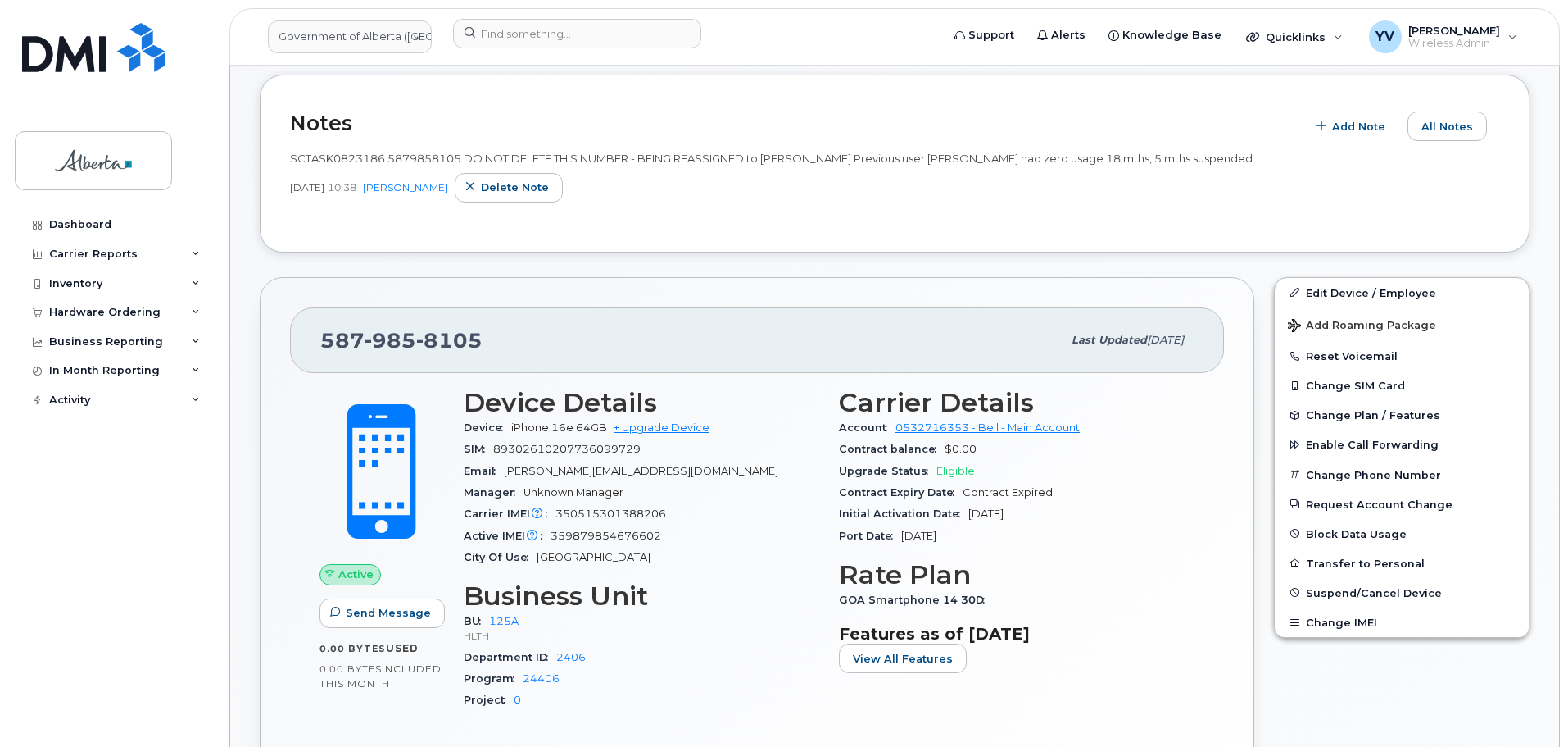
scroll to position [360, 0]
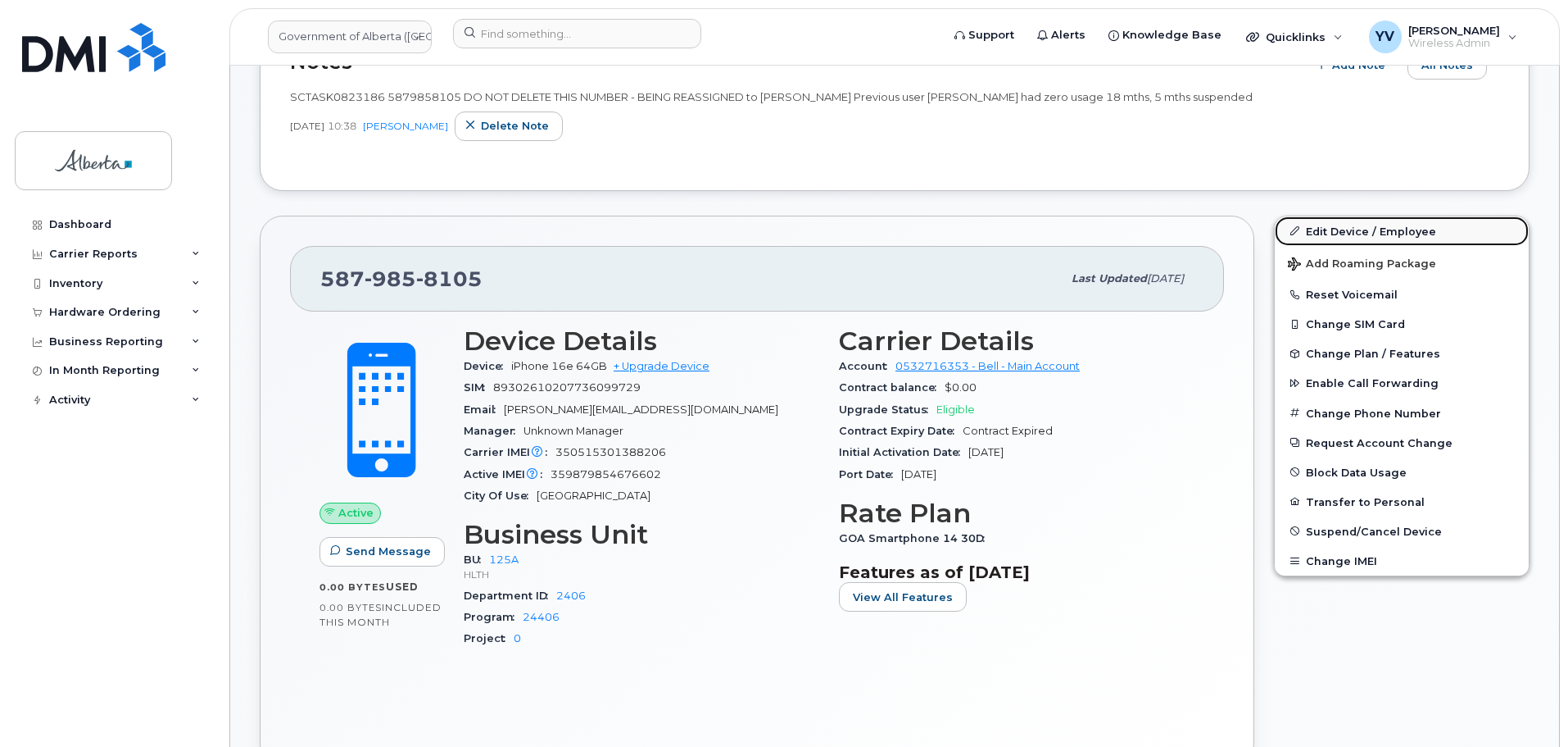
click at [1368, 228] on link "Edit Device / Employee" at bounding box center [1402, 231] width 254 height 29
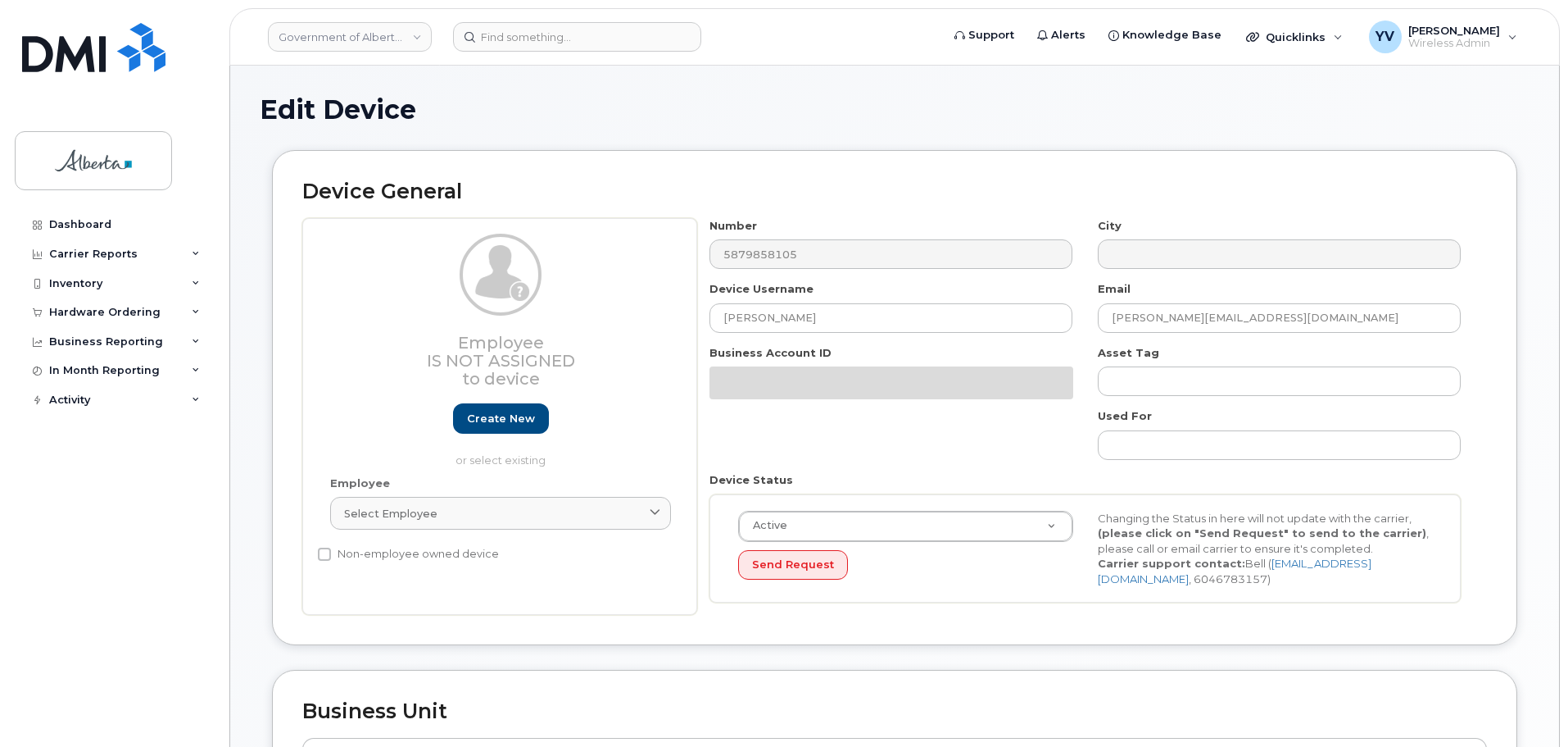
select select "4120335"
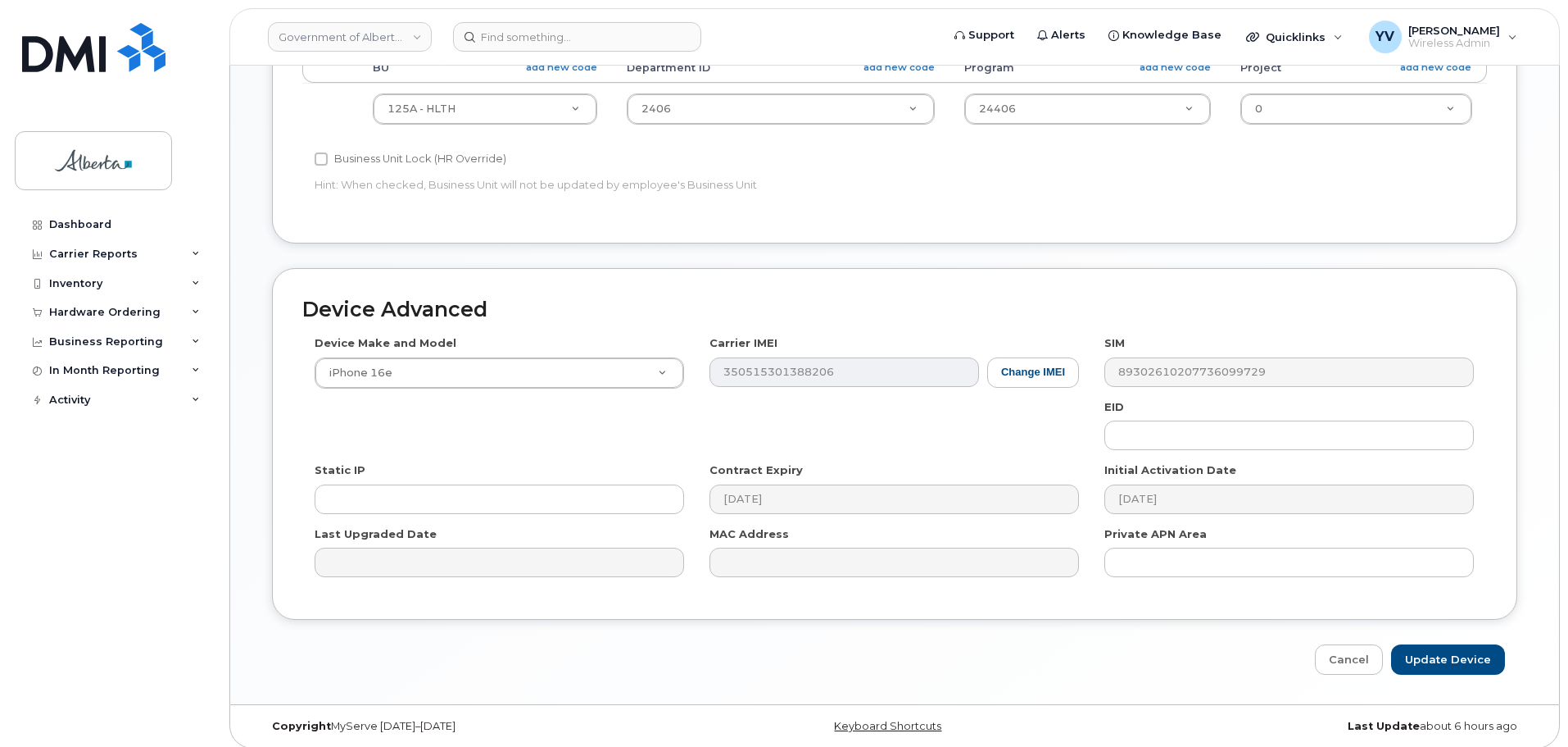
scroll to position [695, 0]
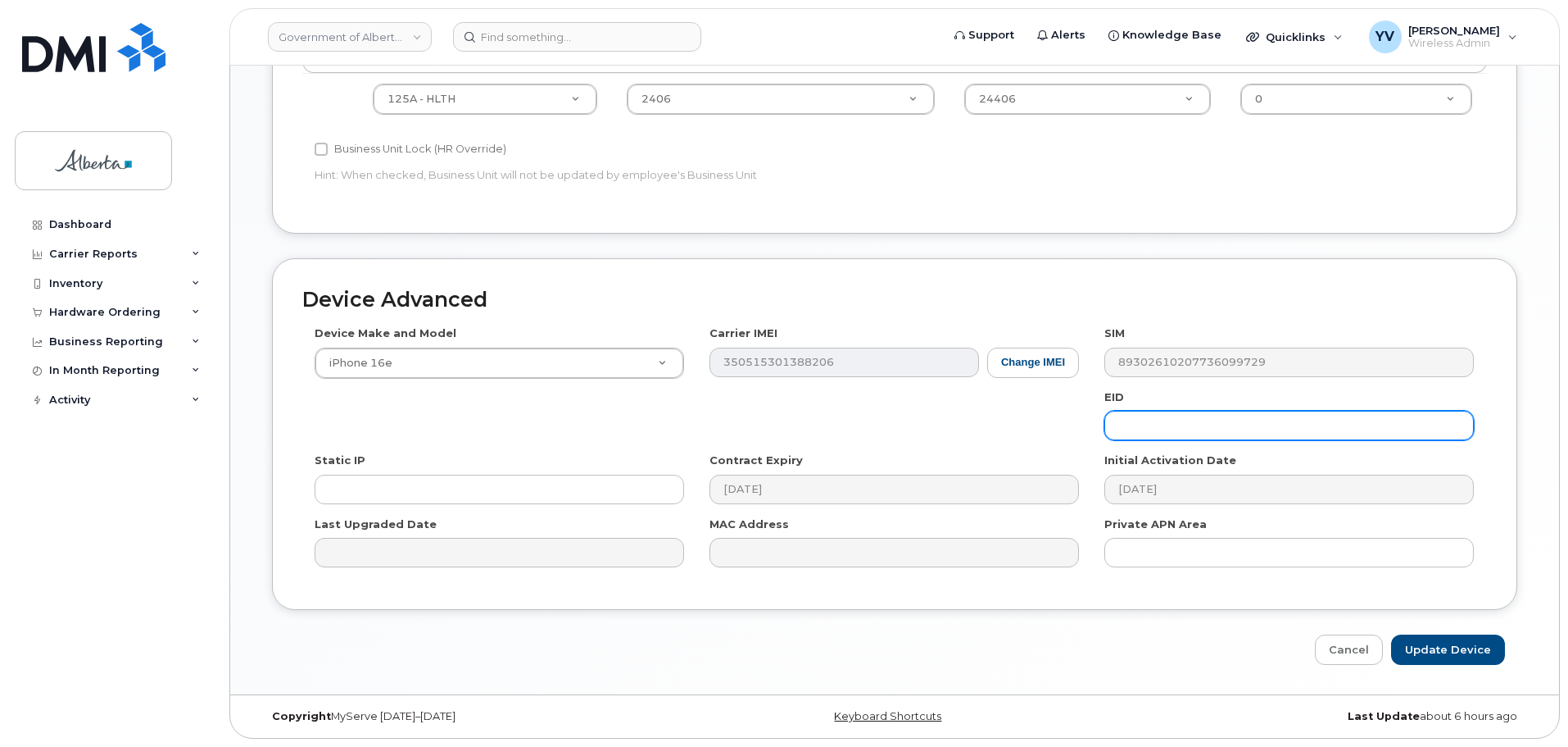
click at [1153, 415] on input "text" at bounding box center [1289, 425] width 370 height 29
paste input "89043052010008887025002886172572"
type input "89043052010008887025002886172572"
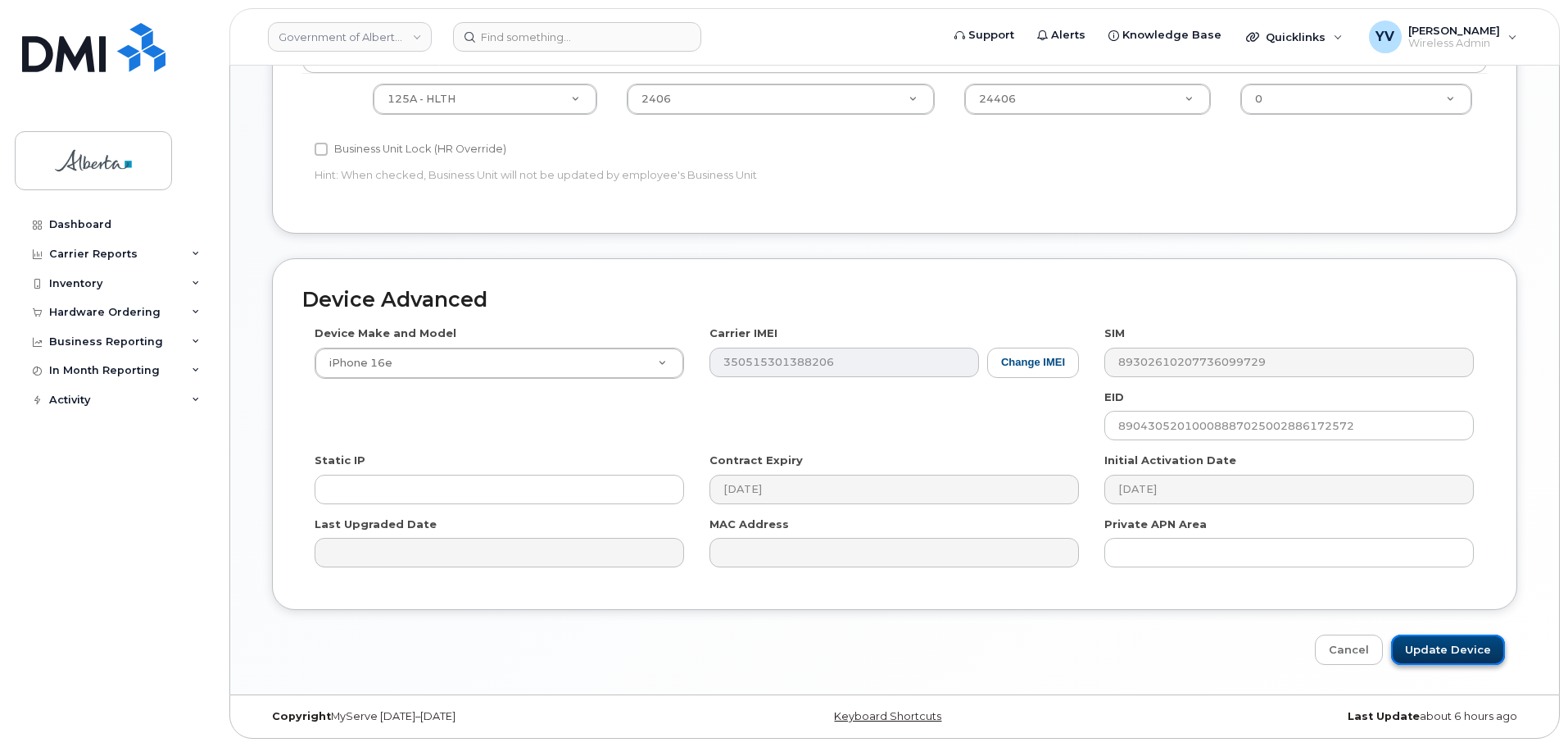
click at [1429, 647] on input "Update Device" at bounding box center [1448, 649] width 114 height 30
type input "Saving..."
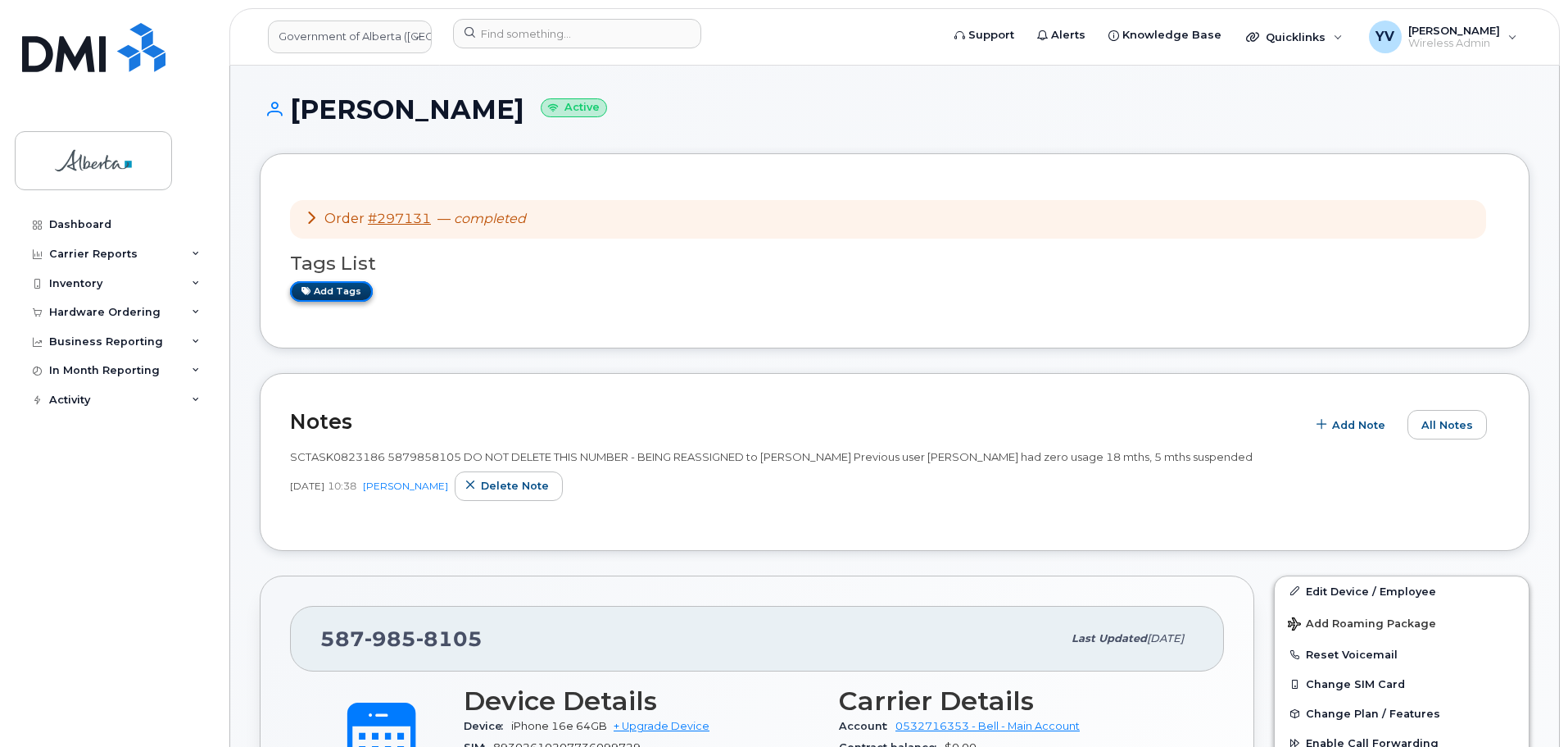
click at [323, 284] on link "Add tags" at bounding box center [332, 291] width 83 height 20
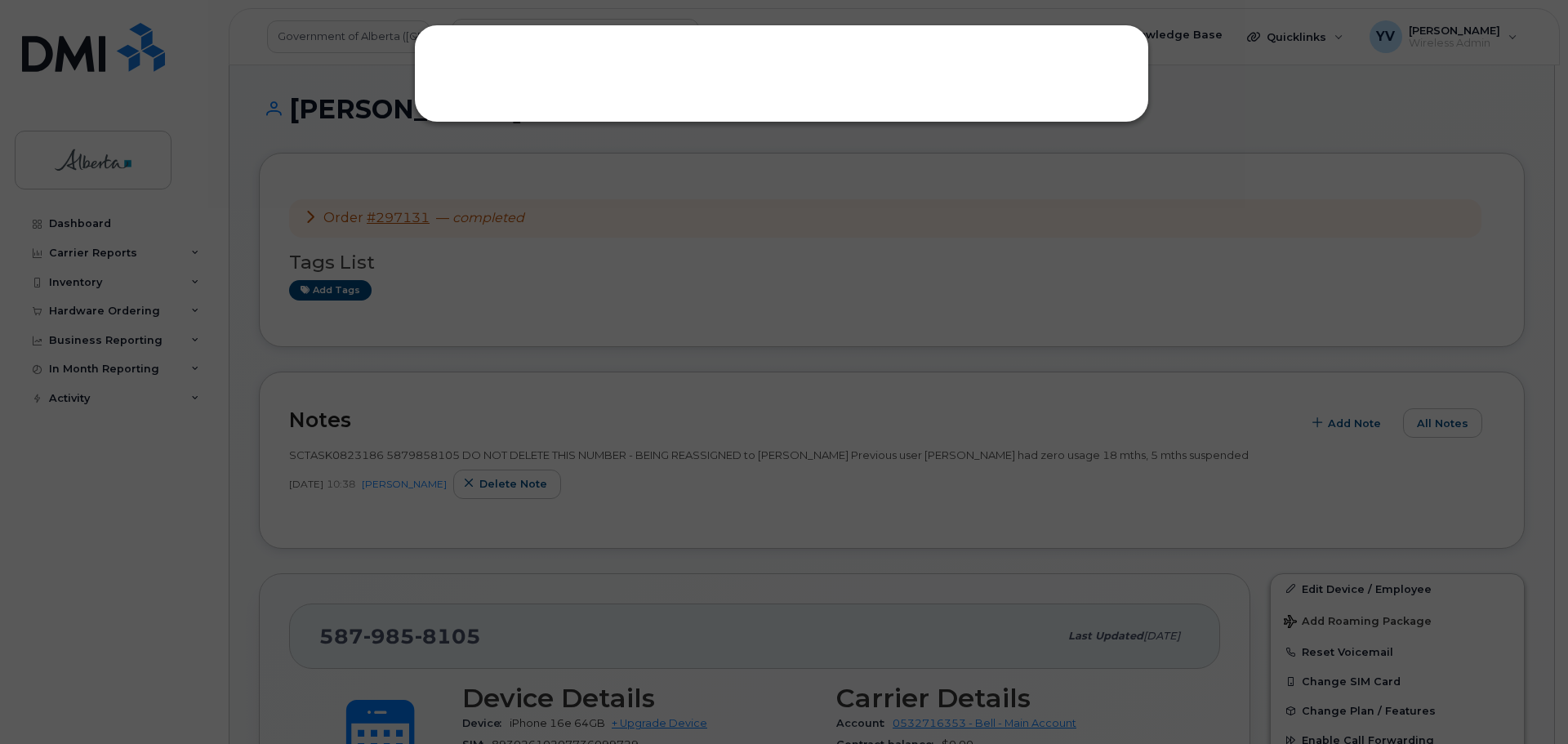
click at [328, 289] on div at bounding box center [784, 372] width 1568 height 744
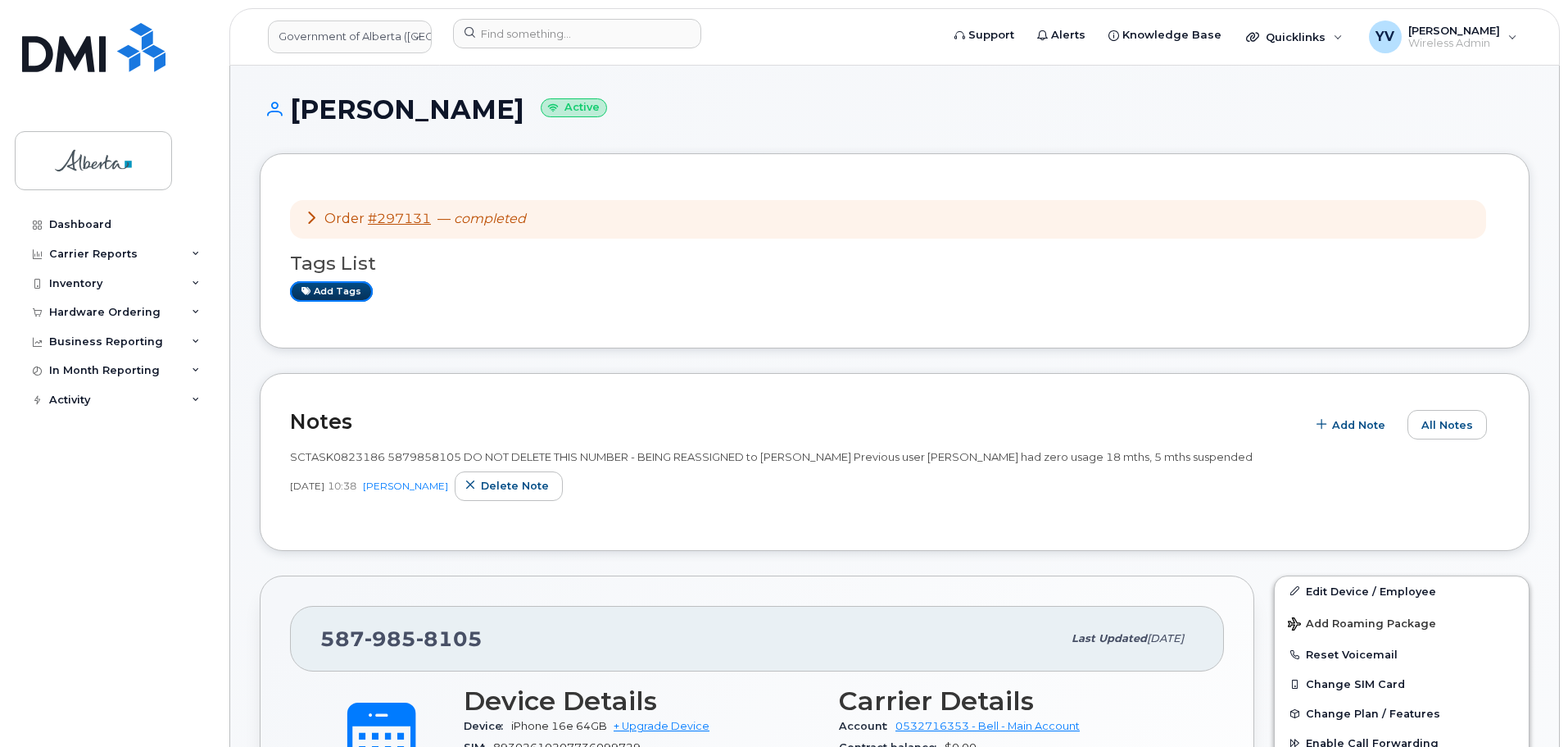
click at [329, 290] on link "Add tags" at bounding box center [332, 291] width 83 height 20
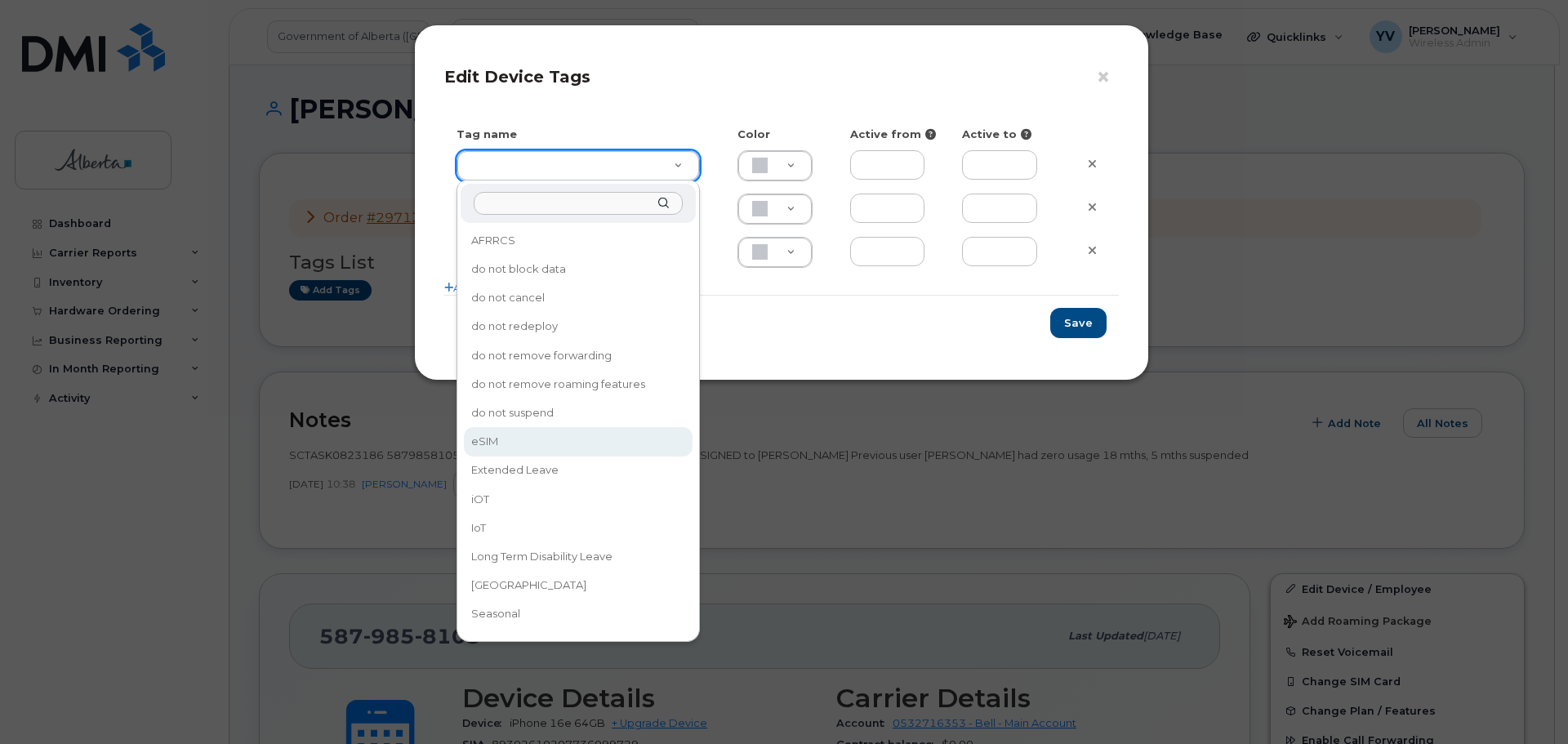
type input "eSIM"
type input "D6CDC1"
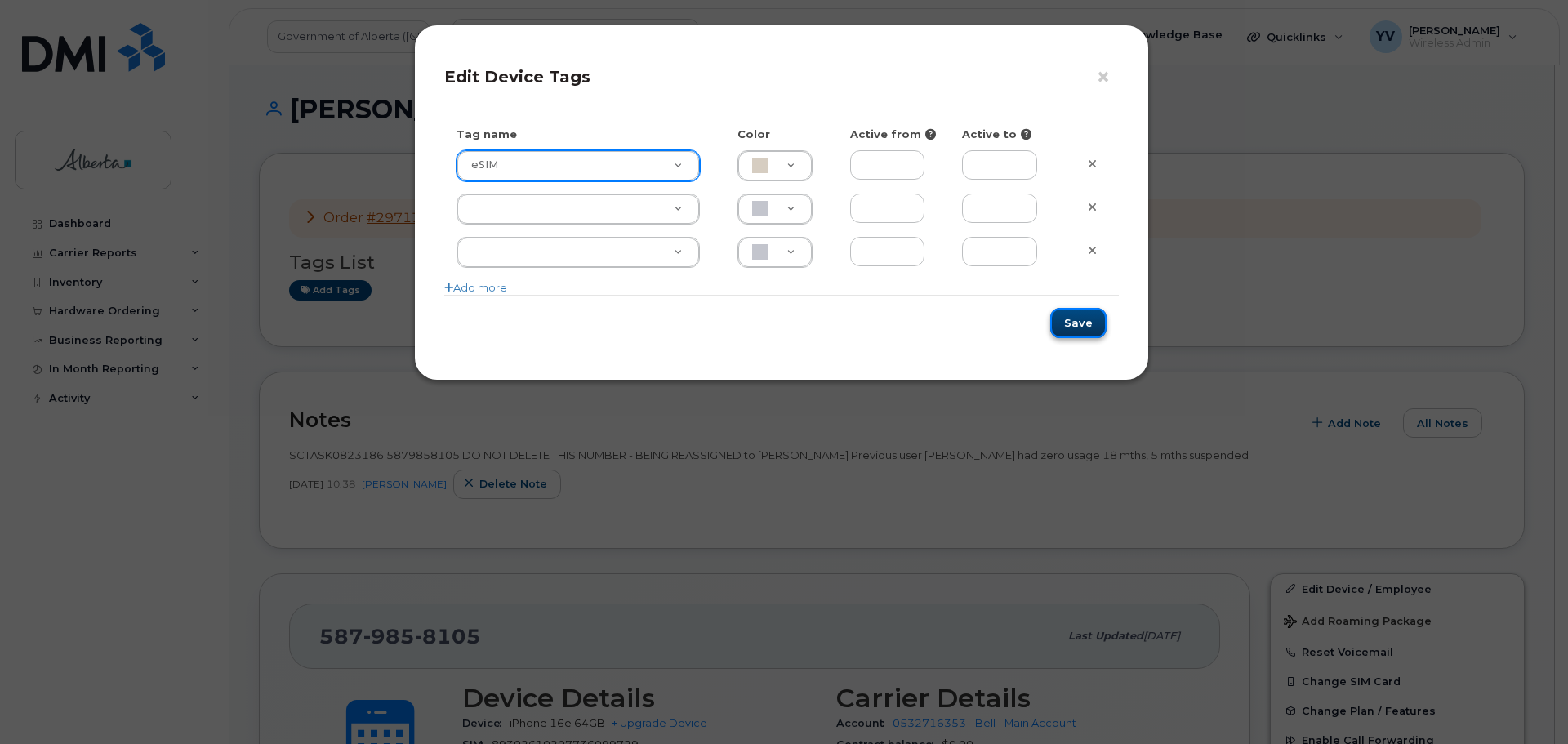
click at [1070, 320] on button "Save" at bounding box center [1078, 322] width 56 height 30
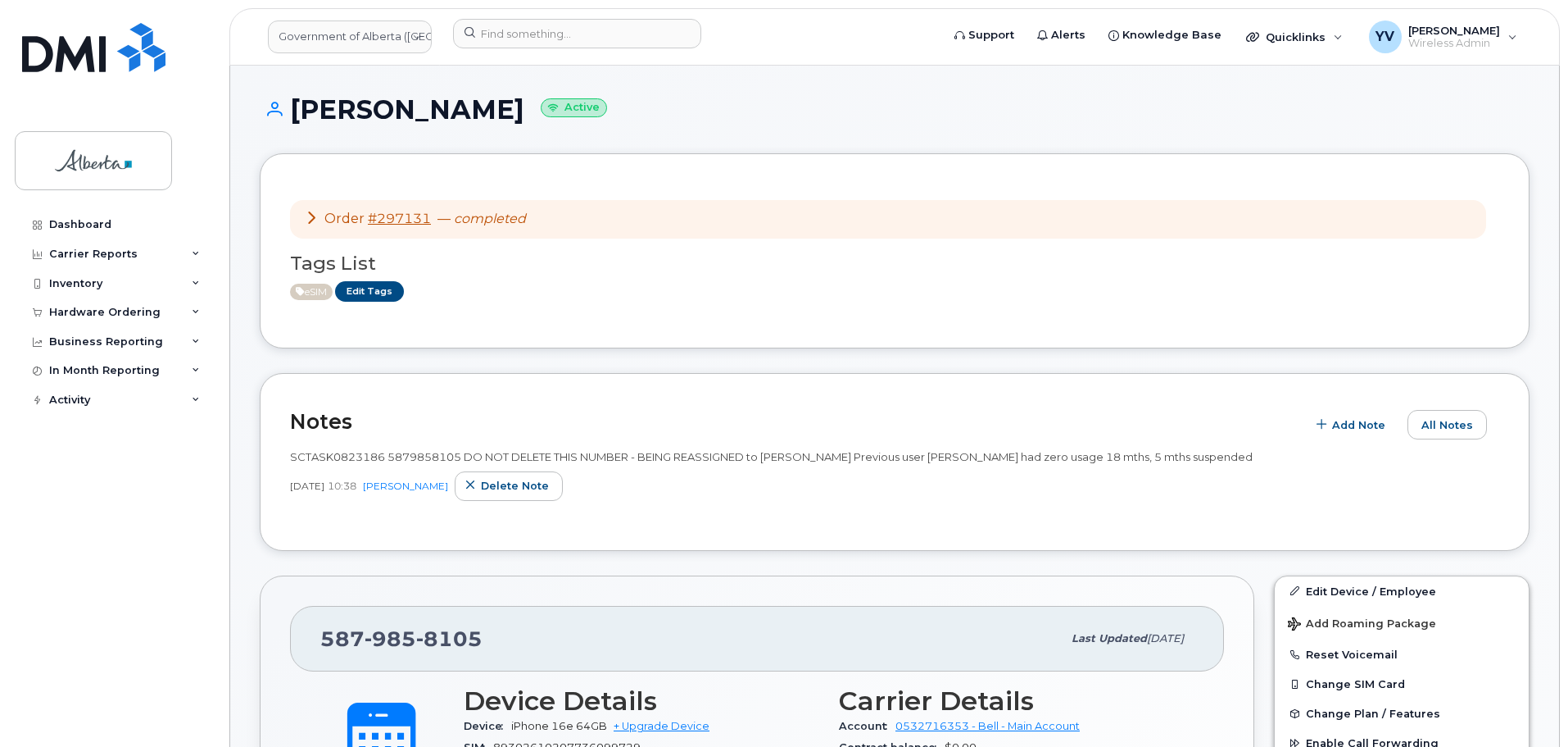
scroll to position [121, 0]
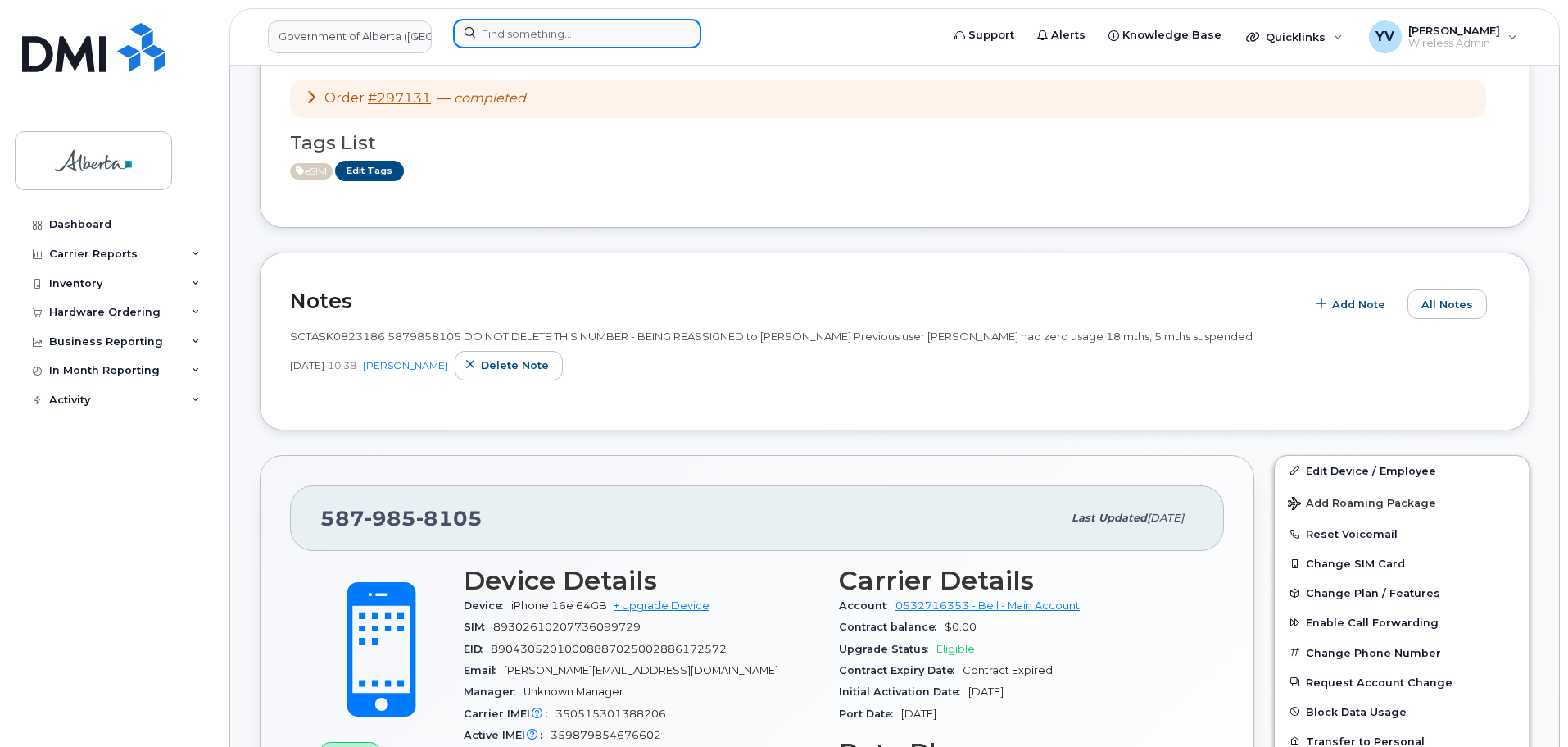
click at [489, 40] on input at bounding box center [577, 33] width 249 height 29
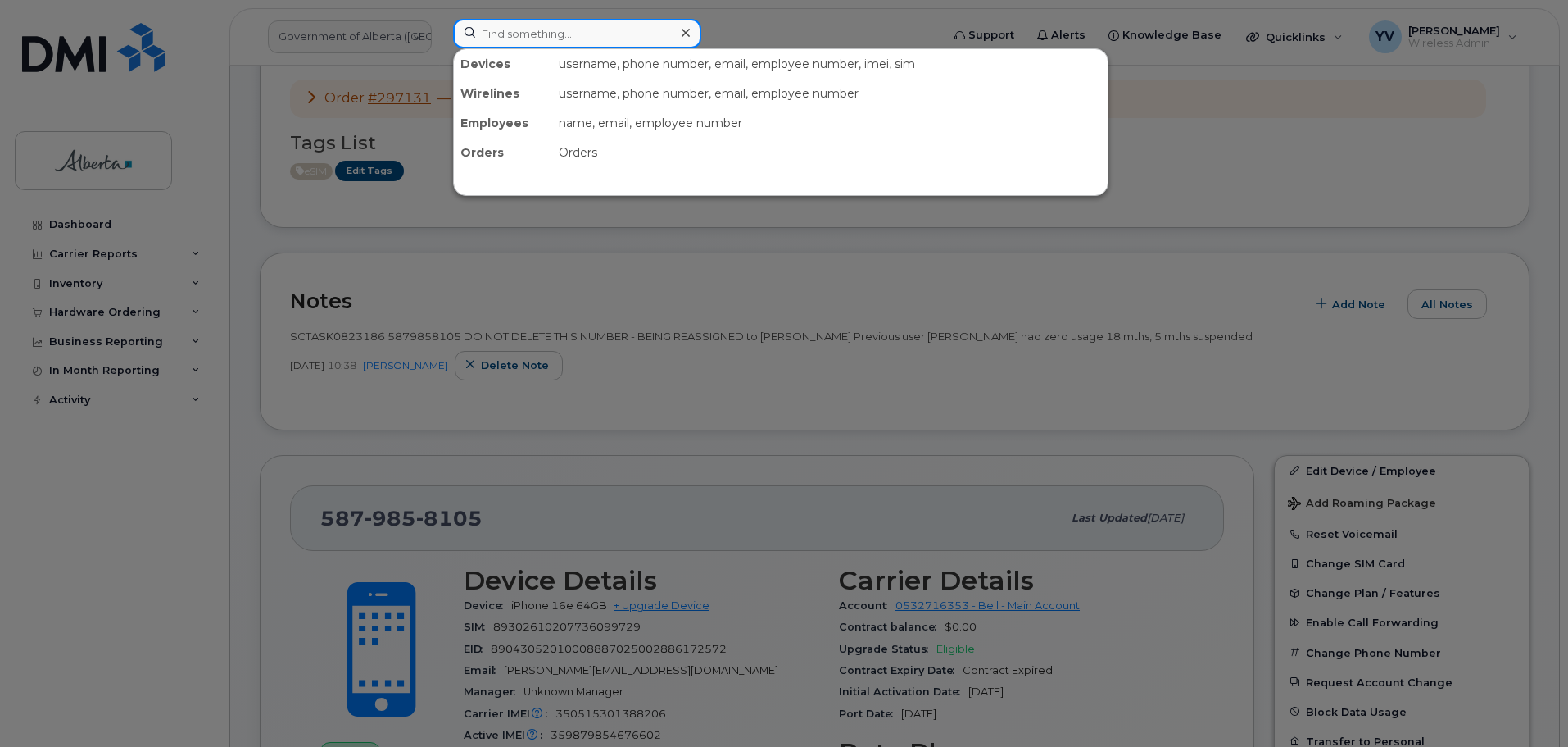
paste input "5879909805"
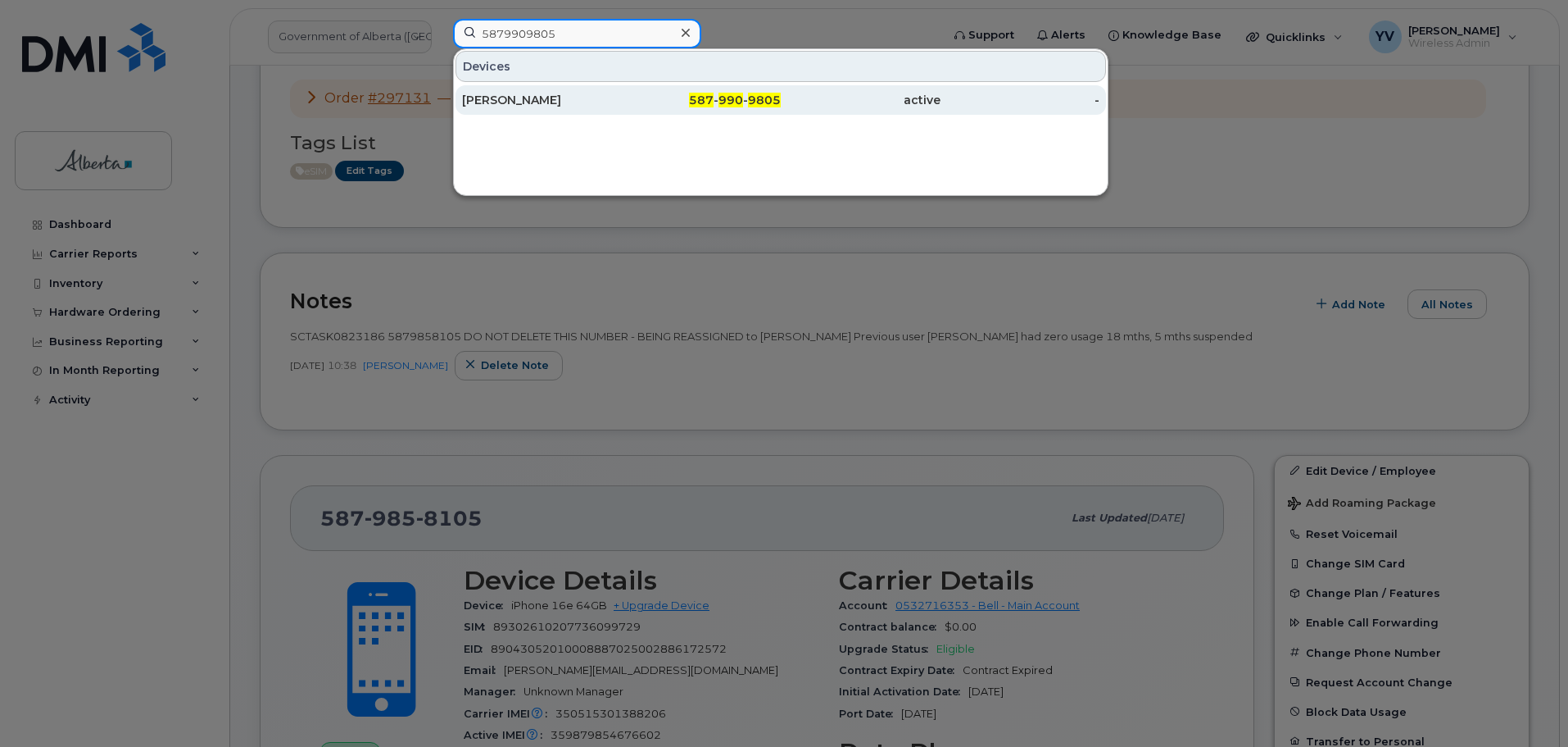
type input "5879909805"
click at [736, 100] on span "990" at bounding box center [730, 100] width 24 height 15
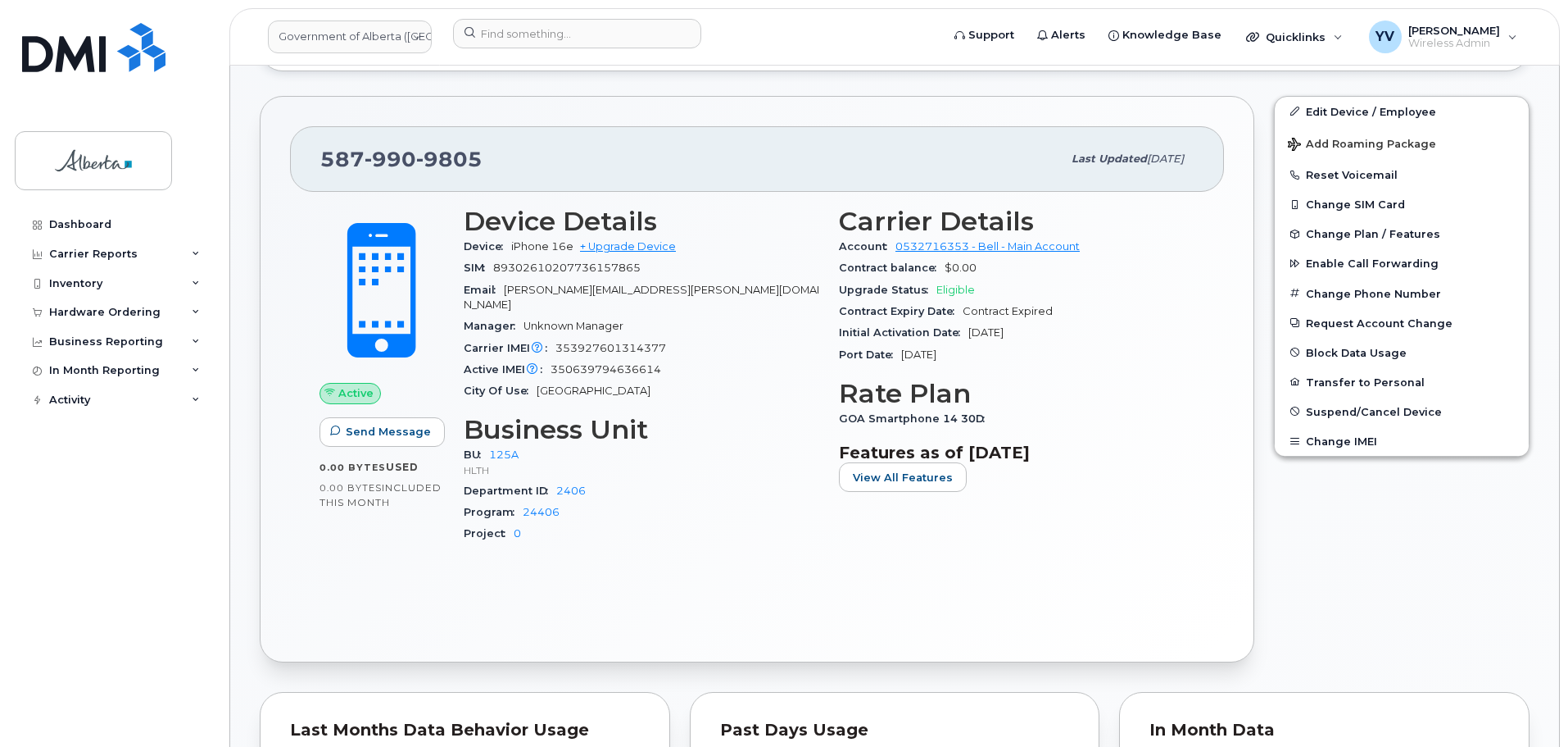
scroll to position [342, 0]
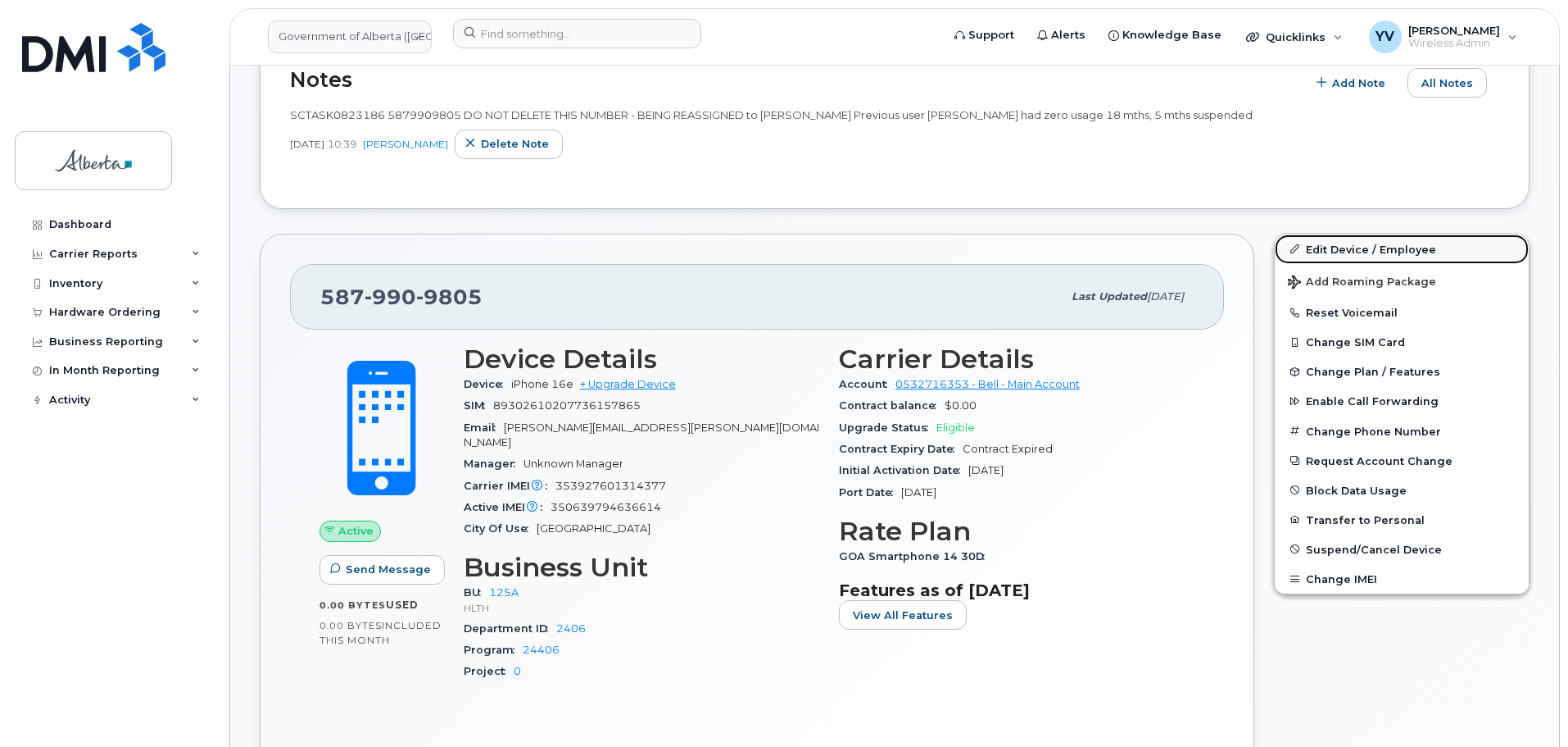
click at [1330, 239] on link "Edit Device / Employee" at bounding box center [1402, 249] width 254 height 29
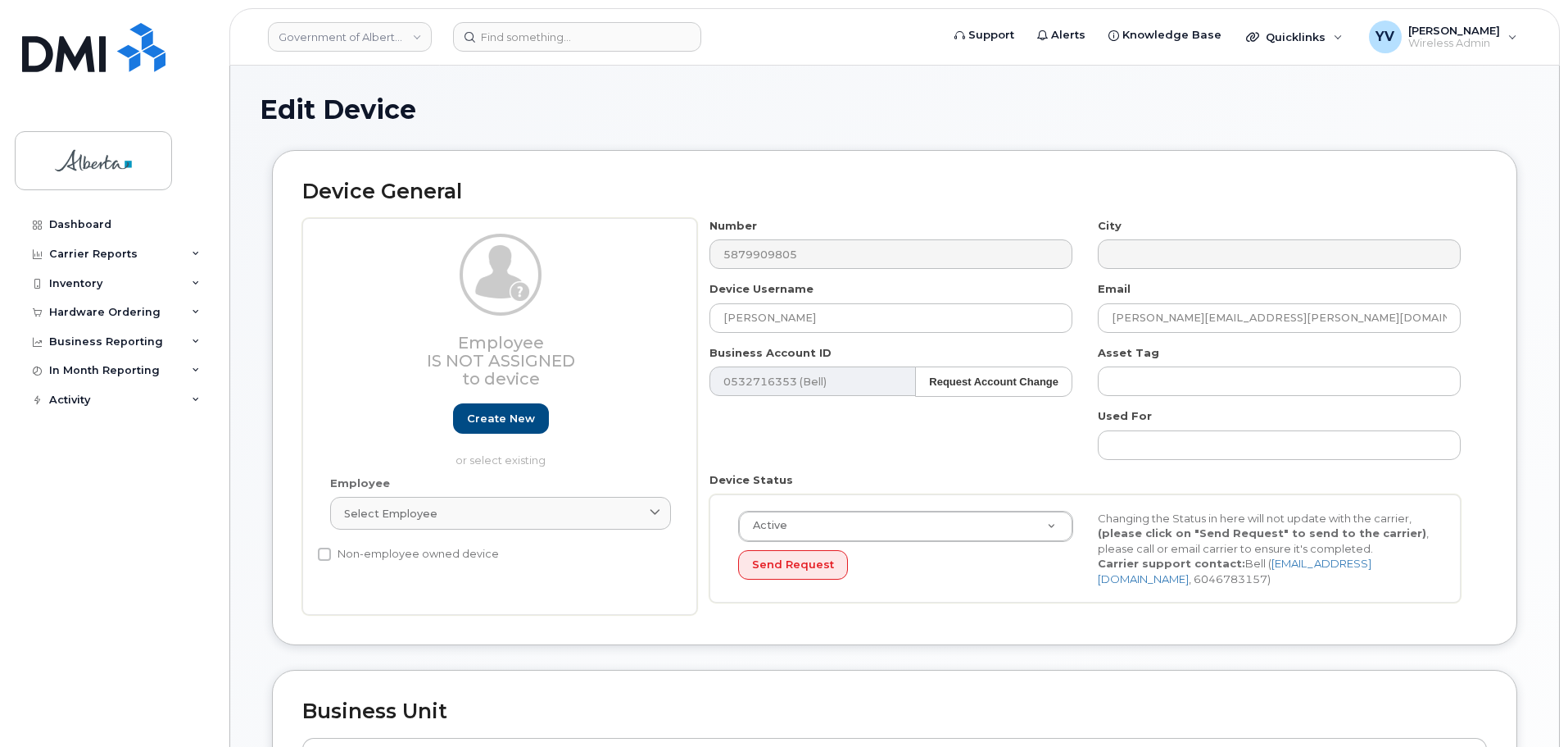
select select "4120335"
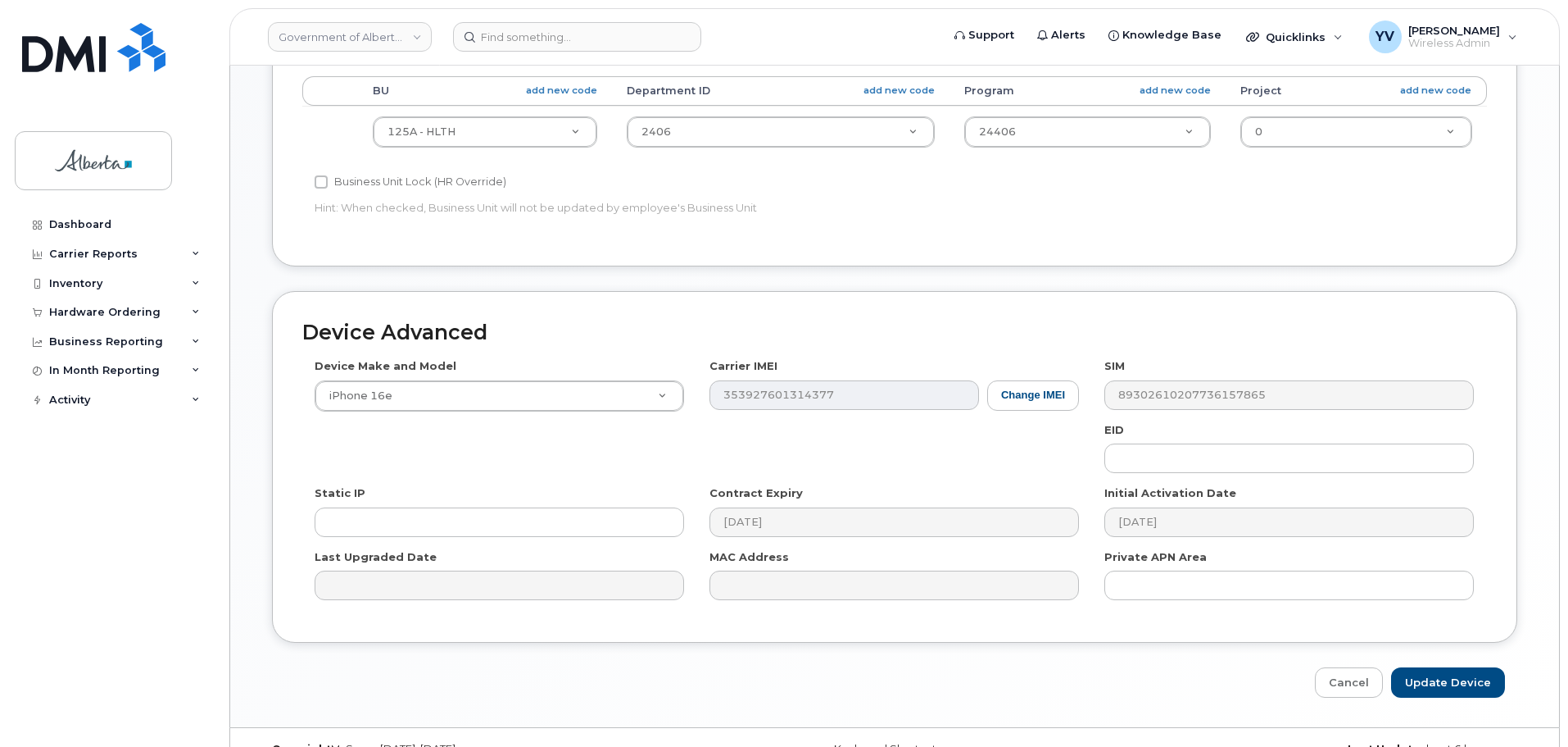
scroll to position [689, 0]
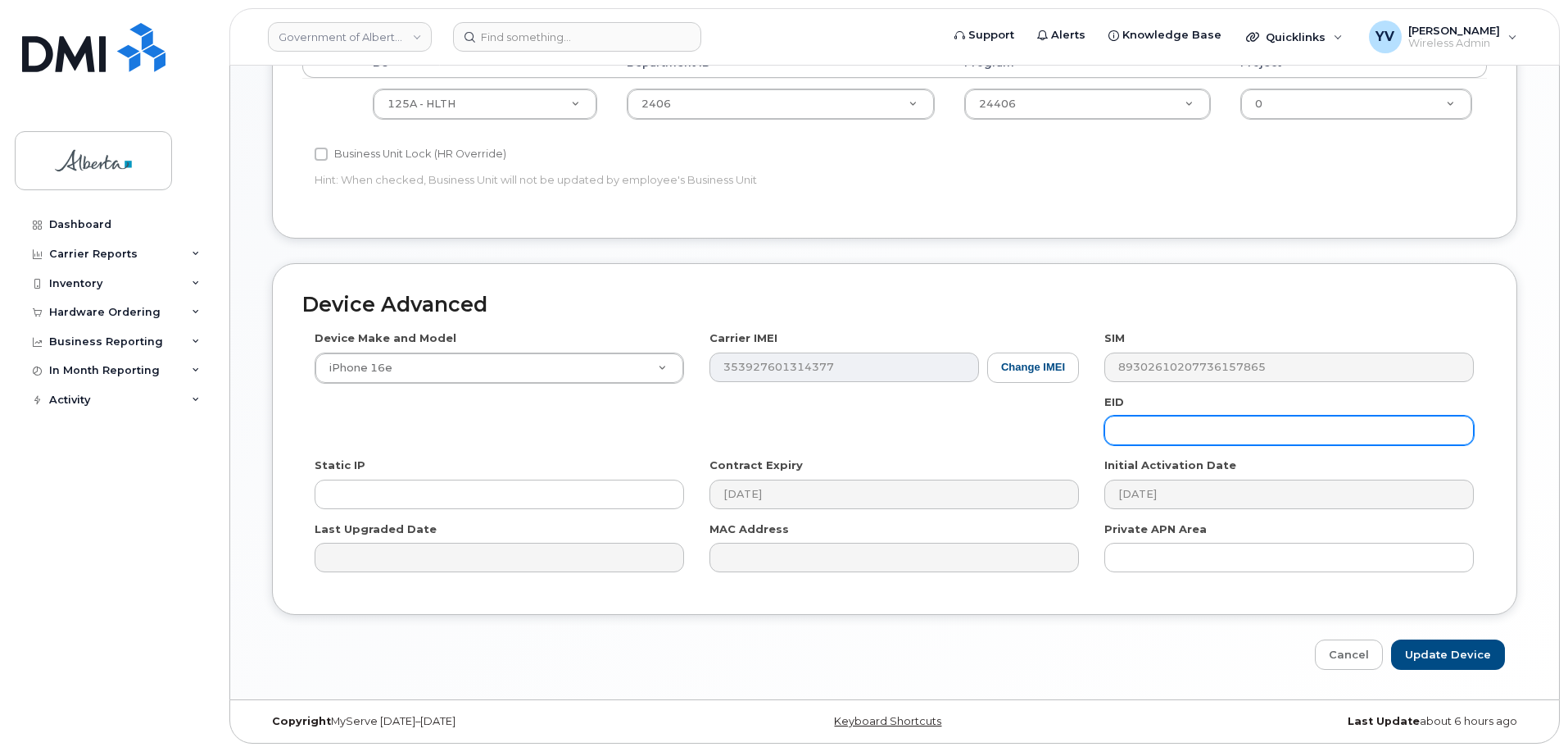
click at [1152, 432] on input "text" at bounding box center [1289, 430] width 370 height 29
paste input "89043052010008887025002887887823"
type input "89043052010008887025002887887823"
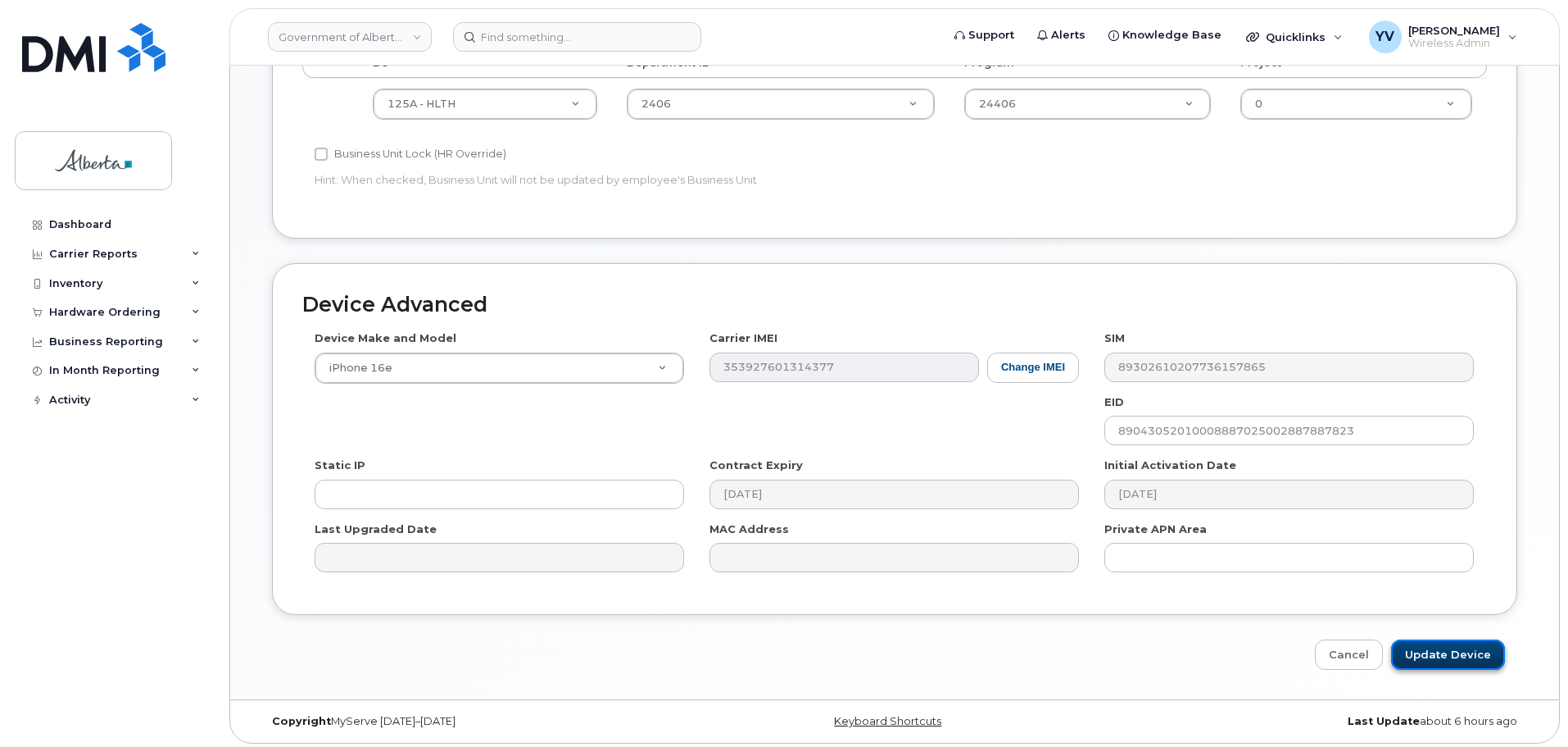
click at [1431, 651] on input "Update Device" at bounding box center [1448, 654] width 114 height 30
type input "Saving..."
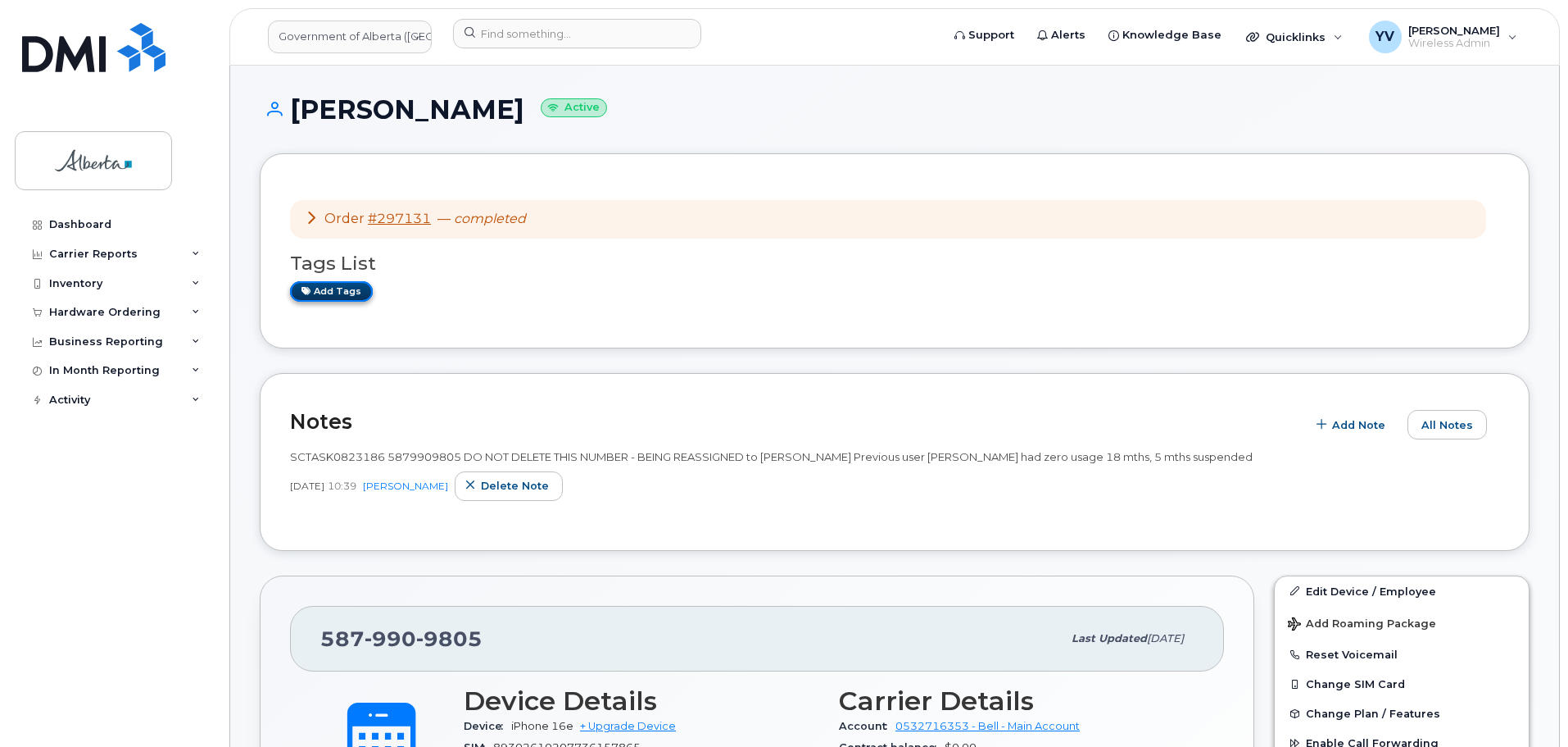
click at [323, 296] on link "Add tags" at bounding box center [332, 291] width 83 height 20
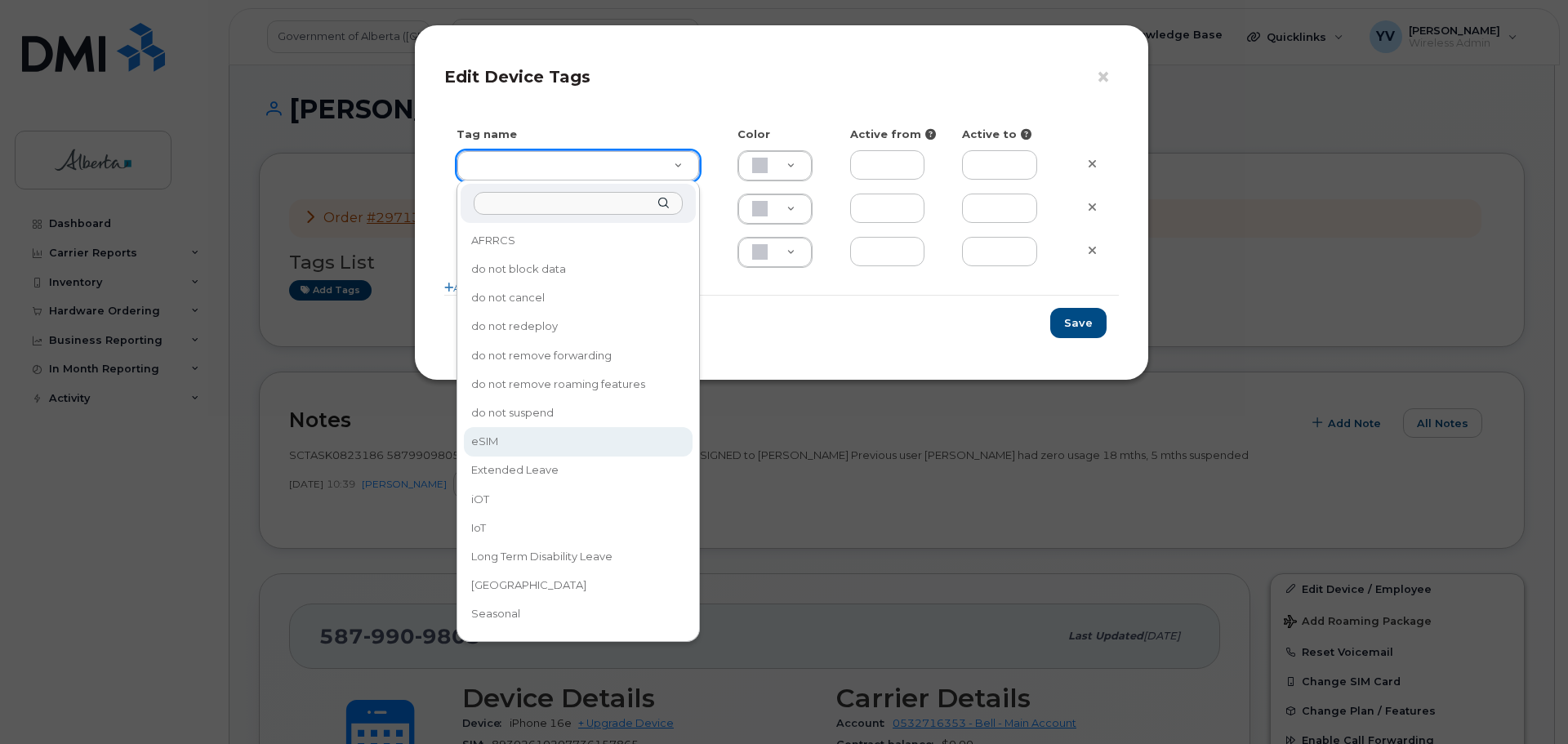
type input "eSIM"
type input "D6CDC1"
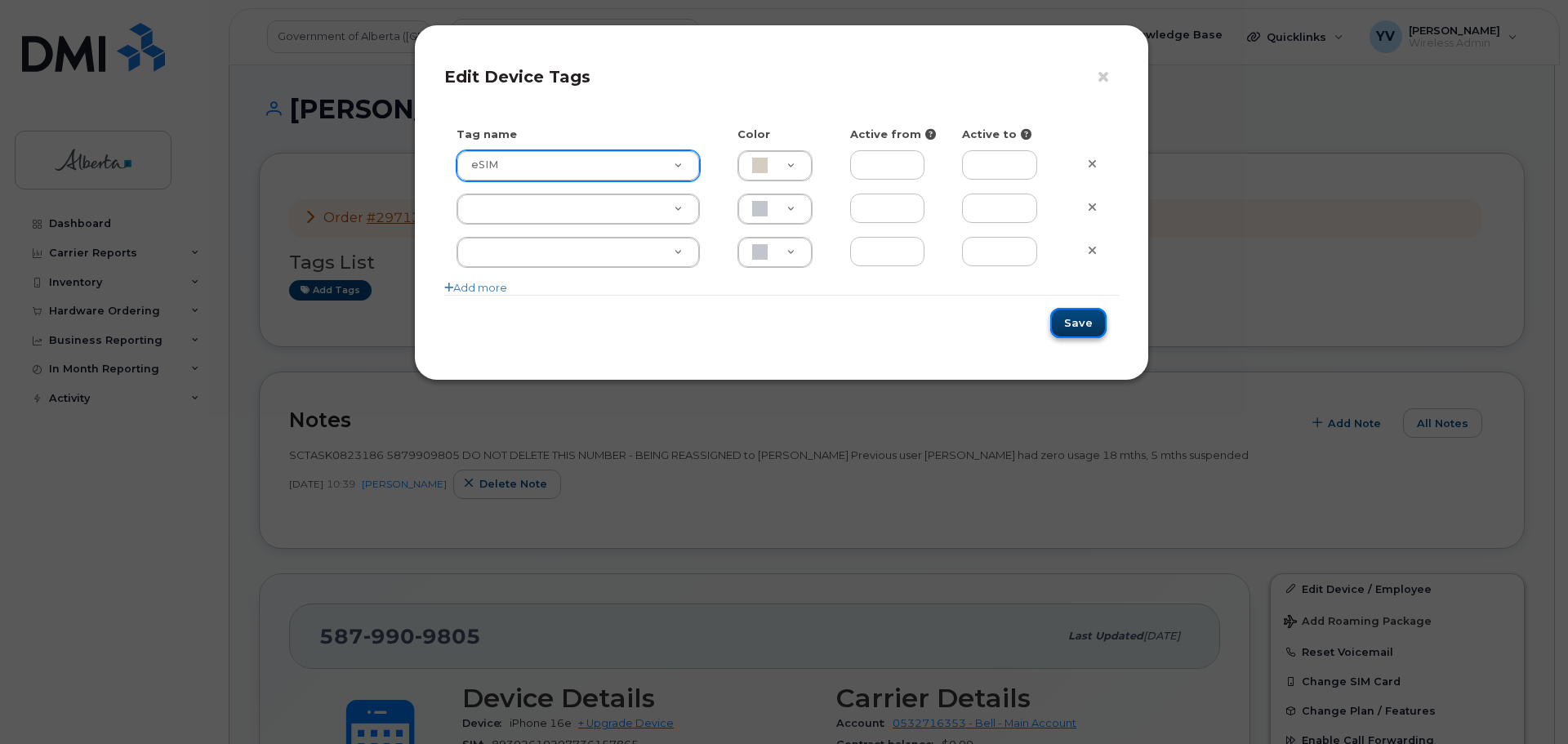
click at [1063, 321] on button "Save" at bounding box center [1078, 322] width 56 height 30
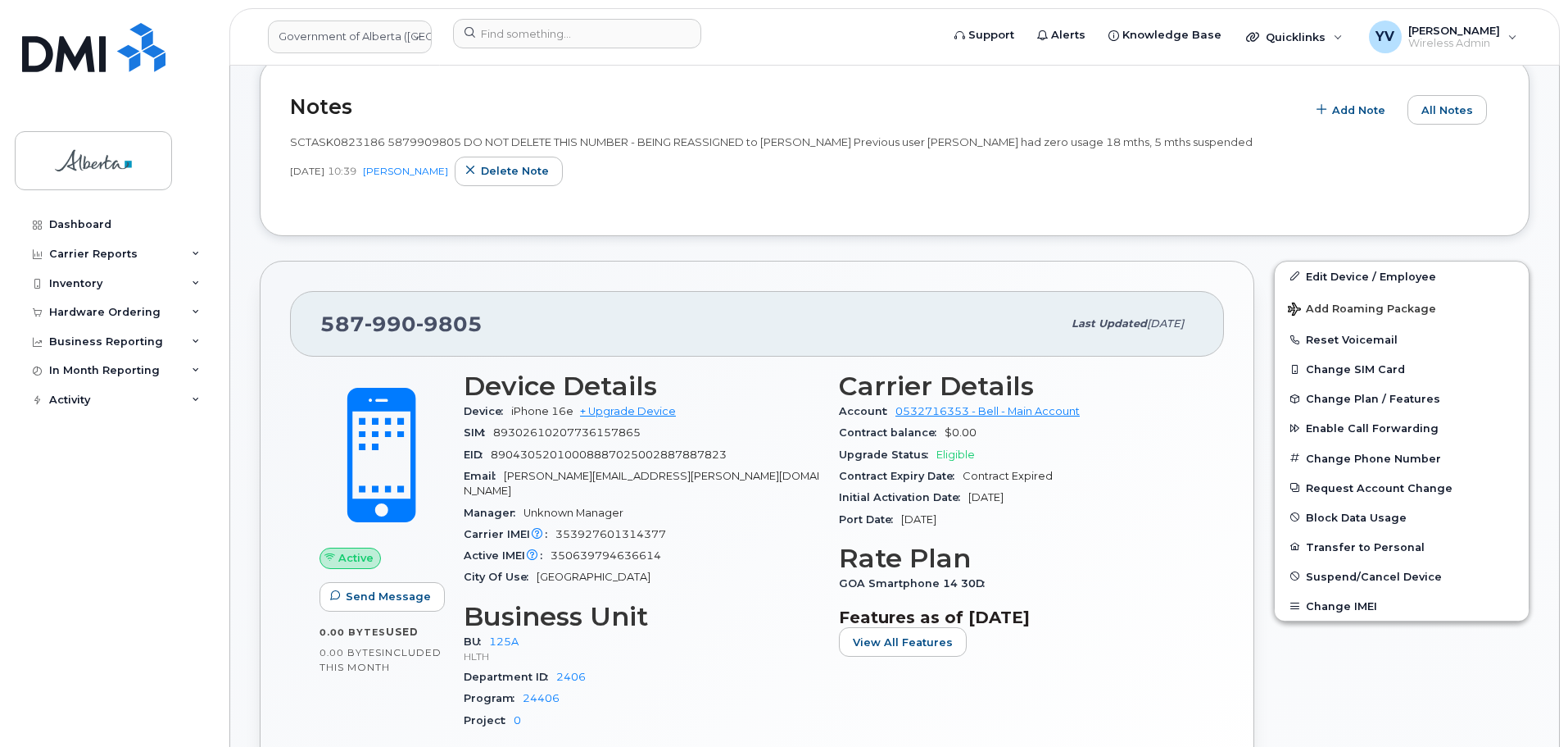
scroll to position [362, 0]
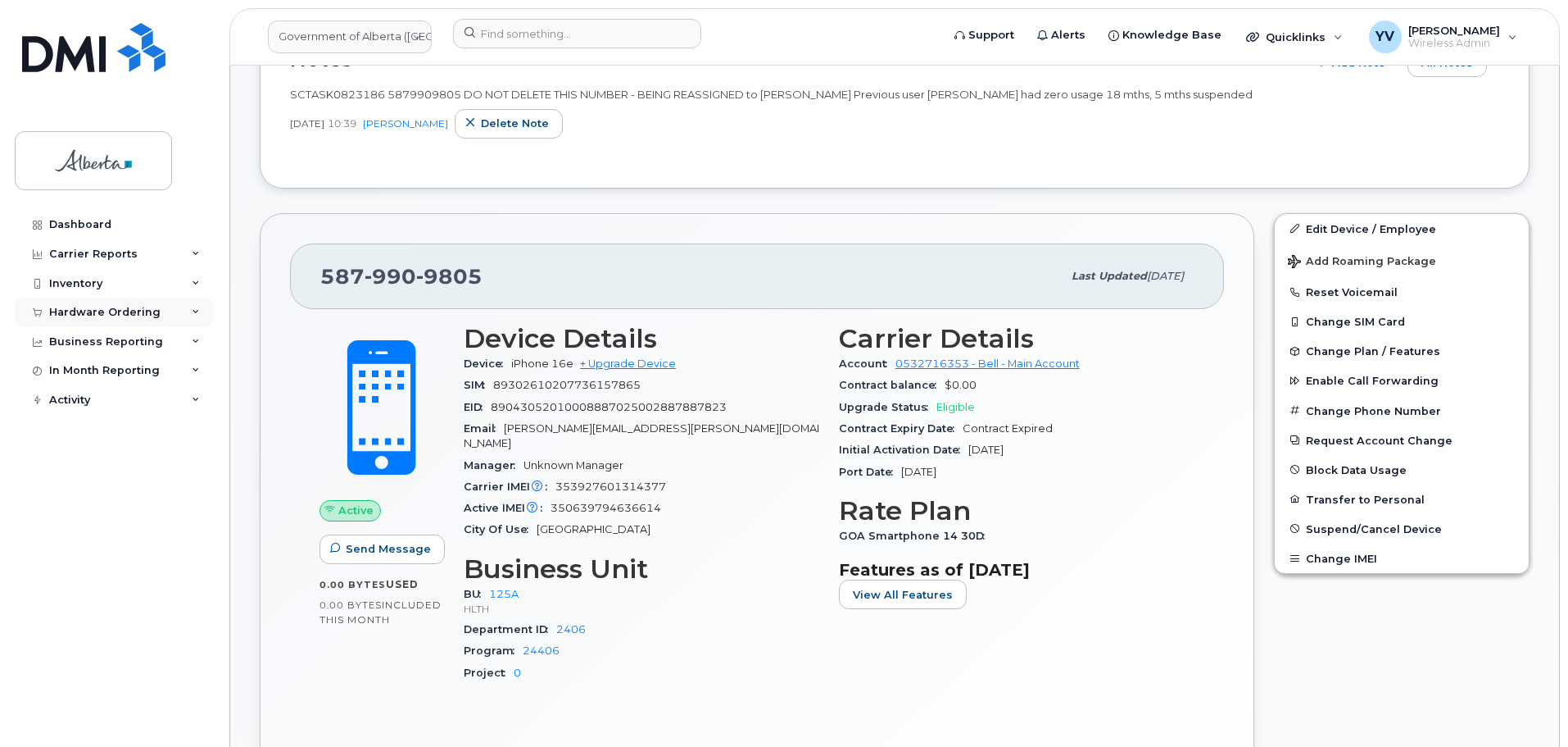
click at [66, 313] on div "Hardware Ordering" at bounding box center [104, 313] width 111 height 14
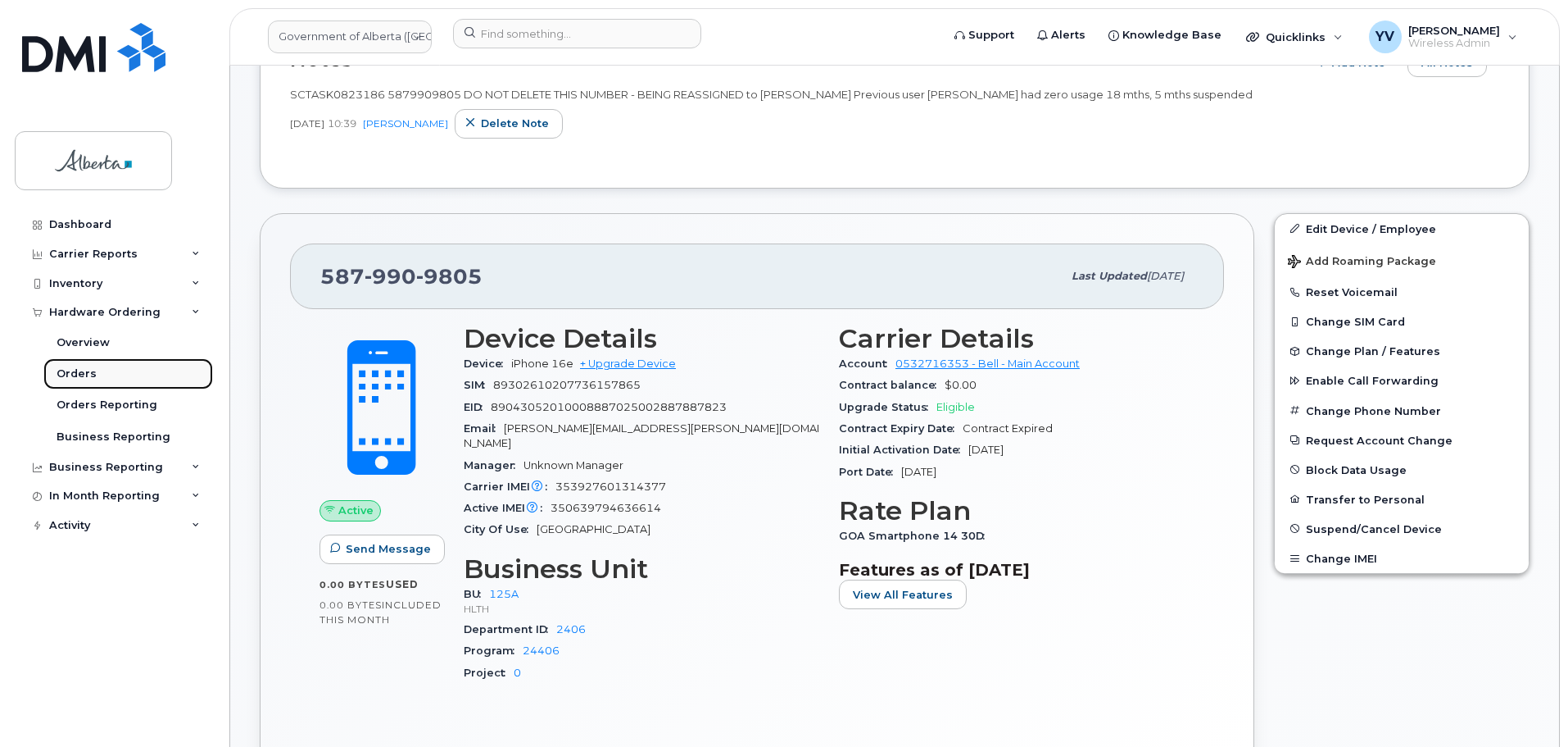
click at [66, 374] on div "Orders" at bounding box center [76, 374] width 41 height 15
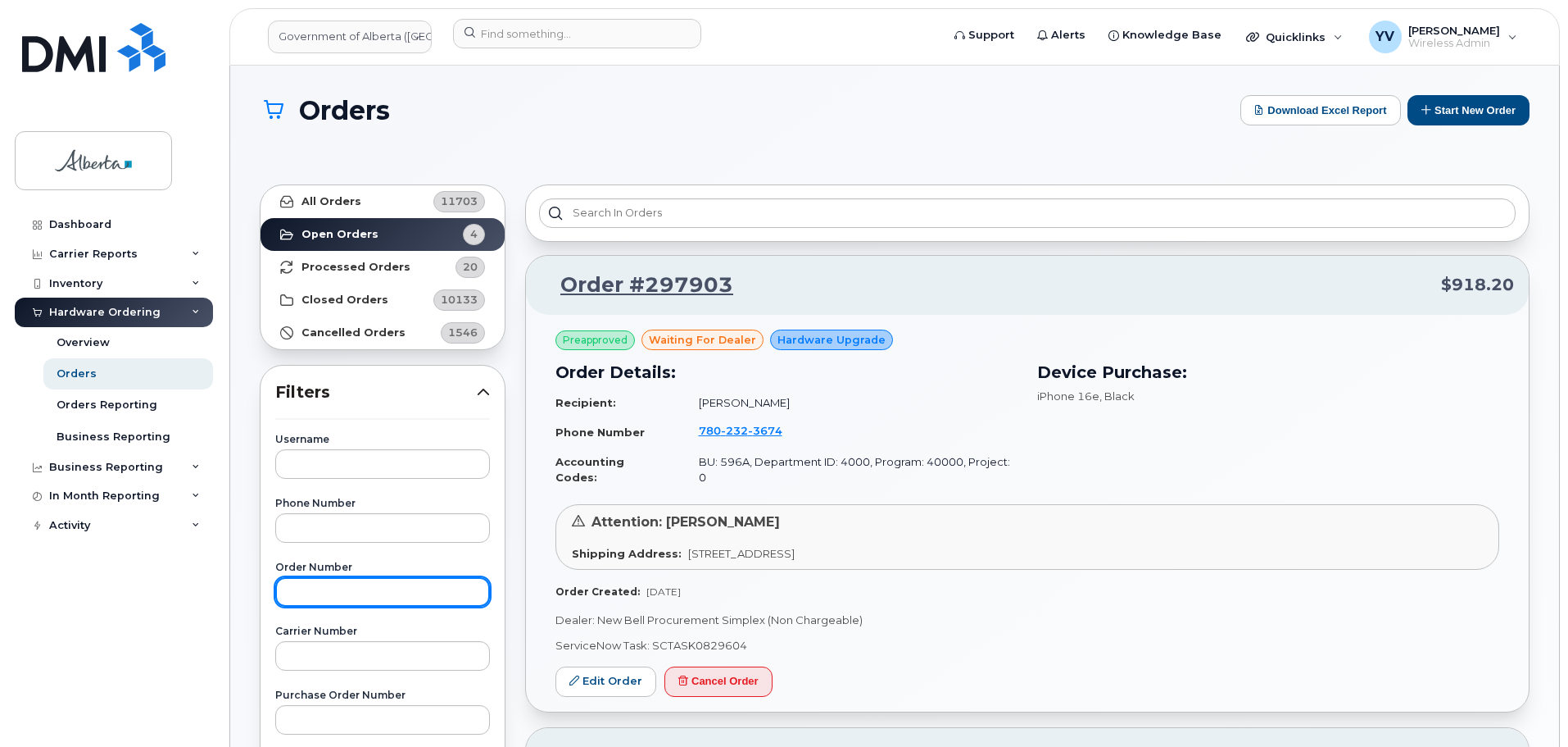
click at [316, 583] on input "text" at bounding box center [383, 591] width 215 height 29
paste input "297131"
type input "297131"
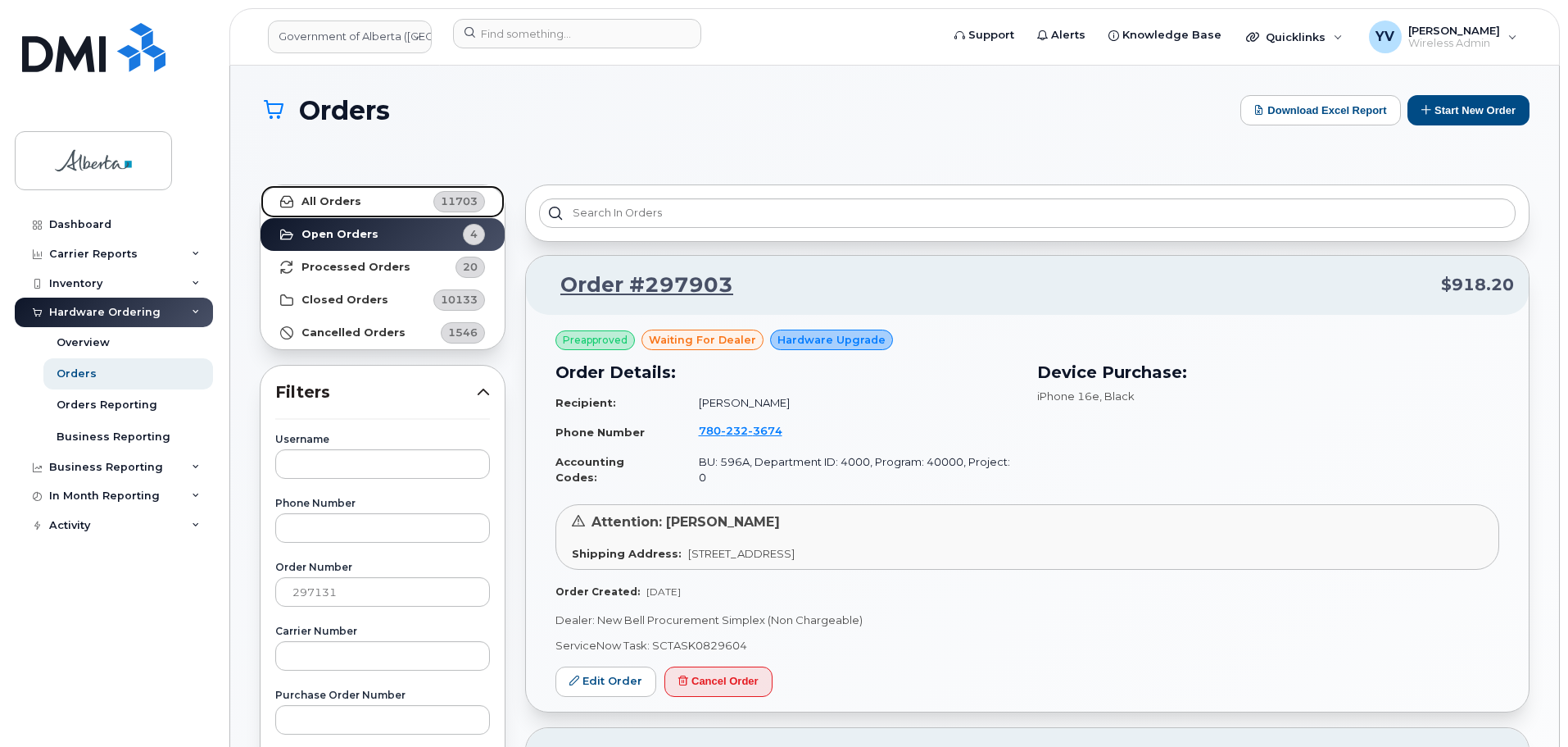
click at [319, 192] on link "All Orders 11703" at bounding box center [382, 201] width 244 height 33
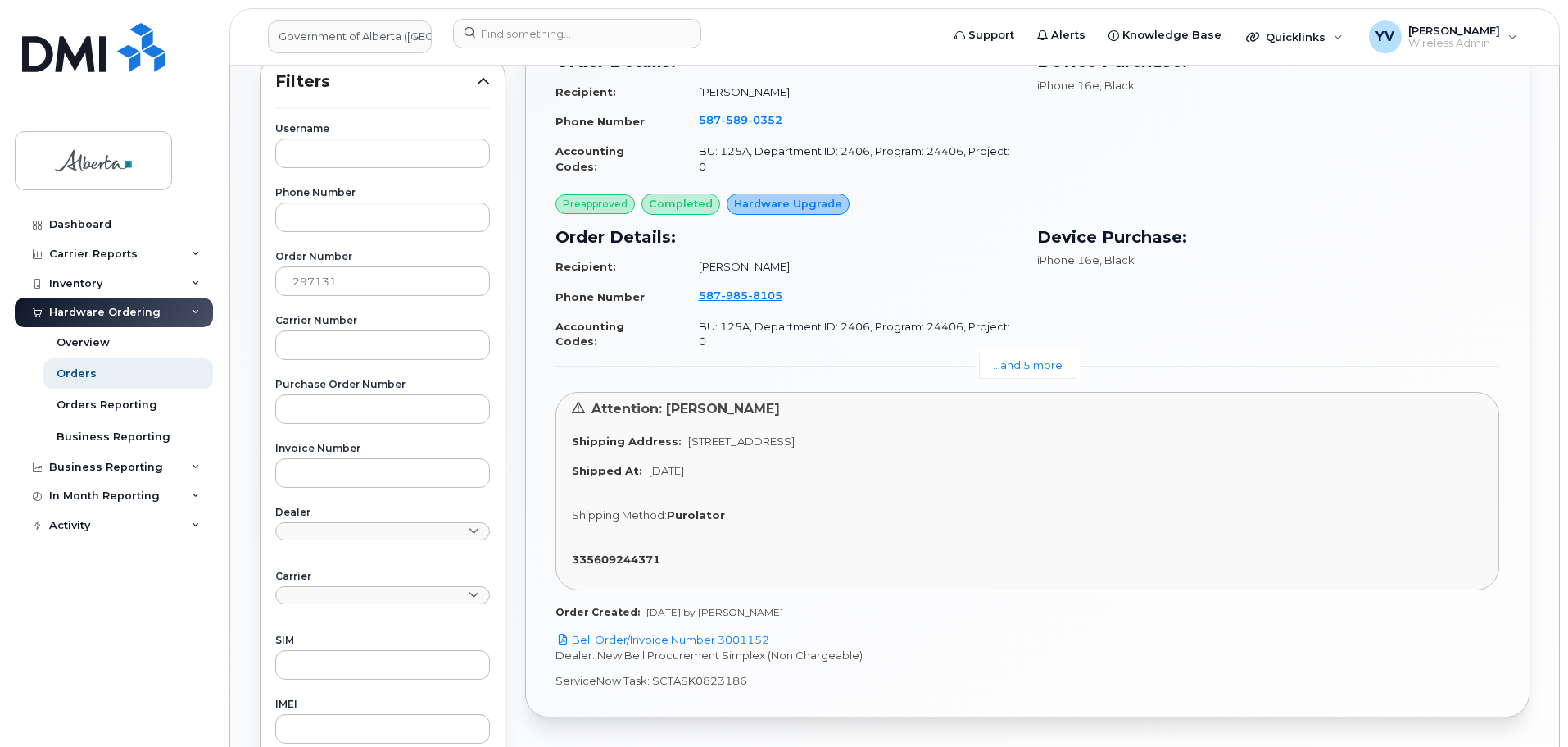
scroll to position [313, 0]
click at [754, 631] on link "Bell Order/Invoice Number 3001152" at bounding box center [662, 638] width 214 height 14
